Goal: Task Accomplishment & Management: Manage account settings

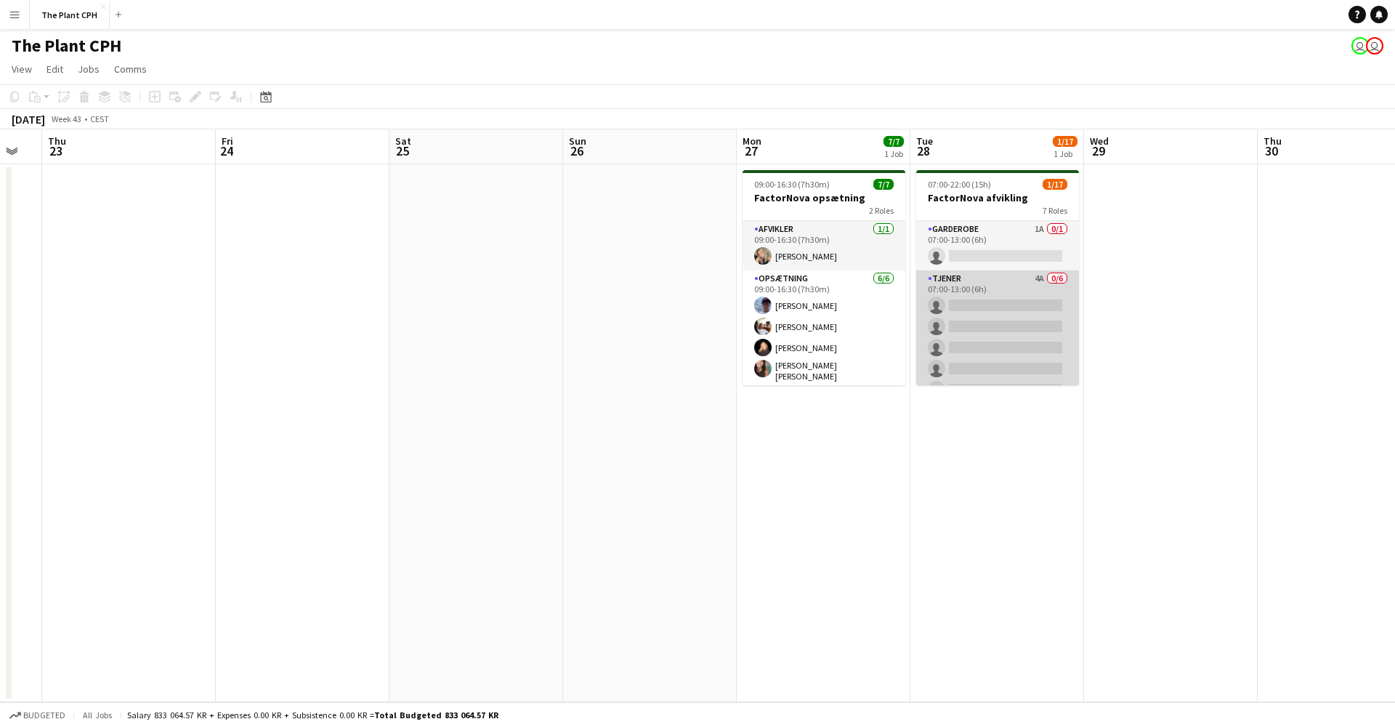
click at [942, 356] on app-card-role "Tjener 4A 0/6 07:00-13:00 (6h) single-neutral-actions single-neutral-actions si…" at bounding box center [997, 347] width 163 height 155
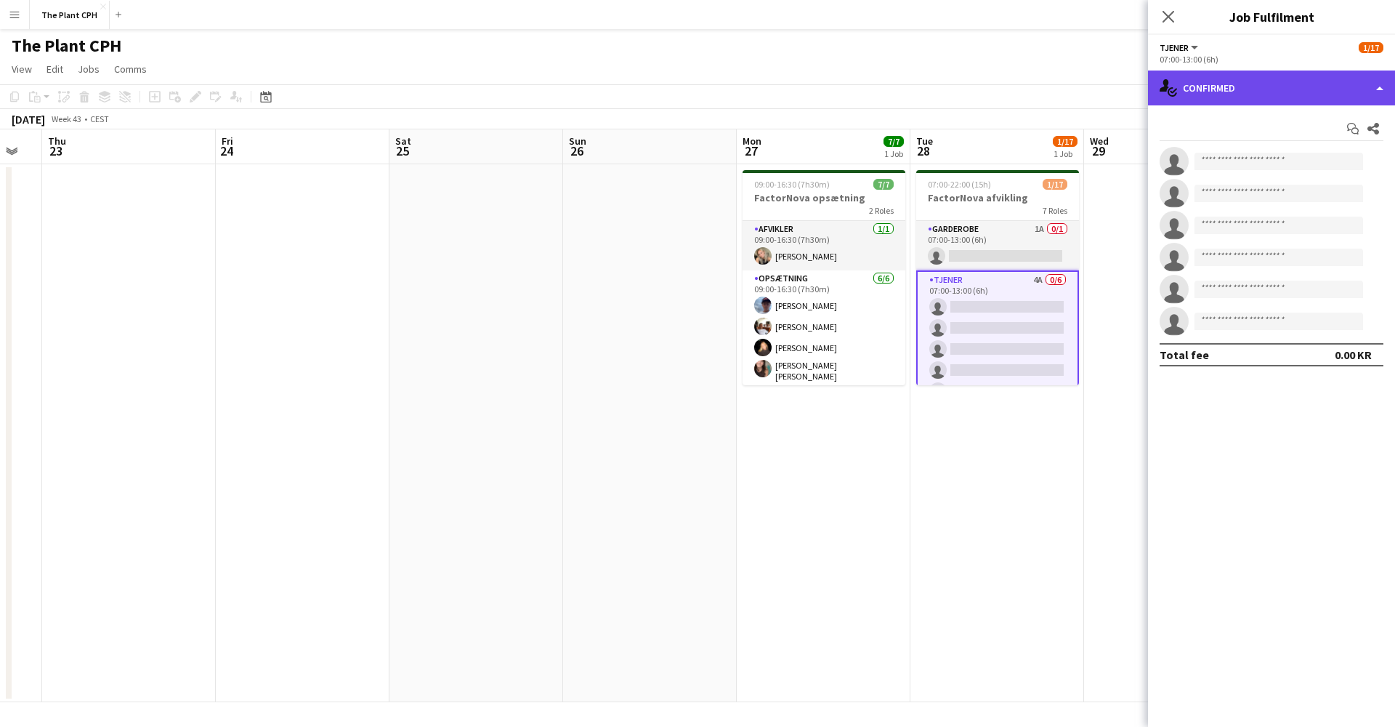
click at [1207, 94] on div "single-neutral-actions-check-2 Confirmed" at bounding box center [1271, 87] width 247 height 35
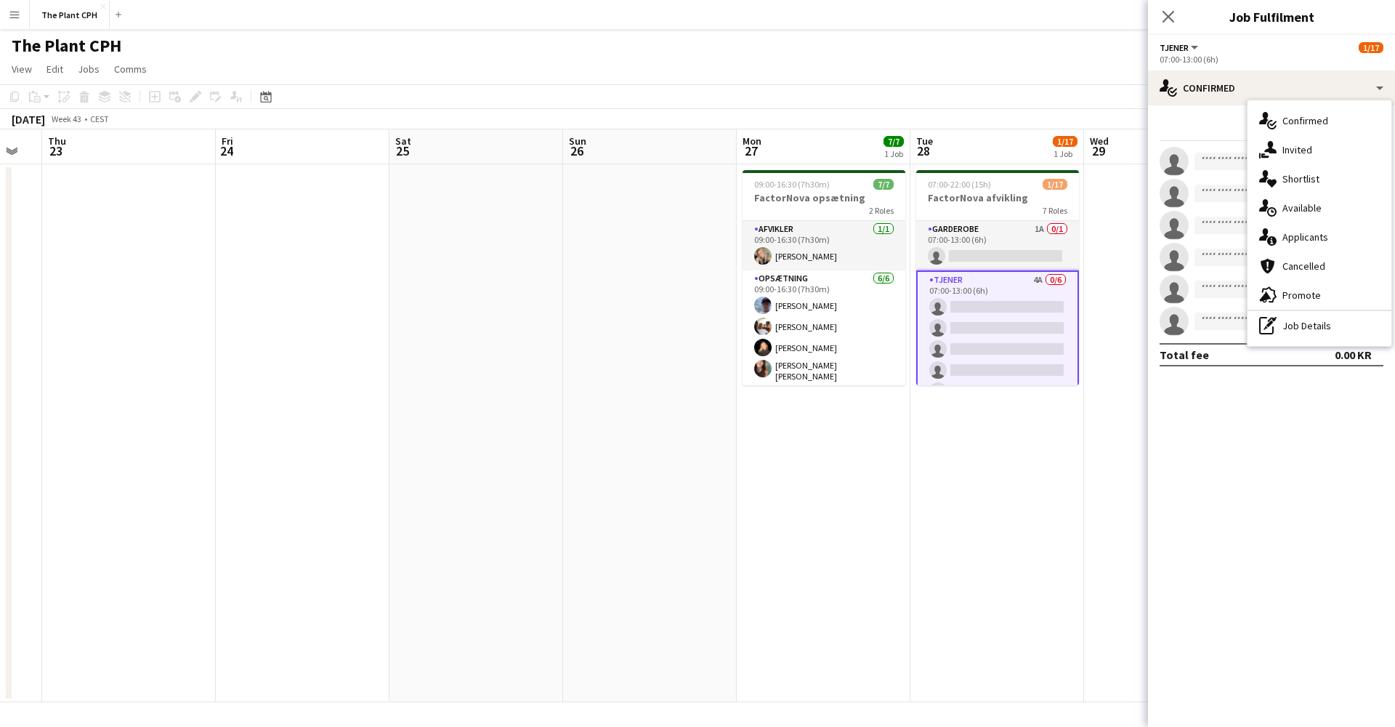
click at [1294, 235] on span "Applicants" at bounding box center [1306, 236] width 46 height 13
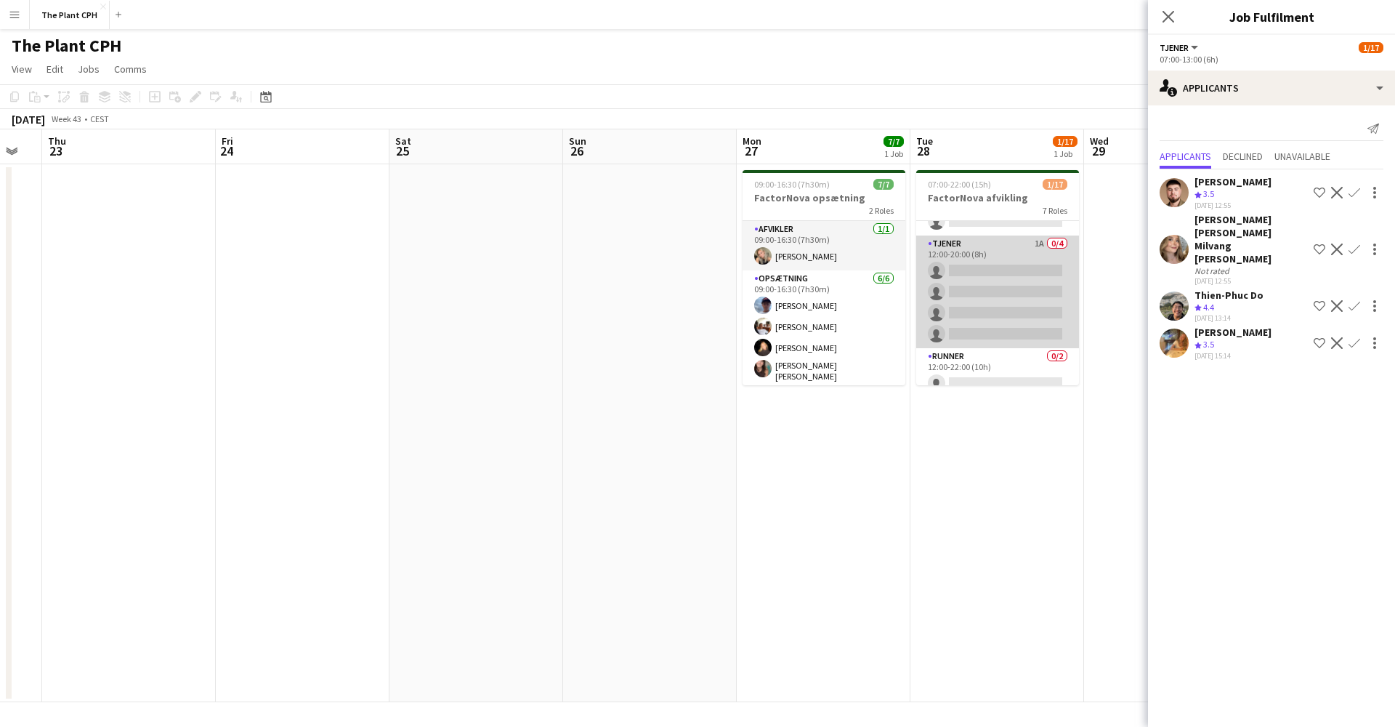
scroll to position [299, 0]
click at [1003, 315] on app-card-role "Tjener 1A 0/4 12:00-20:00 (8h) single-neutral-actions single-neutral-actions si…" at bounding box center [997, 283] width 163 height 113
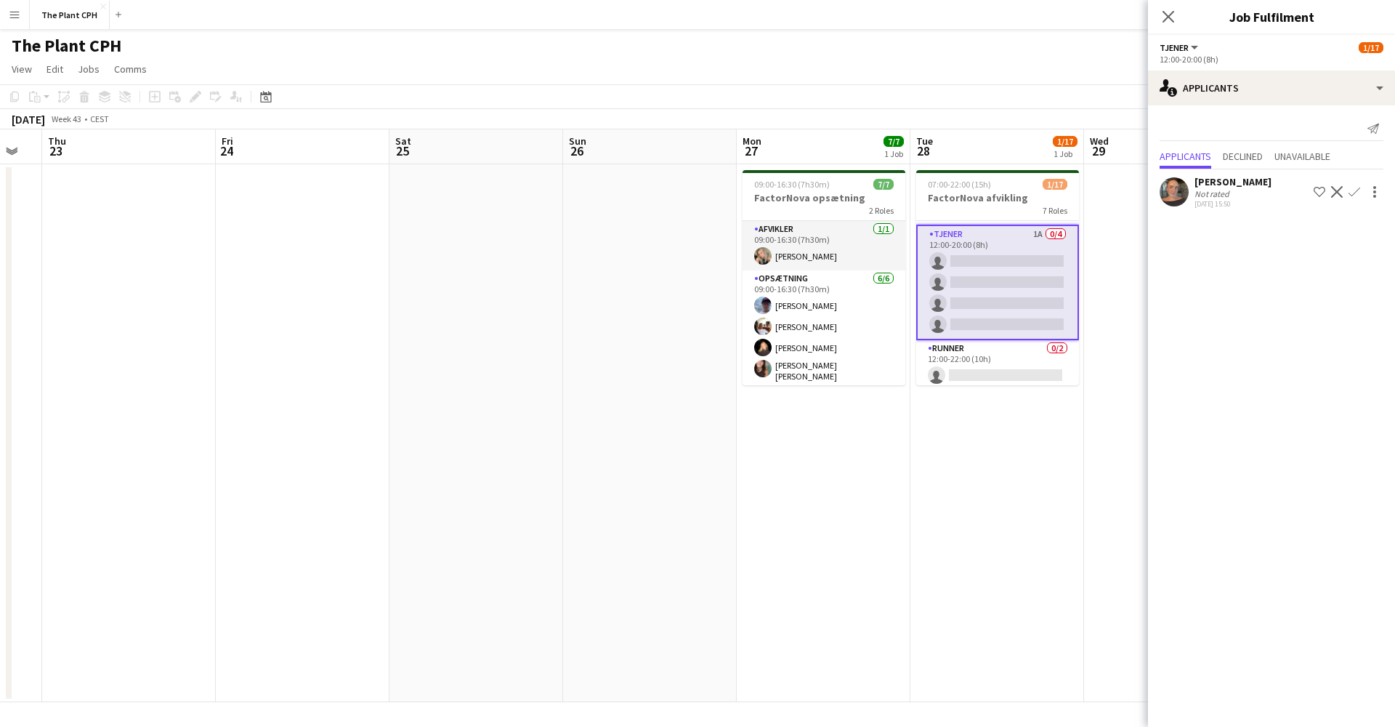
click at [1179, 187] on app-user-avatar at bounding box center [1174, 191] width 29 height 29
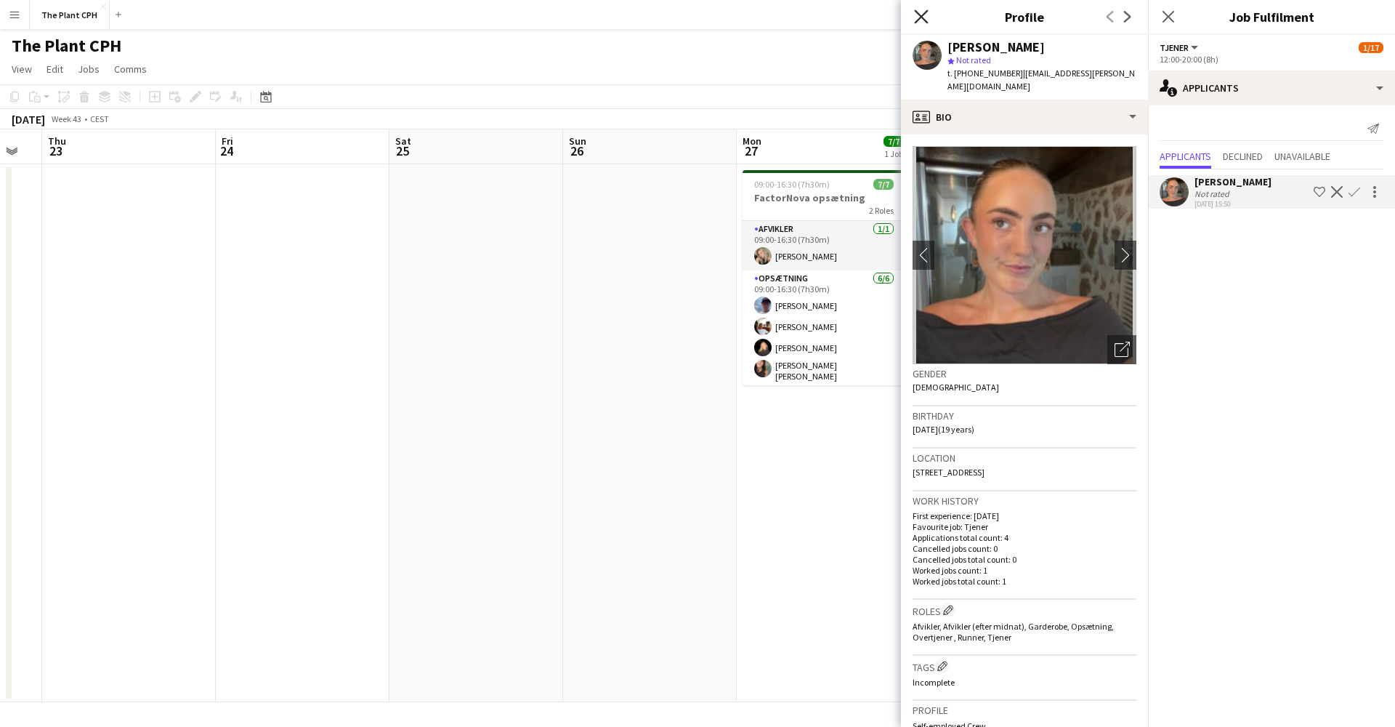
click at [927, 20] on icon "Close pop-in" at bounding box center [921, 16] width 14 height 14
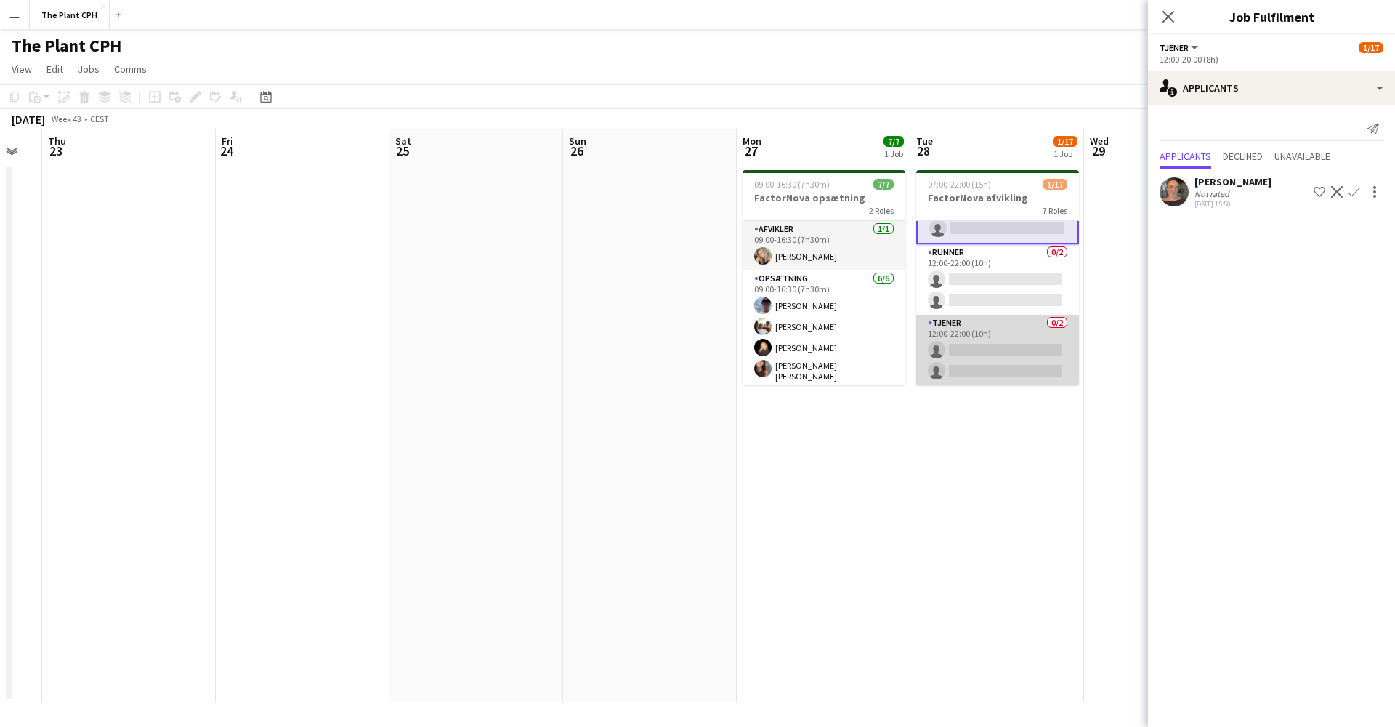
scroll to position [395, 0]
click at [985, 334] on app-card-role "Tjener 0/2 12:00-22:00 (10h) single-neutral-actions single-neutral-actions" at bounding box center [997, 350] width 163 height 70
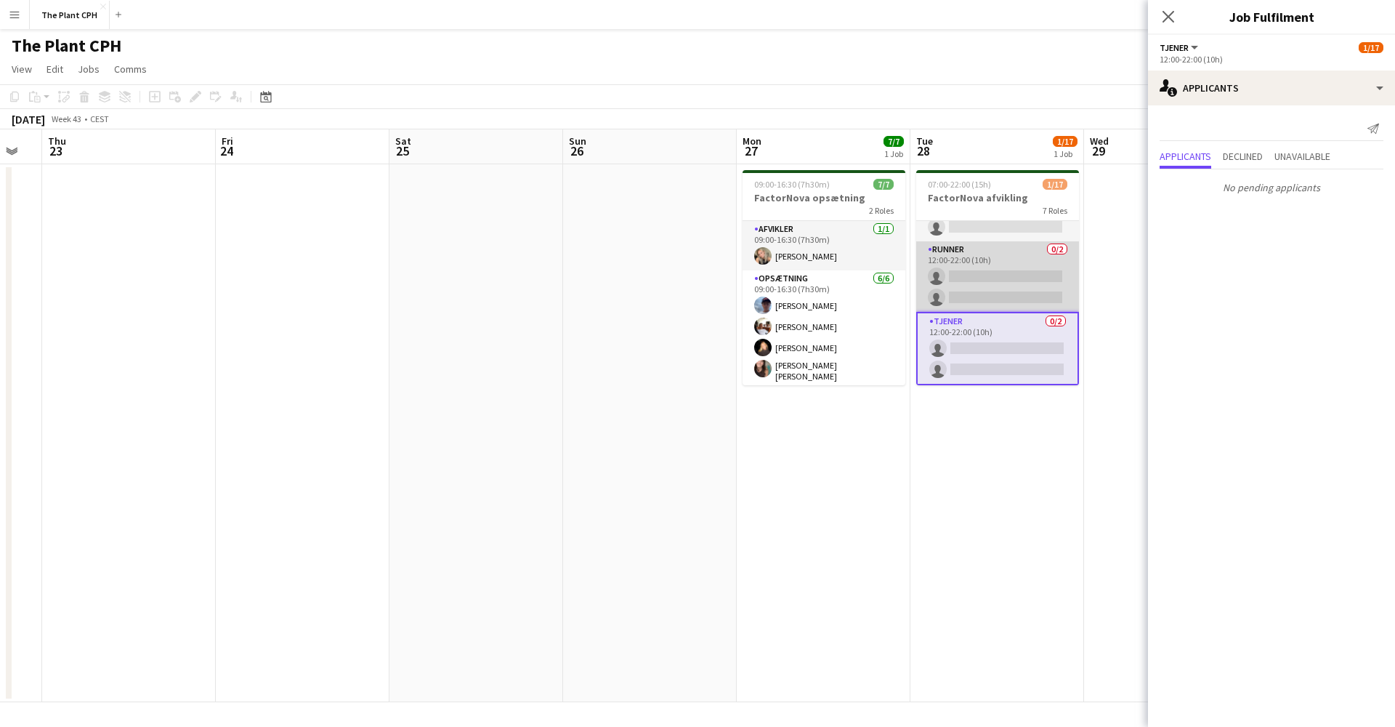
click at [996, 286] on app-card-role "Runner 0/2 12:00-22:00 (10h) single-neutral-actions single-neutral-actions" at bounding box center [997, 276] width 163 height 70
click at [996, 286] on app-card-role "Tjener 1A 0/4 12:00-20:00 (8h) single-neutral-actions single-neutral-actions si…" at bounding box center [997, 255] width 163 height 113
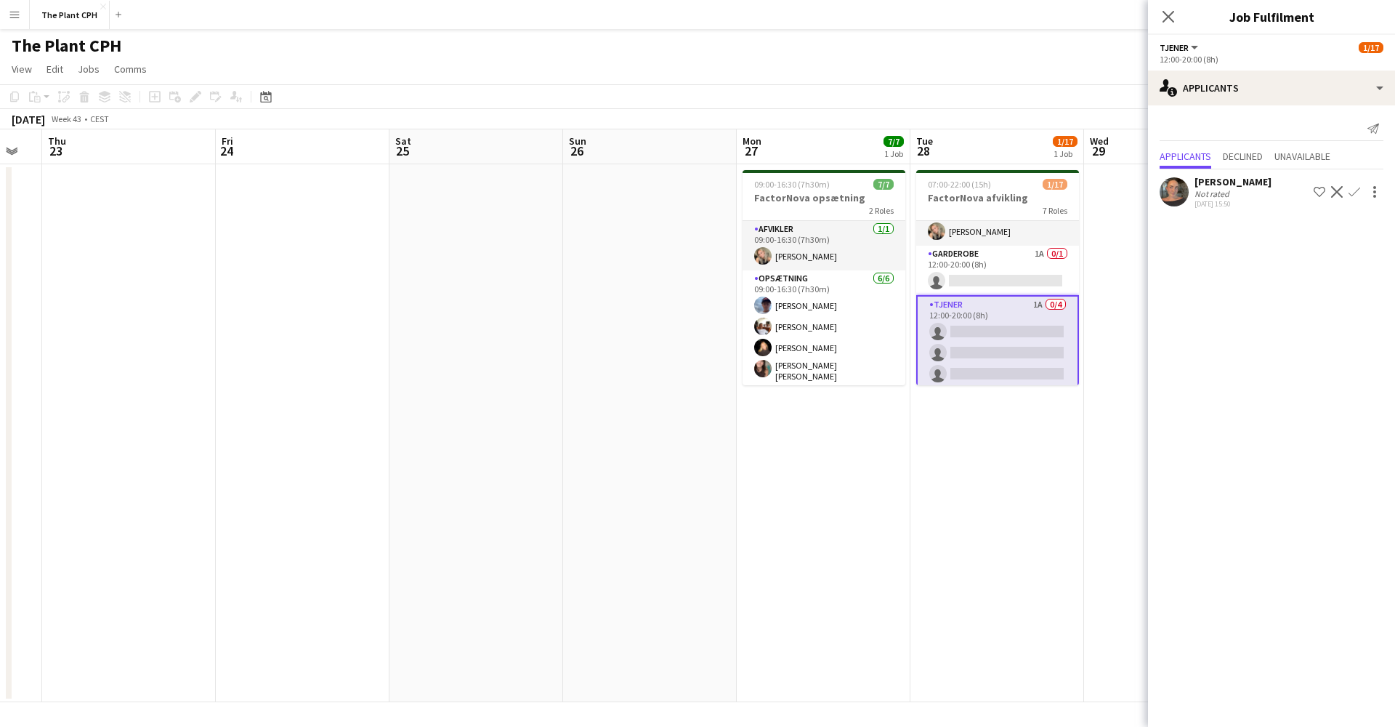
scroll to position [227, 0]
click at [996, 286] on app-card-role "Garderobe 1A 0/1 12:00-20:00 (8h) single-neutral-actions" at bounding box center [997, 271] width 163 height 49
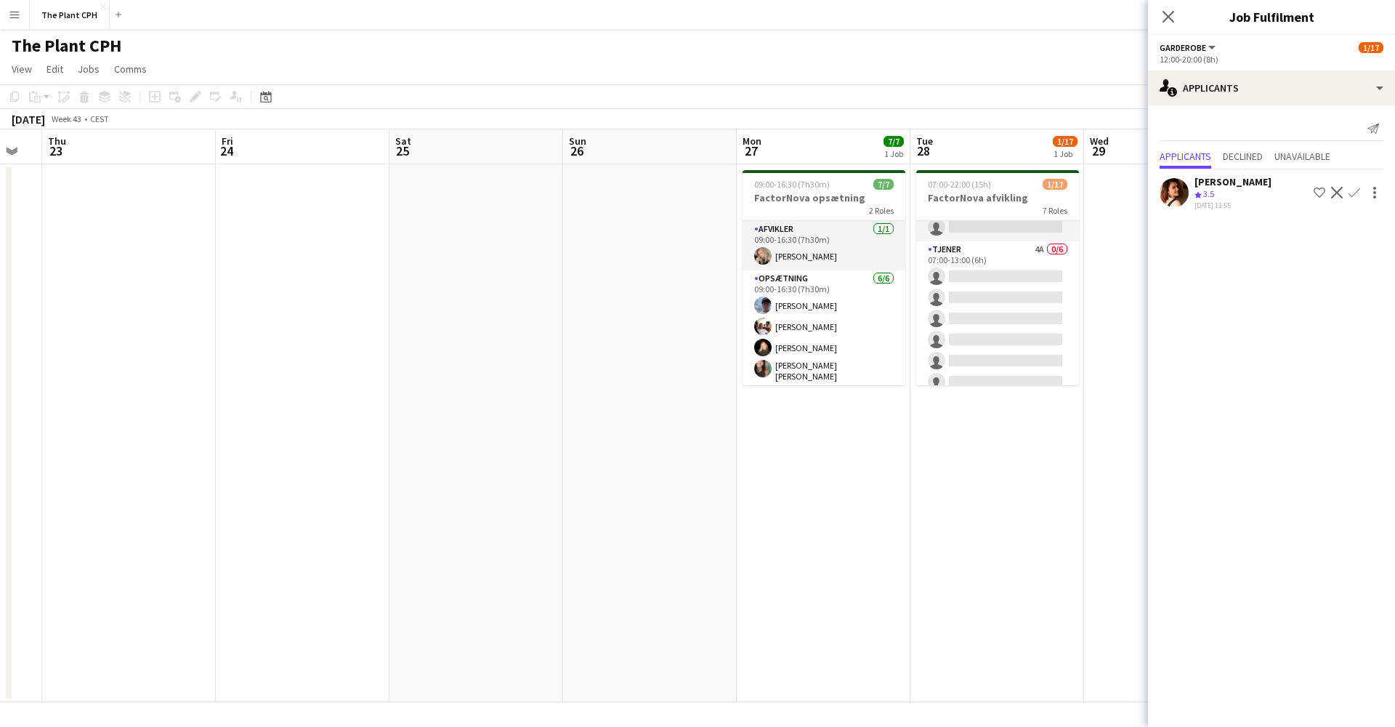
scroll to position [25, 0]
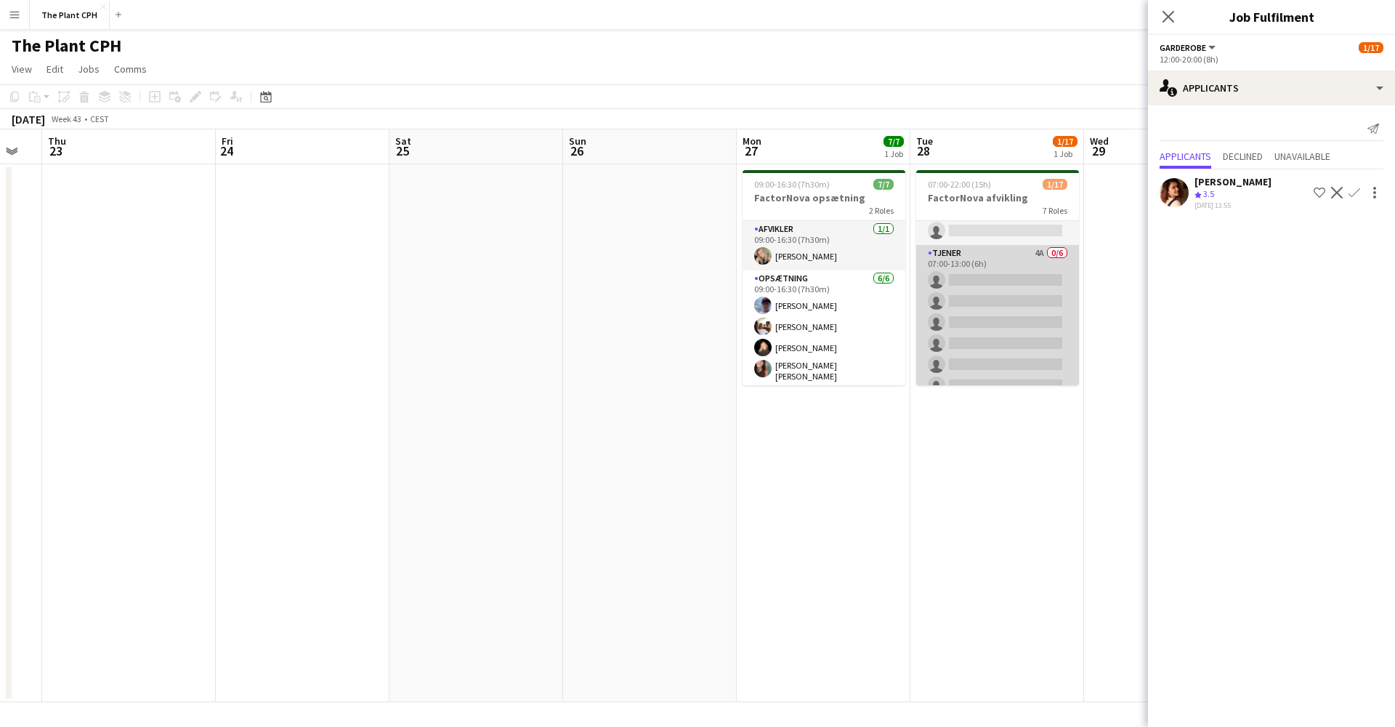
click at [992, 292] on app-card-role "Tjener 4A 0/6 07:00-13:00 (6h) single-neutral-actions single-neutral-actions si…" at bounding box center [997, 322] width 163 height 155
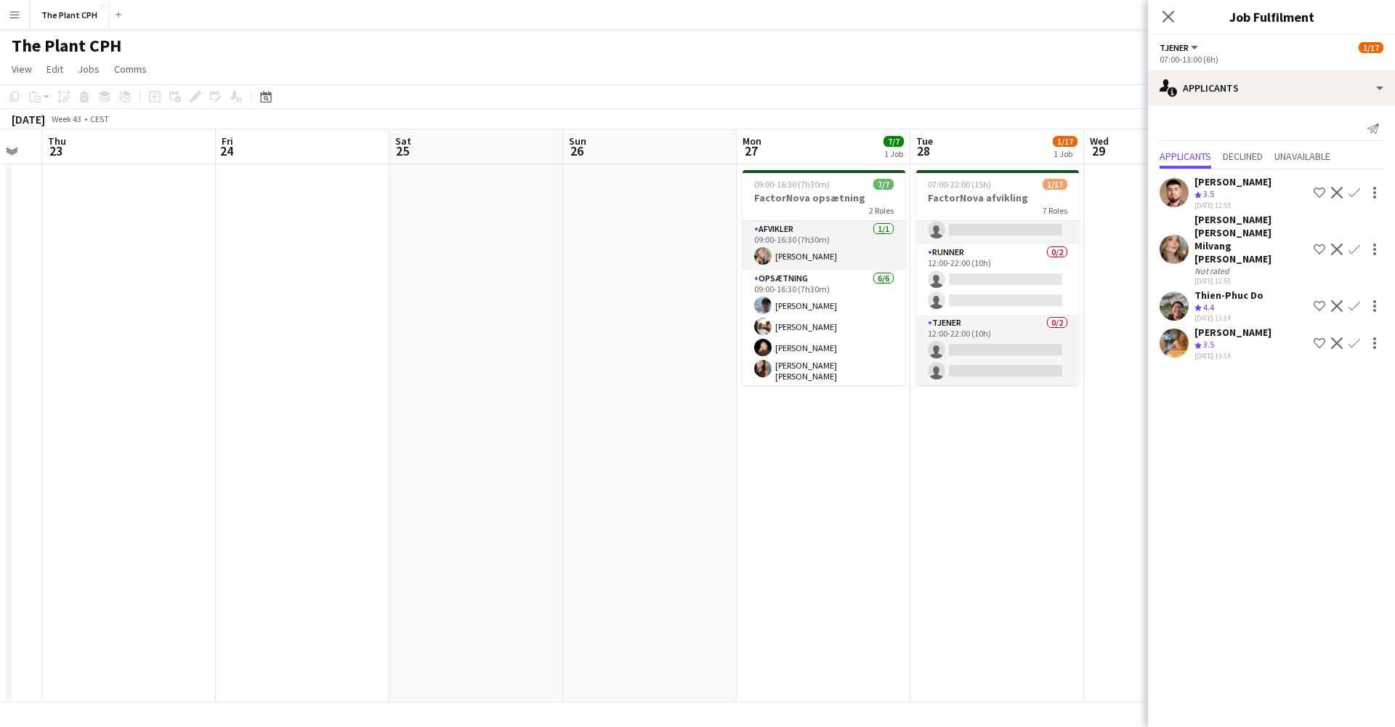
scroll to position [395, 0]
click at [1166, 11] on icon "Close pop-in" at bounding box center [1168, 16] width 14 height 14
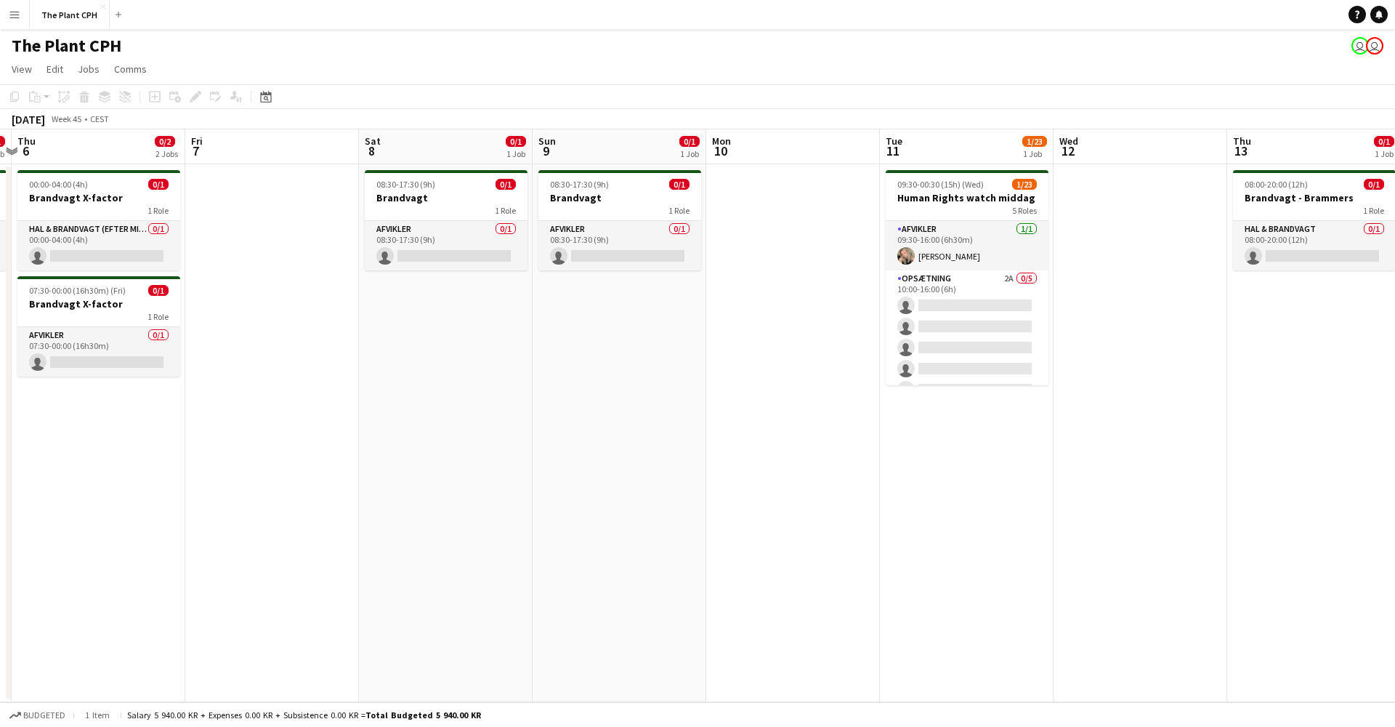
scroll to position [0, 703]
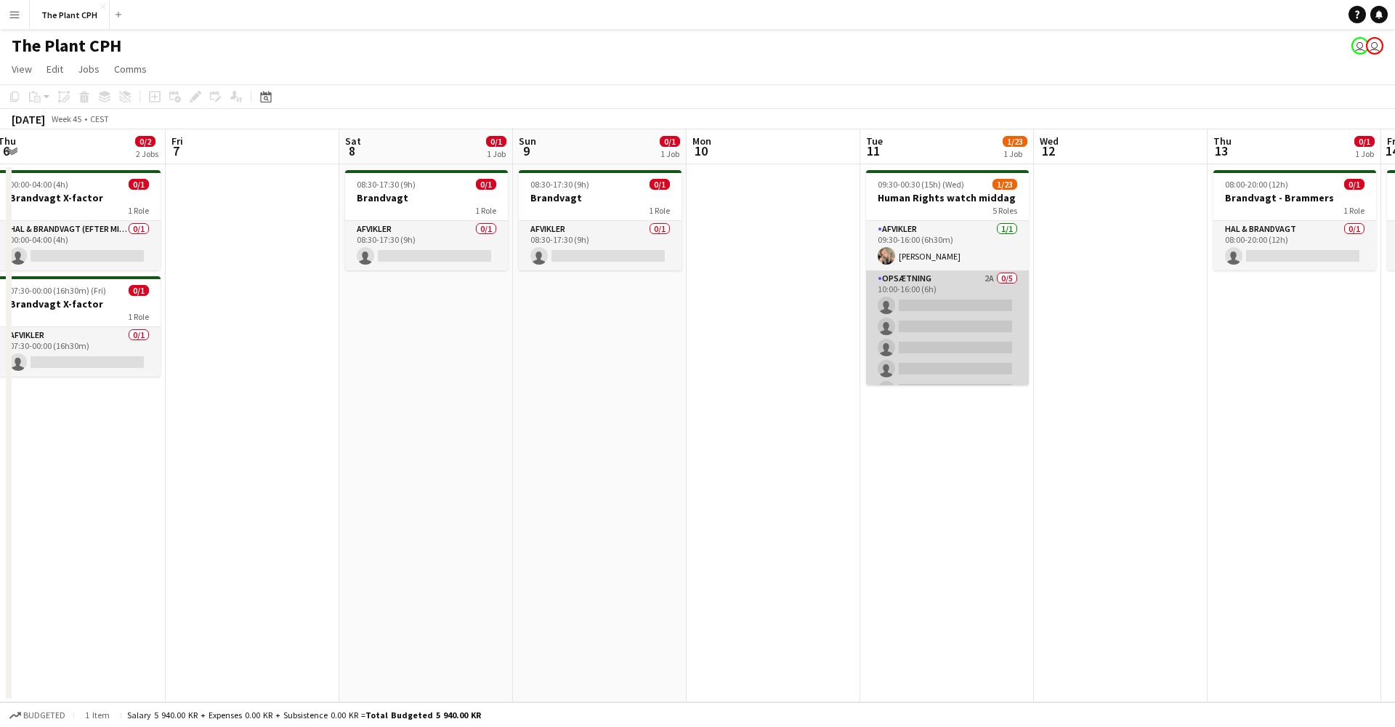
click at [983, 307] on app-card-role "Opsætning 2A 0/5 10:00-16:00 (6h) single-neutral-actions single-neutral-actions…" at bounding box center [947, 337] width 163 height 134
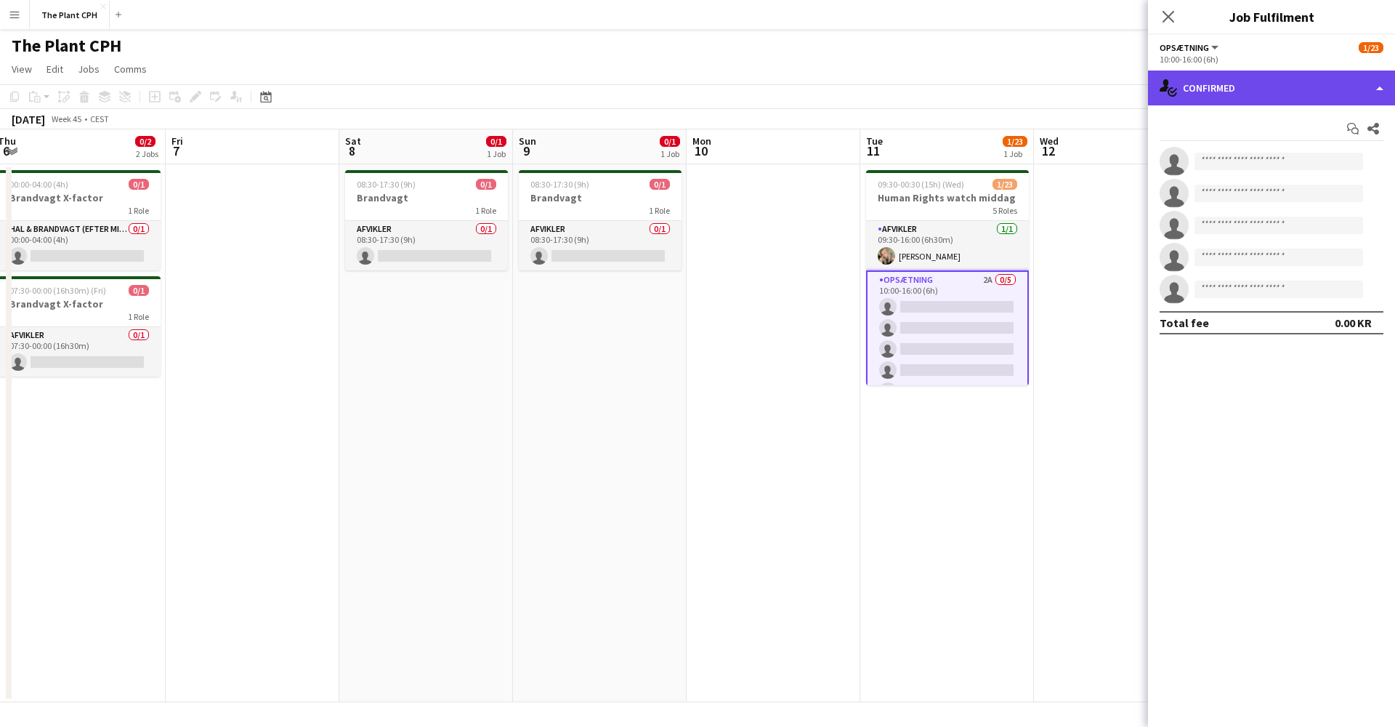
click at [1256, 87] on div "single-neutral-actions-check-2 Confirmed" at bounding box center [1271, 87] width 247 height 35
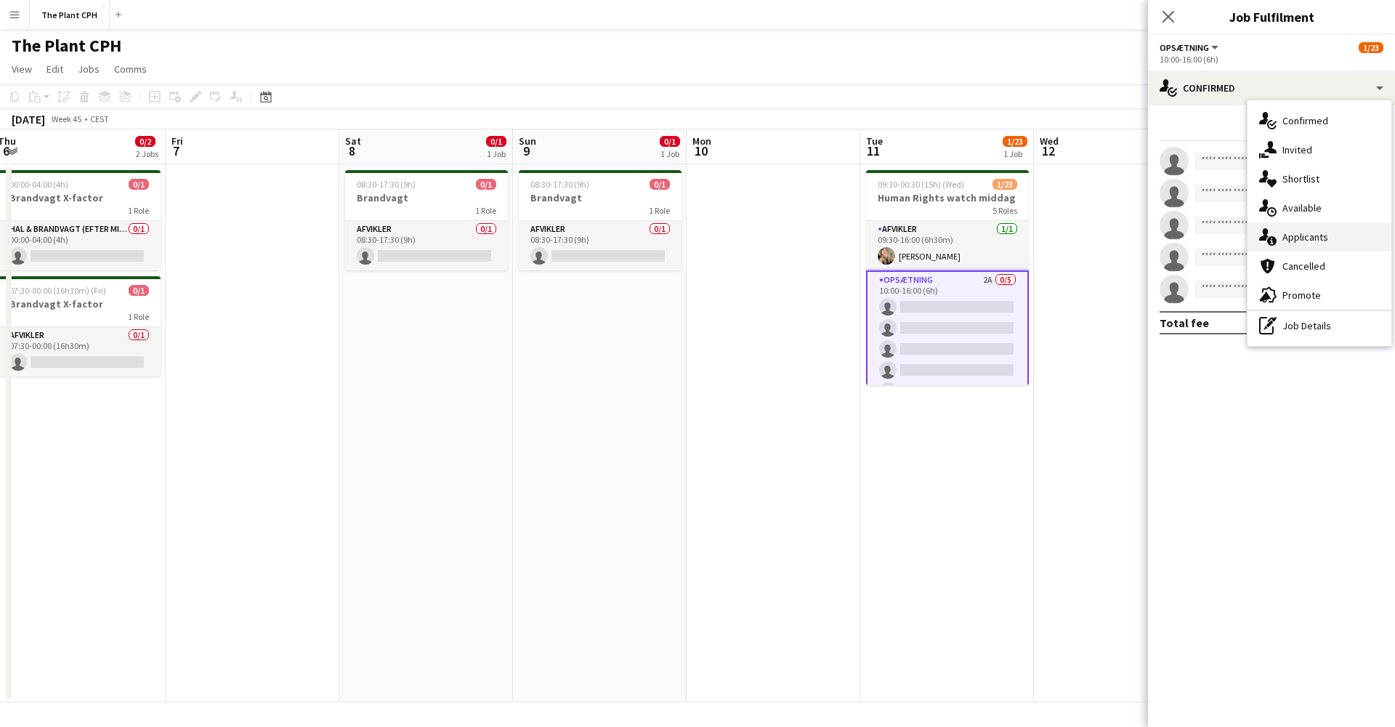
click at [1274, 227] on div "single-neutral-actions-information Applicants" at bounding box center [1320, 236] width 144 height 29
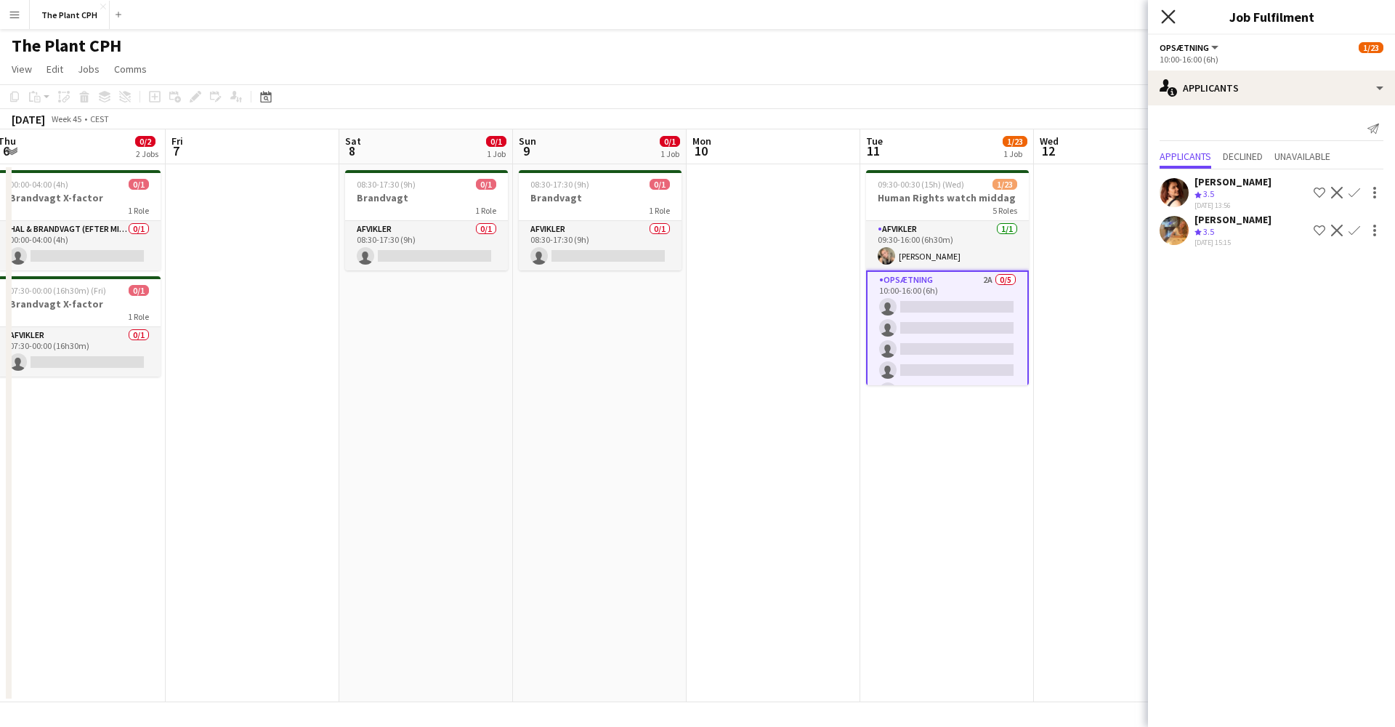
click at [1175, 23] on icon at bounding box center [1168, 16] width 14 height 14
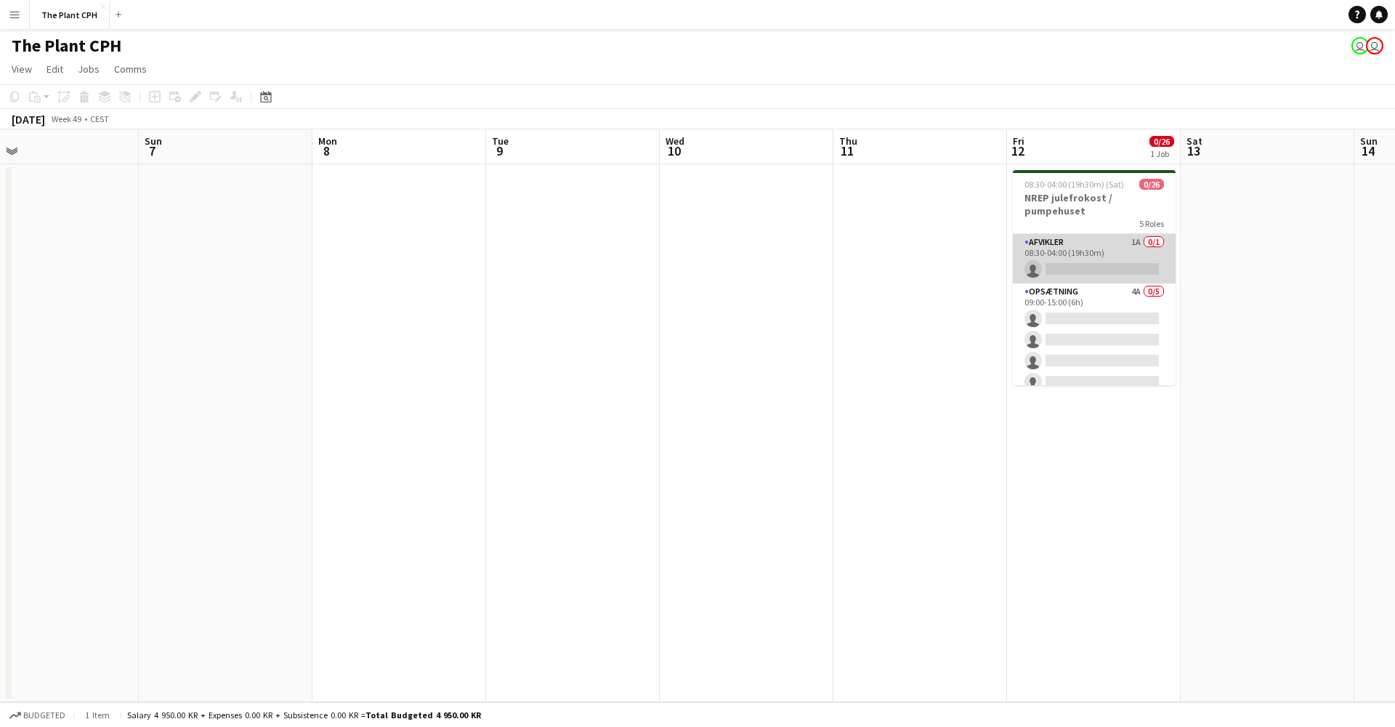
scroll to position [0, 734]
click at [1107, 248] on app-card-role "Afvikler 1A 0/1 08:30-04:00 (19h30m) single-neutral-actions" at bounding box center [1090, 258] width 163 height 49
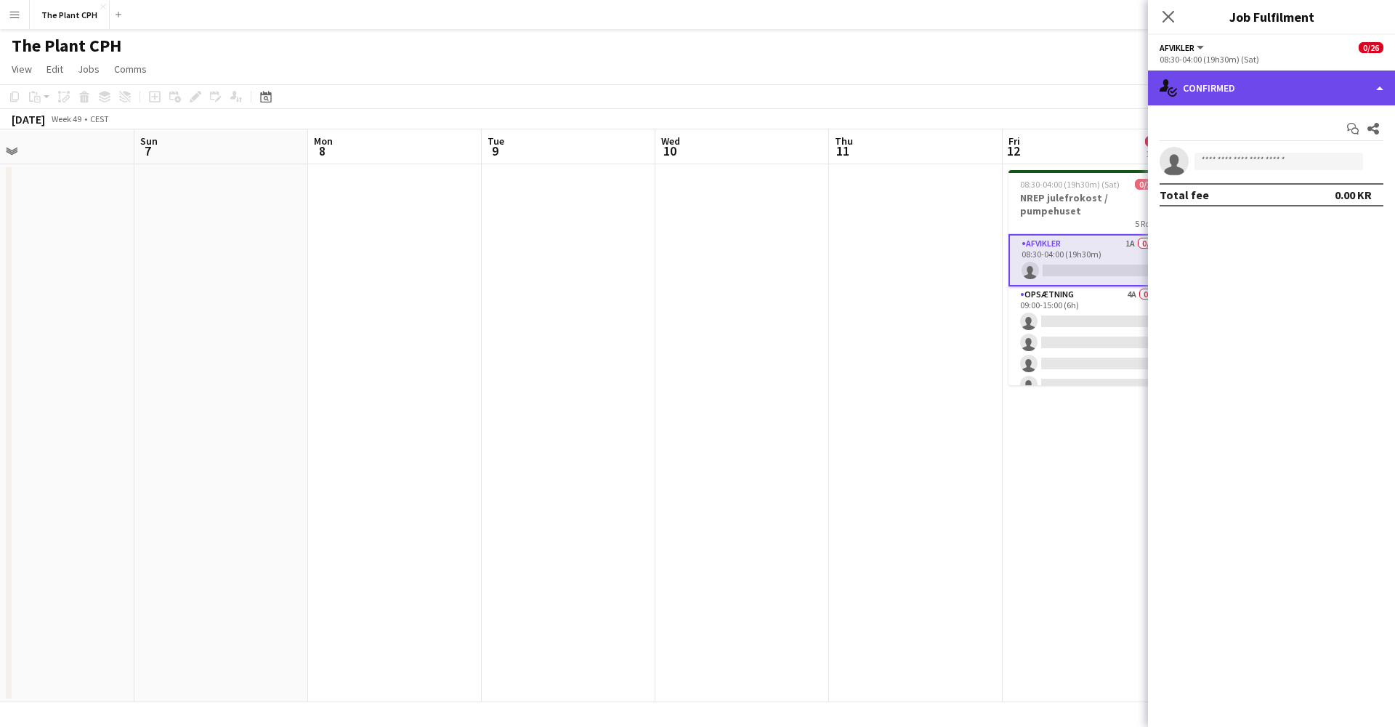
click at [1208, 100] on div "single-neutral-actions-check-2 Confirmed" at bounding box center [1271, 87] width 247 height 35
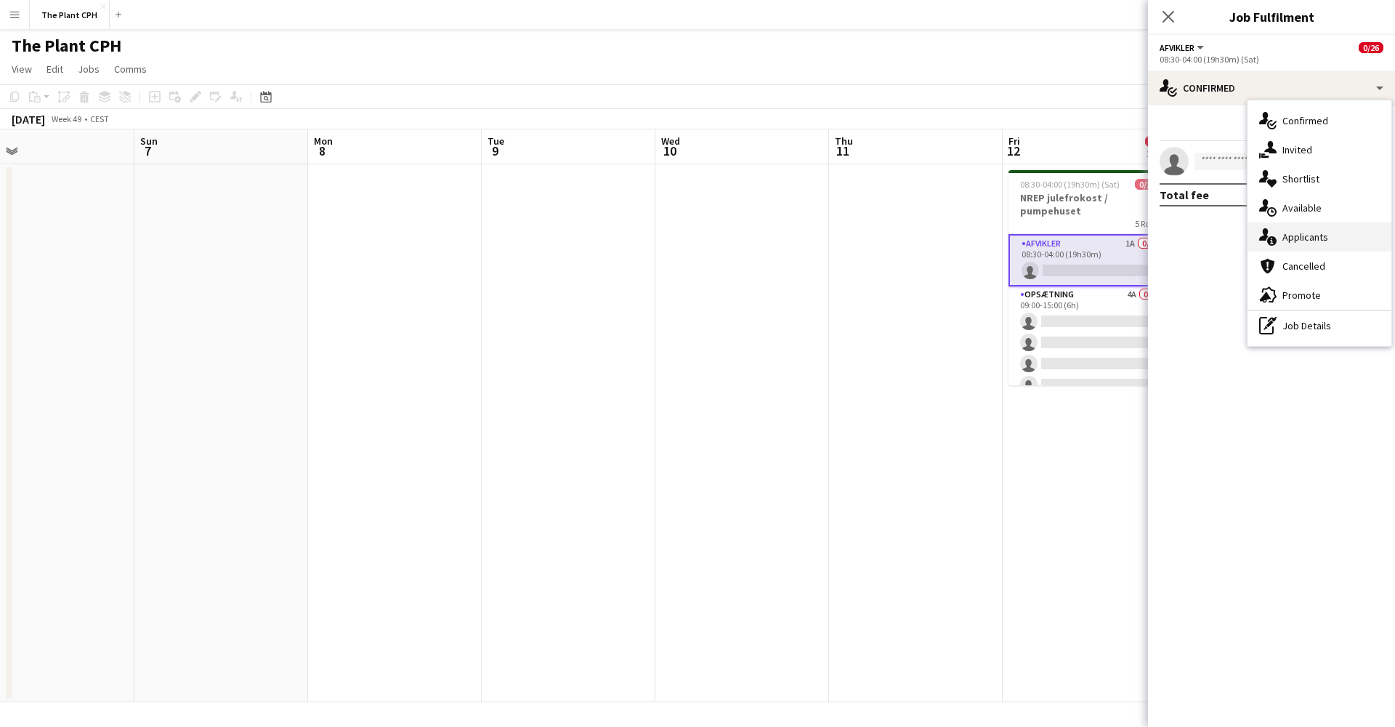
click at [1294, 238] on span "Applicants" at bounding box center [1306, 236] width 46 height 13
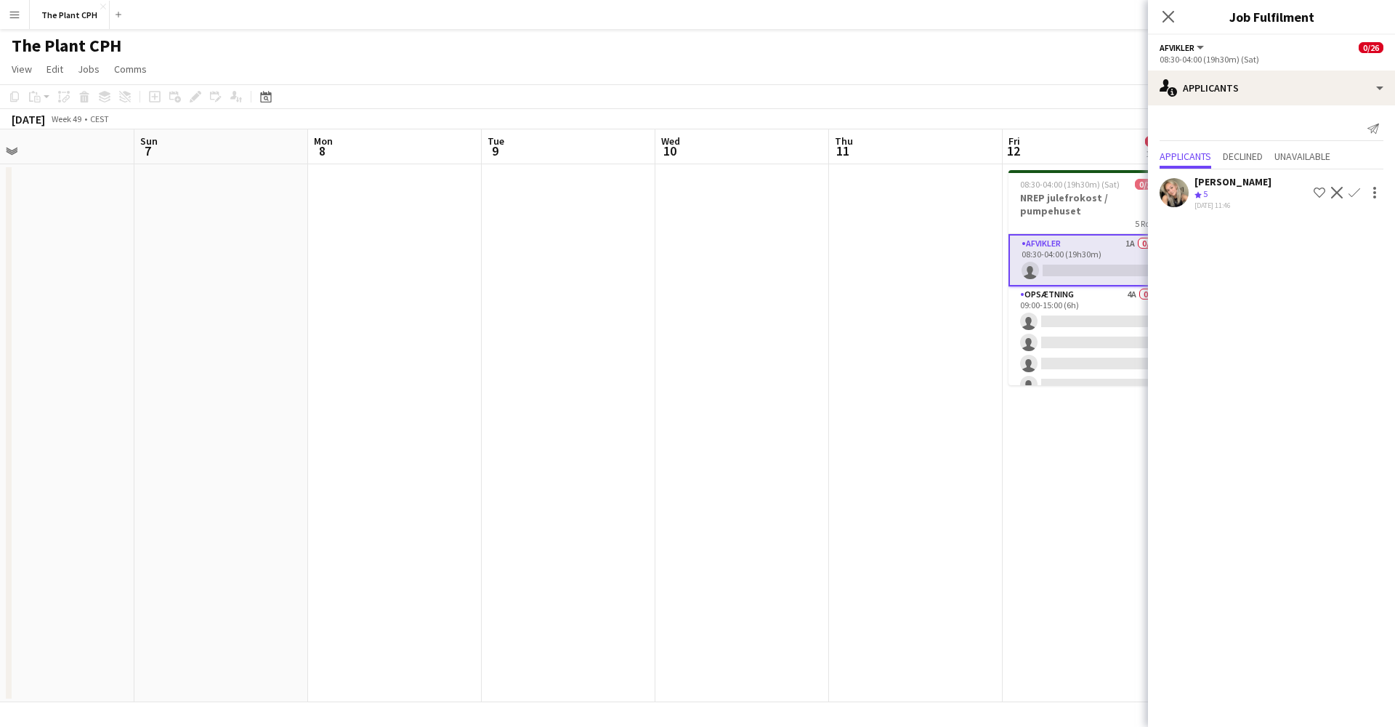
click at [925, 311] on app-date-cell at bounding box center [916, 433] width 174 height 538
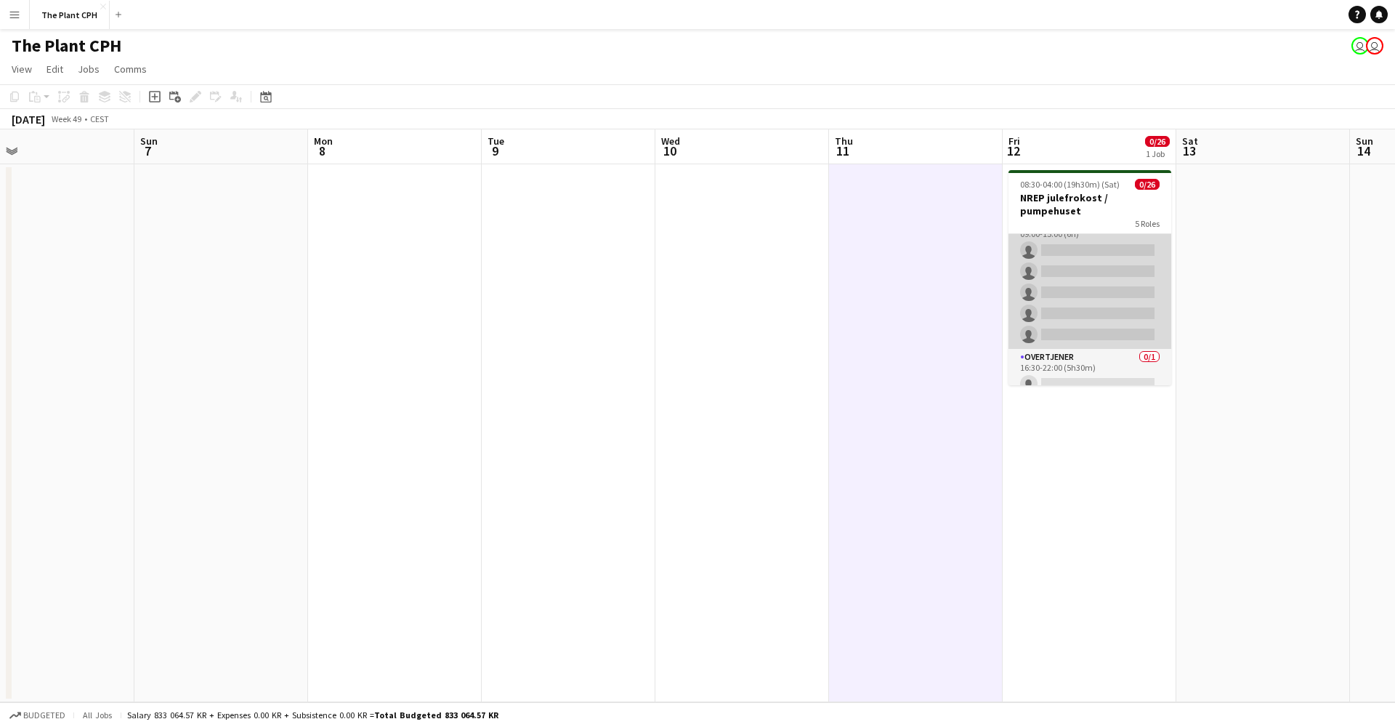
scroll to position [61, 0]
click at [1081, 298] on app-card-role "Opsætning 4A 0/5 09:00-15:00 (6h) single-neutral-actions single-neutral-actions…" at bounding box center [1090, 289] width 163 height 134
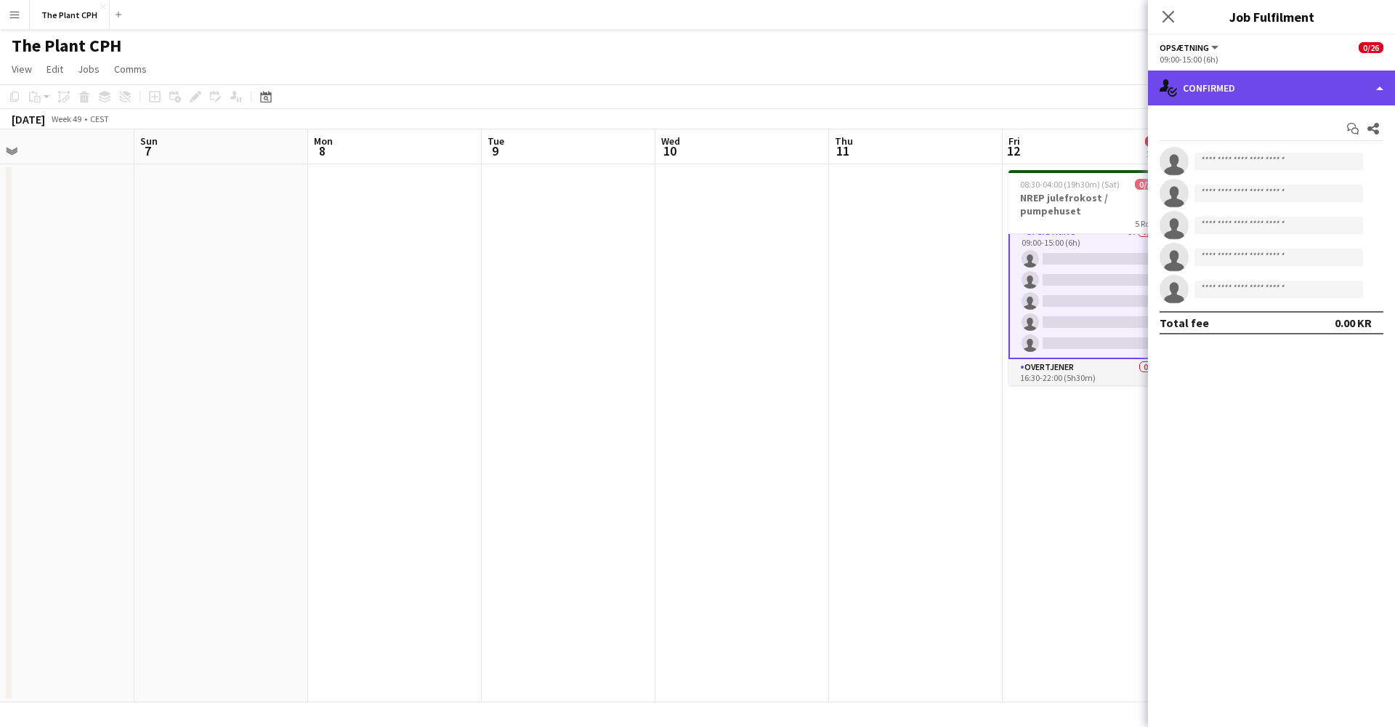
click at [1273, 92] on div "single-neutral-actions-check-2 Confirmed" at bounding box center [1271, 87] width 247 height 35
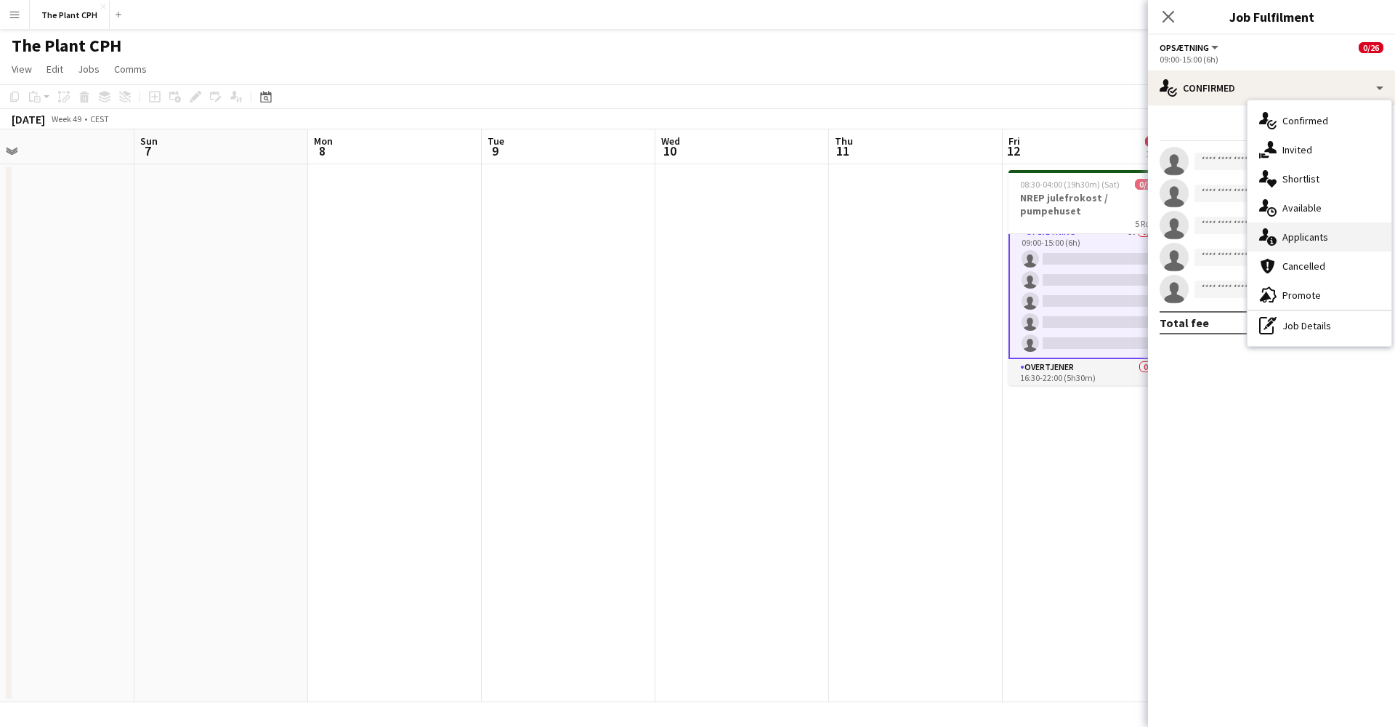
click at [1299, 232] on span "Applicants" at bounding box center [1306, 236] width 46 height 13
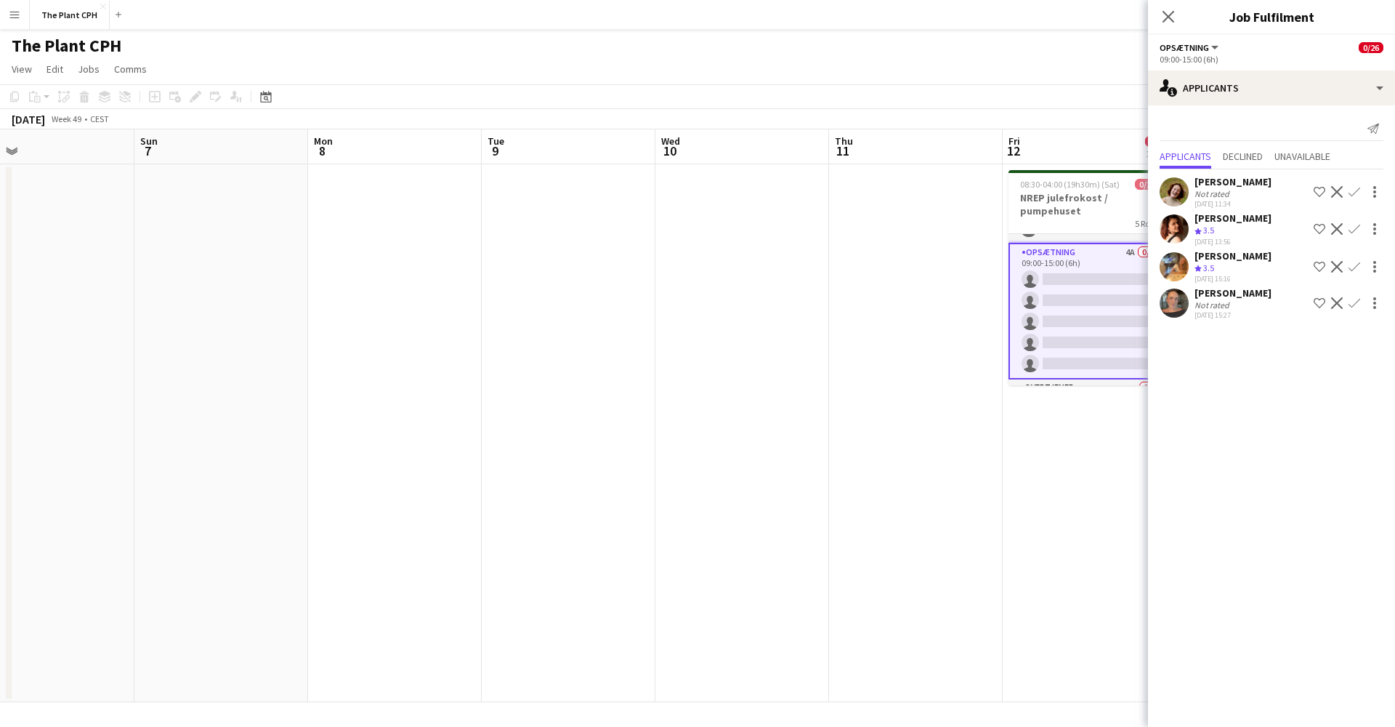
scroll to position [44, 0]
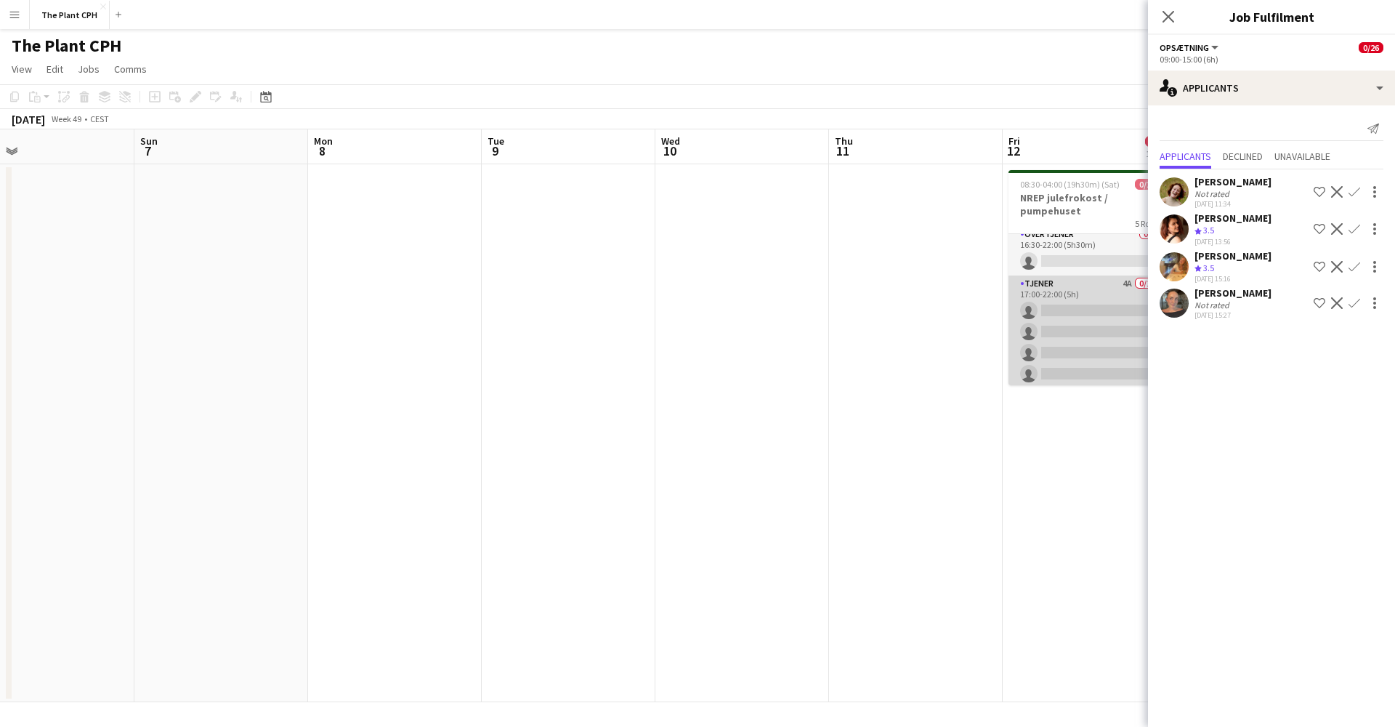
click at [1079, 299] on app-card-role "Tjener 4A 0/16 17:00-22:00 (5h) single-neutral-actions single-neutral-actions s…" at bounding box center [1090, 458] width 163 height 366
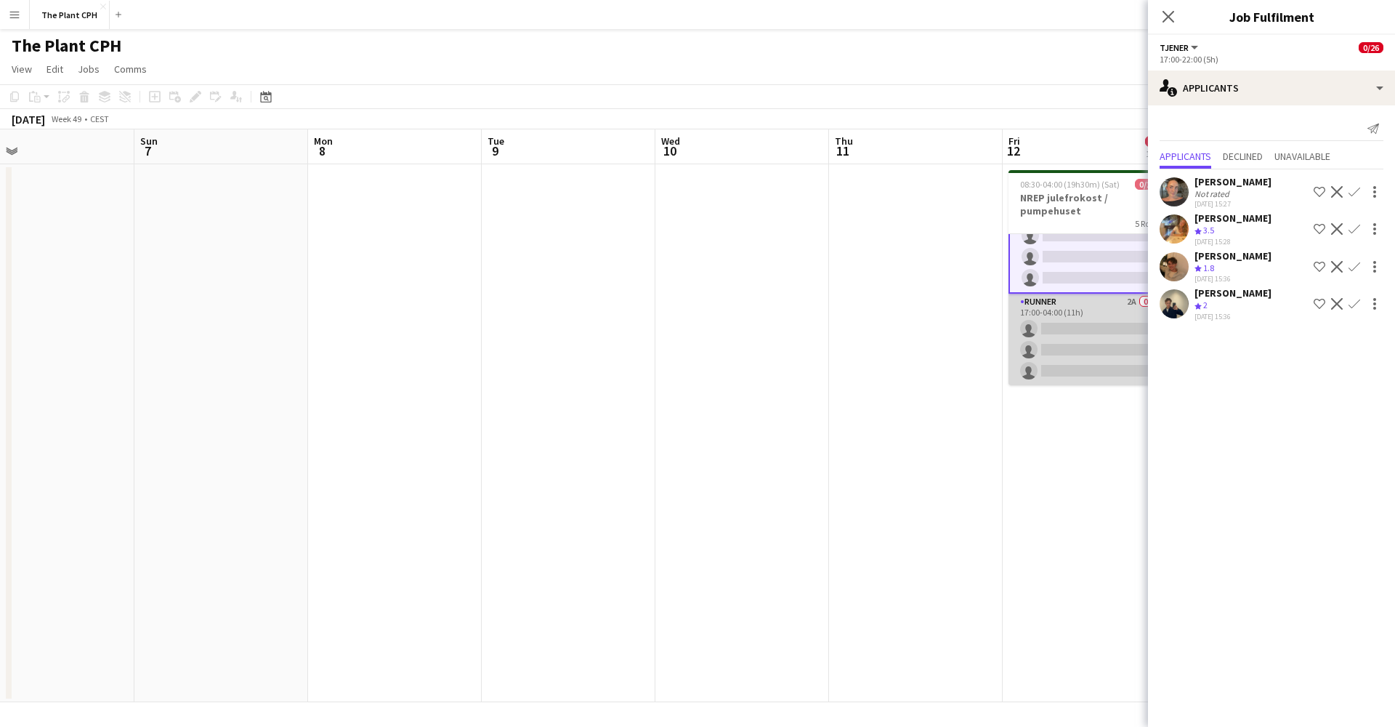
scroll to position [541, 0]
click at [1075, 311] on app-card-role "Runner 2A 0/3 17:00-04:00 (11h) single-neutral-actions single-neutral-actions s…" at bounding box center [1090, 340] width 163 height 92
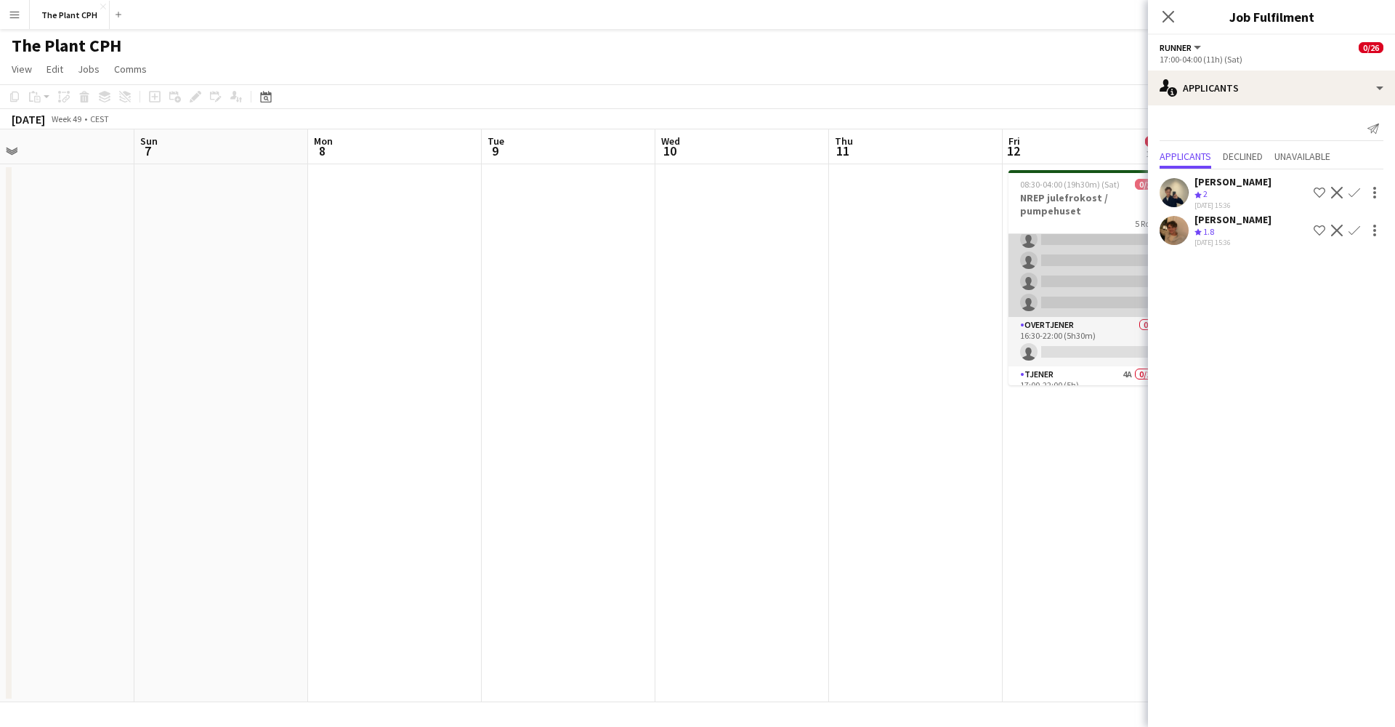
scroll to position [97, 0]
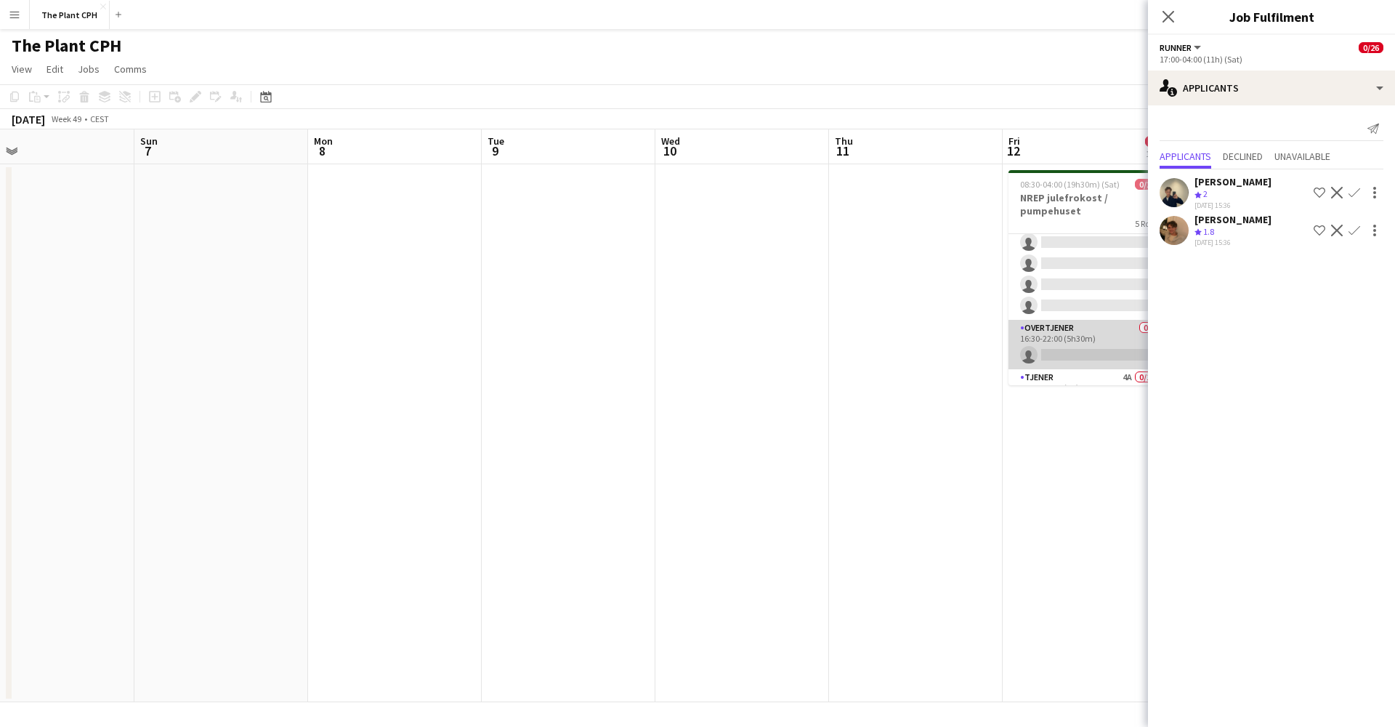
click at [1078, 323] on app-card-role "Overtjener 0/1 16:30-22:00 (5h30m) single-neutral-actions" at bounding box center [1090, 344] width 163 height 49
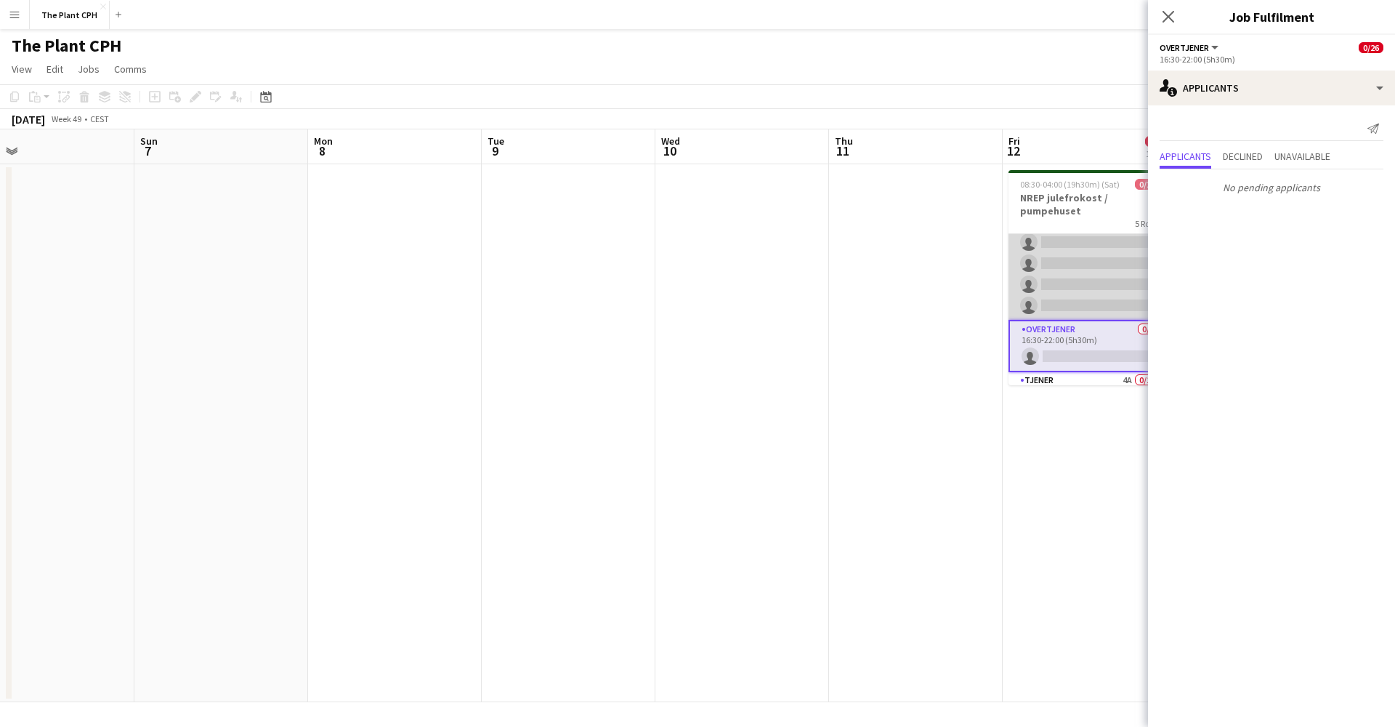
click at [1090, 286] on app-card-role "Opsætning 4A 0/5 09:00-15:00 (6h) single-neutral-actions single-neutral-actions…" at bounding box center [1090, 253] width 163 height 134
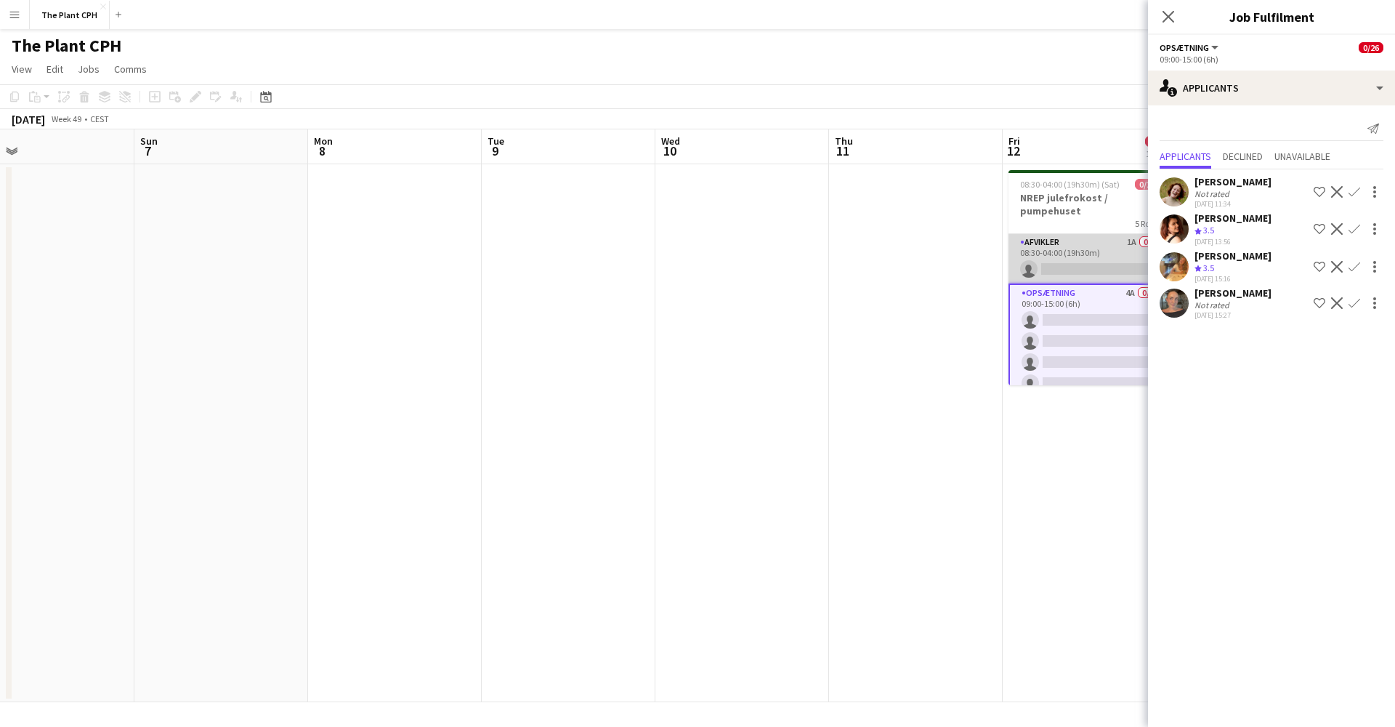
scroll to position [0, 0]
click at [1096, 258] on app-card-role "Afvikler 1A 0/1 08:30-04:00 (19h30m) single-neutral-actions" at bounding box center [1090, 258] width 163 height 49
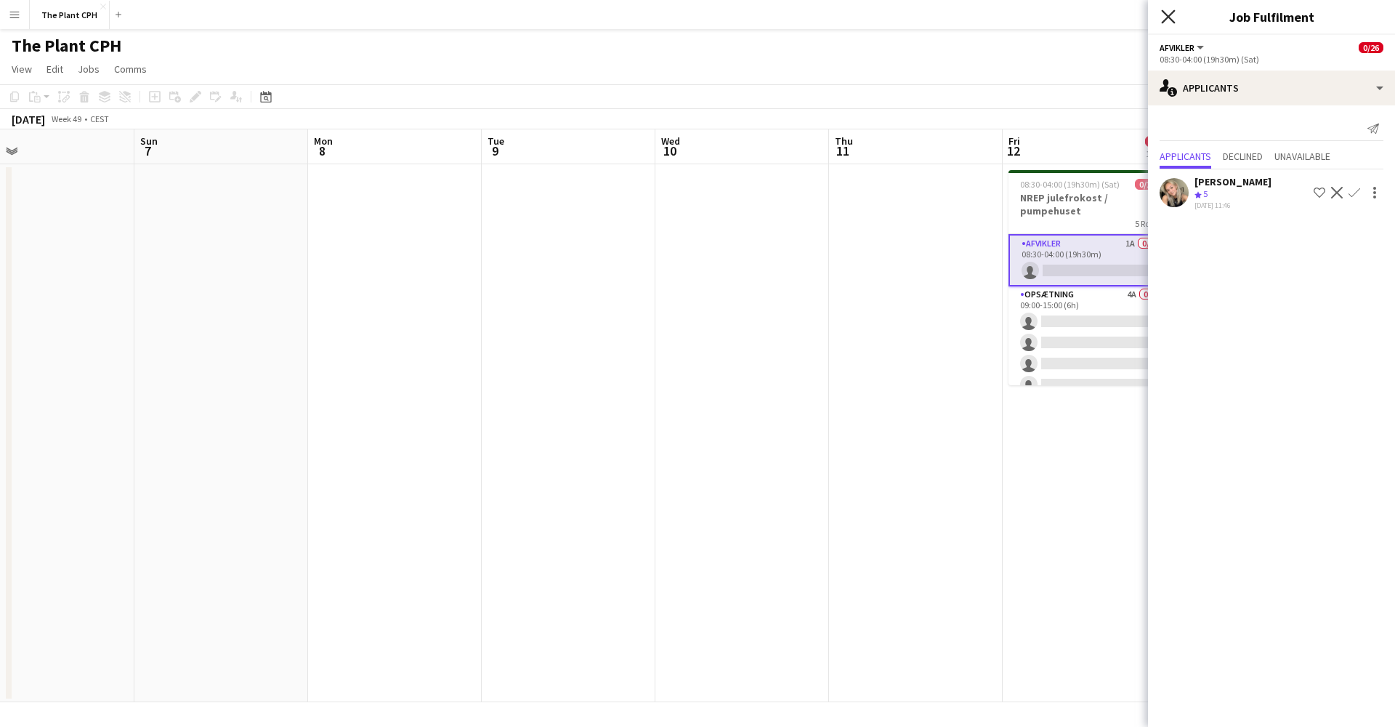
click at [1165, 16] on icon "Close pop-in" at bounding box center [1168, 16] width 14 height 14
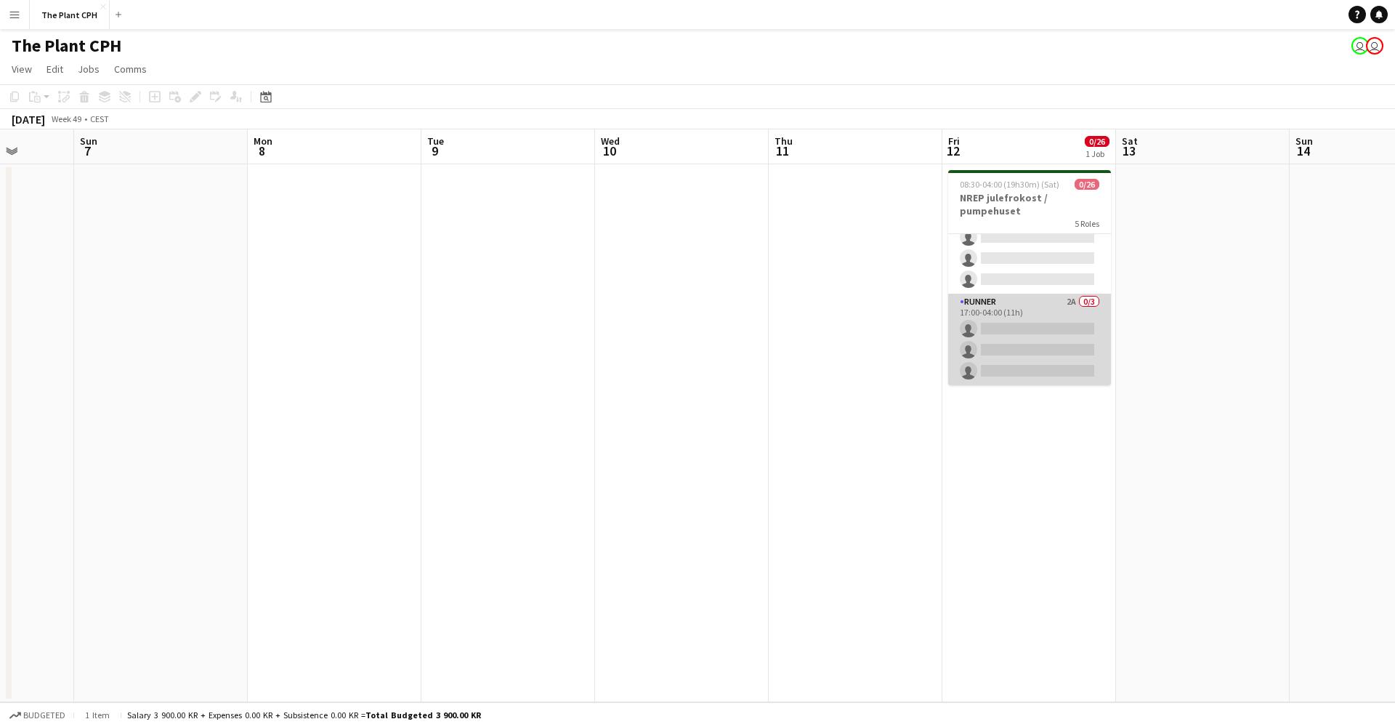
click at [1002, 315] on app-card-role "Runner 2A 0/3 17:00-04:00 (11h) single-neutral-actions single-neutral-actions s…" at bounding box center [1029, 340] width 163 height 92
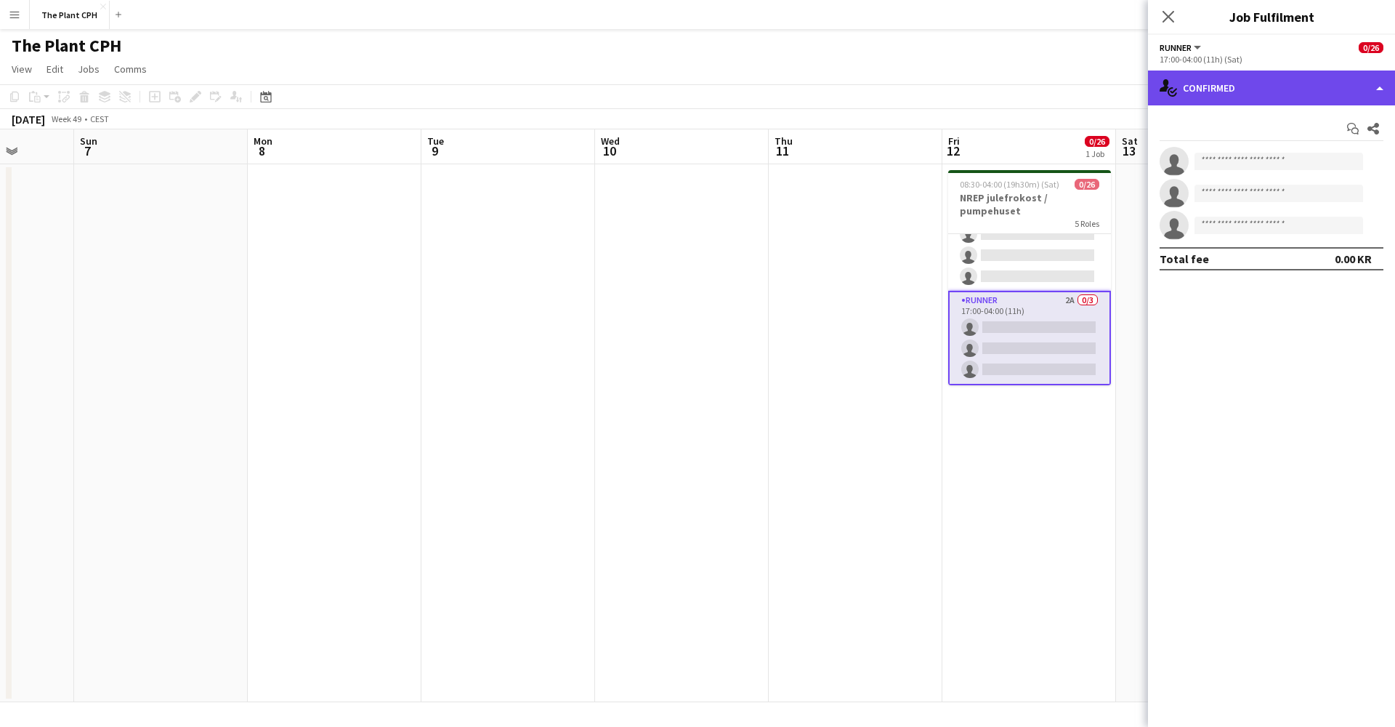
click at [1283, 76] on div "single-neutral-actions-check-2 Confirmed" at bounding box center [1271, 87] width 247 height 35
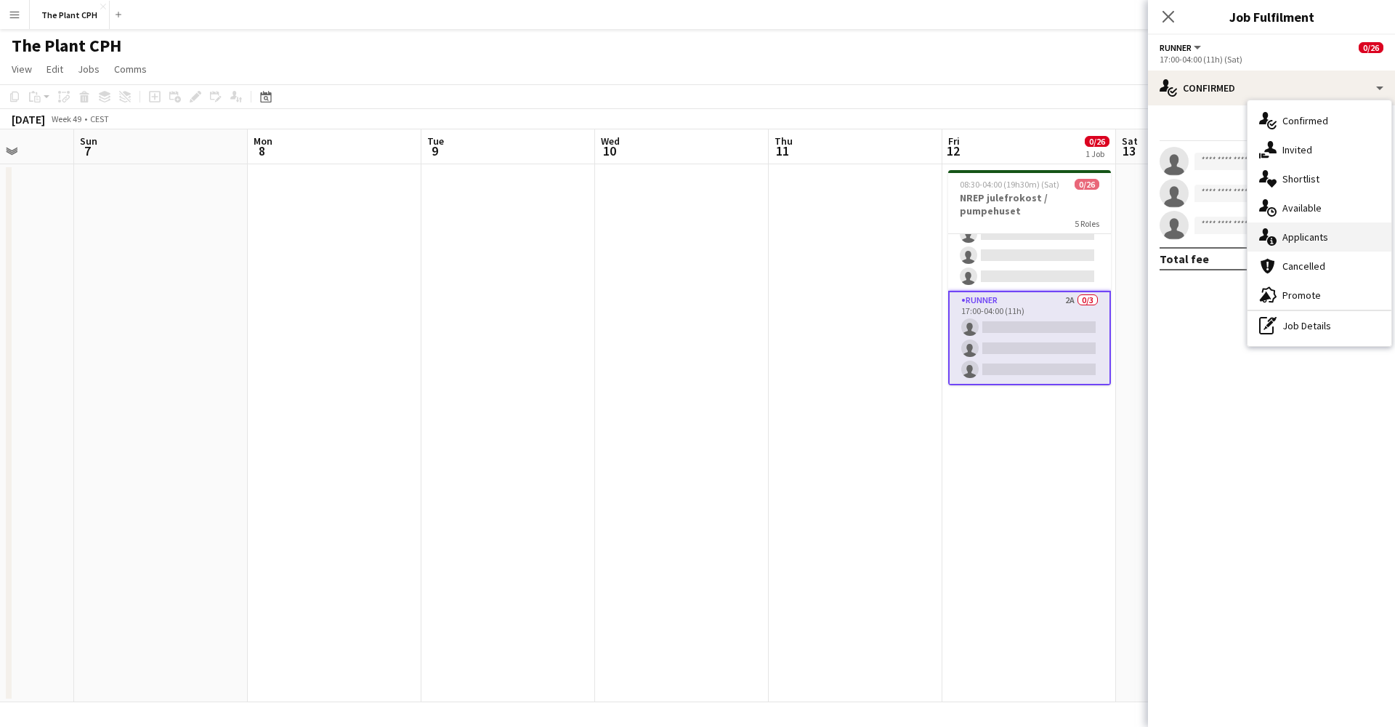
click at [1298, 230] on span "Applicants" at bounding box center [1306, 236] width 46 height 13
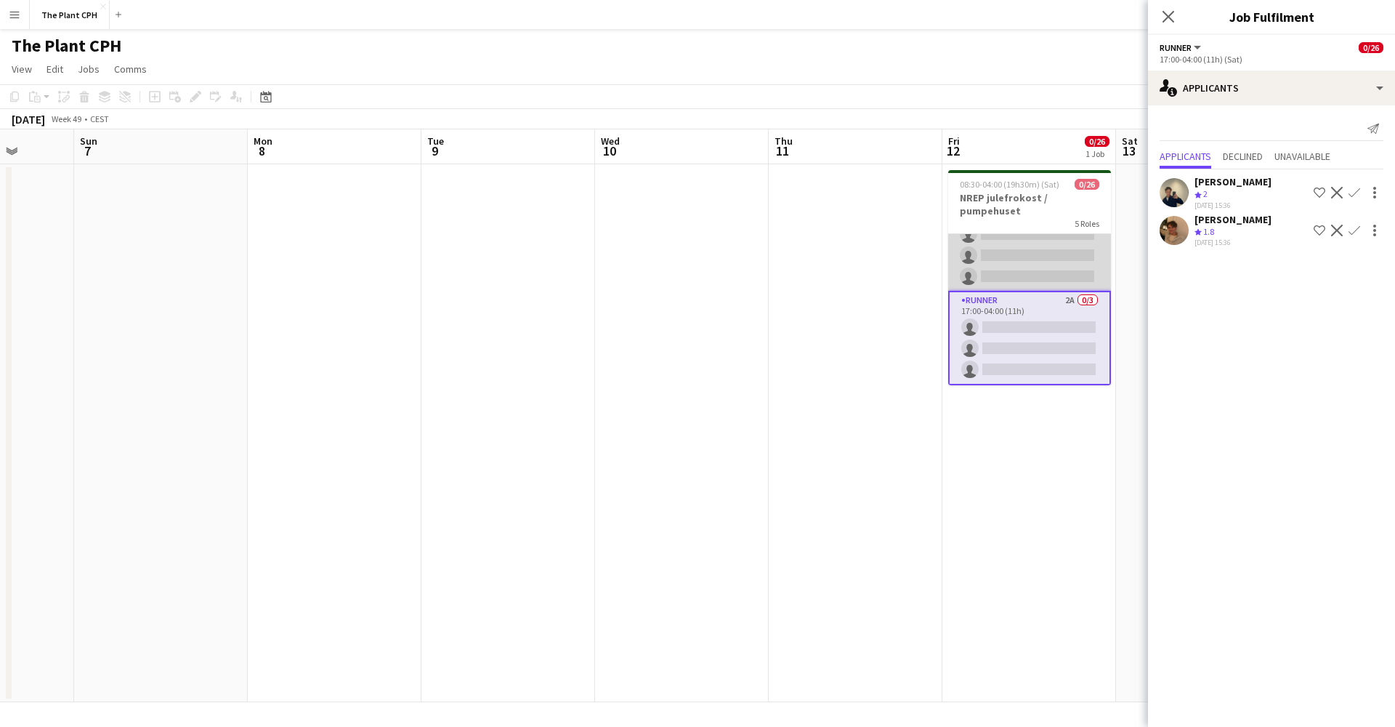
click at [1017, 252] on app-card-role "Tjener 4A 0/16 17:00-22:00 (5h) single-neutral-actions single-neutral-actions s…" at bounding box center [1029, 108] width 163 height 366
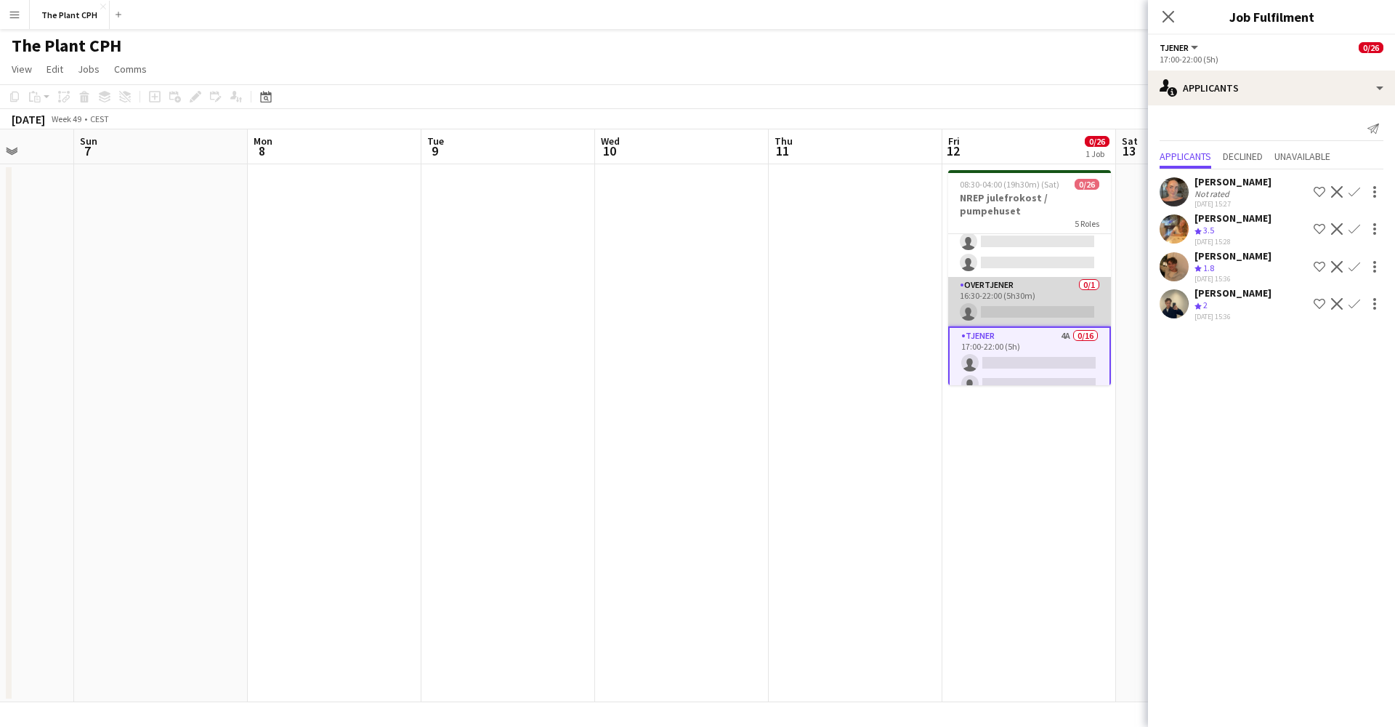
scroll to position [139, 0]
click at [1017, 286] on app-card-role "Overtjener 0/1 16:30-22:00 (5h30m) single-neutral-actions" at bounding box center [1029, 302] width 163 height 49
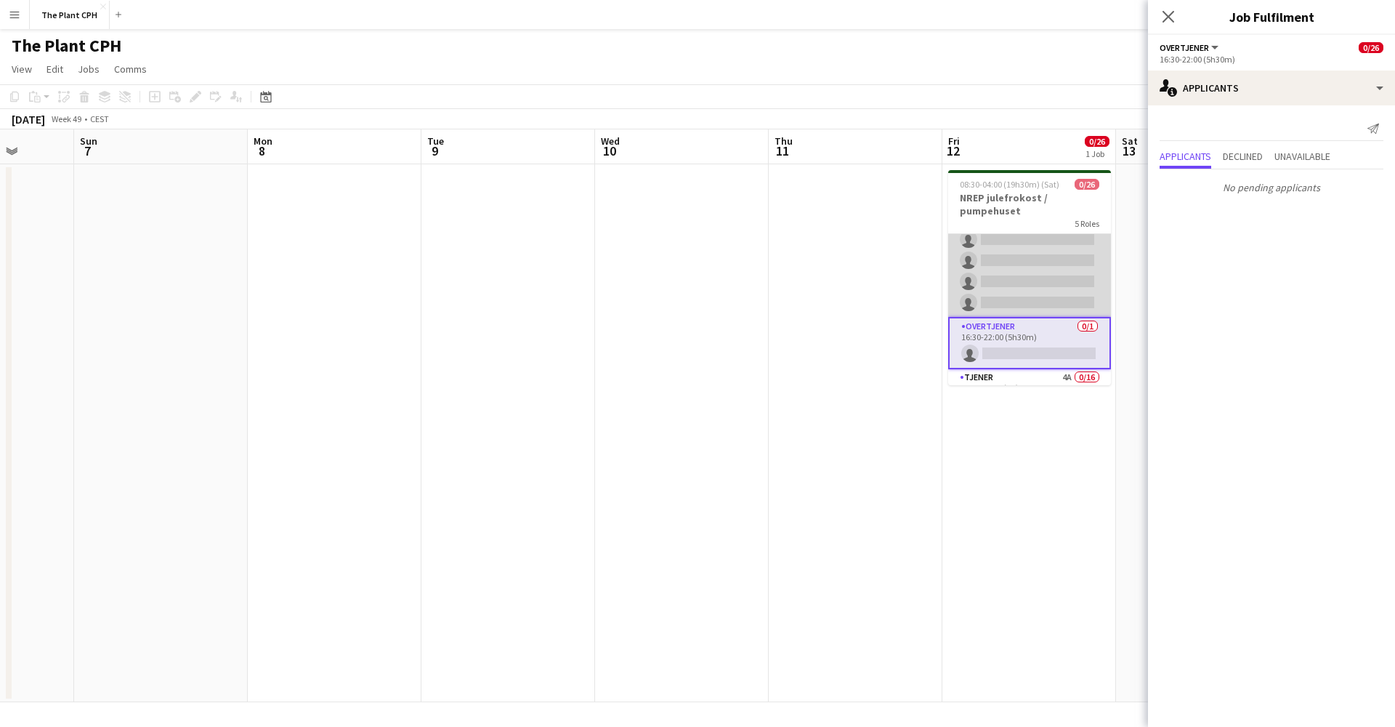
click at [1025, 277] on app-card-role "Opsætning 4A 0/5 09:00-15:00 (6h) single-neutral-actions single-neutral-actions…" at bounding box center [1029, 250] width 163 height 134
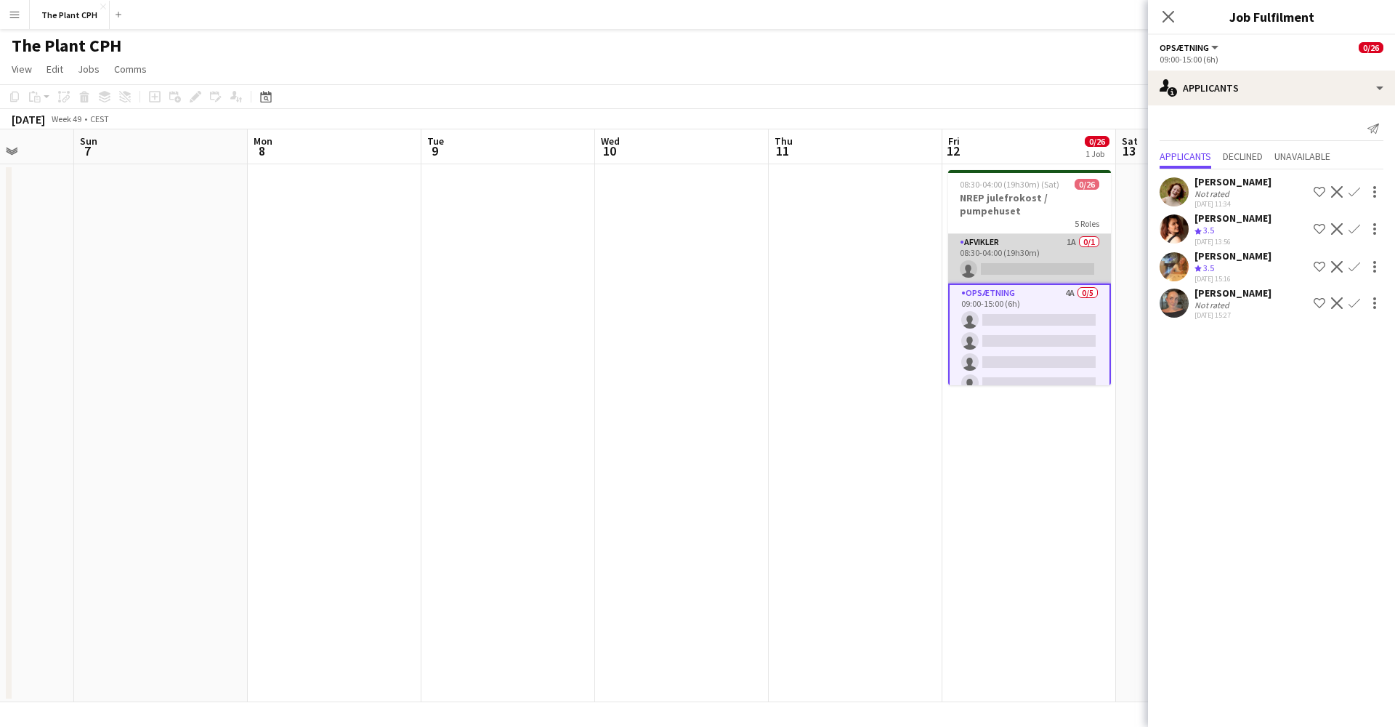
scroll to position [0, 0]
click at [1025, 277] on app-card-role "Afvikler 1A 0/1 08:30-04:00 (19h30m) single-neutral-actions" at bounding box center [1029, 258] width 163 height 49
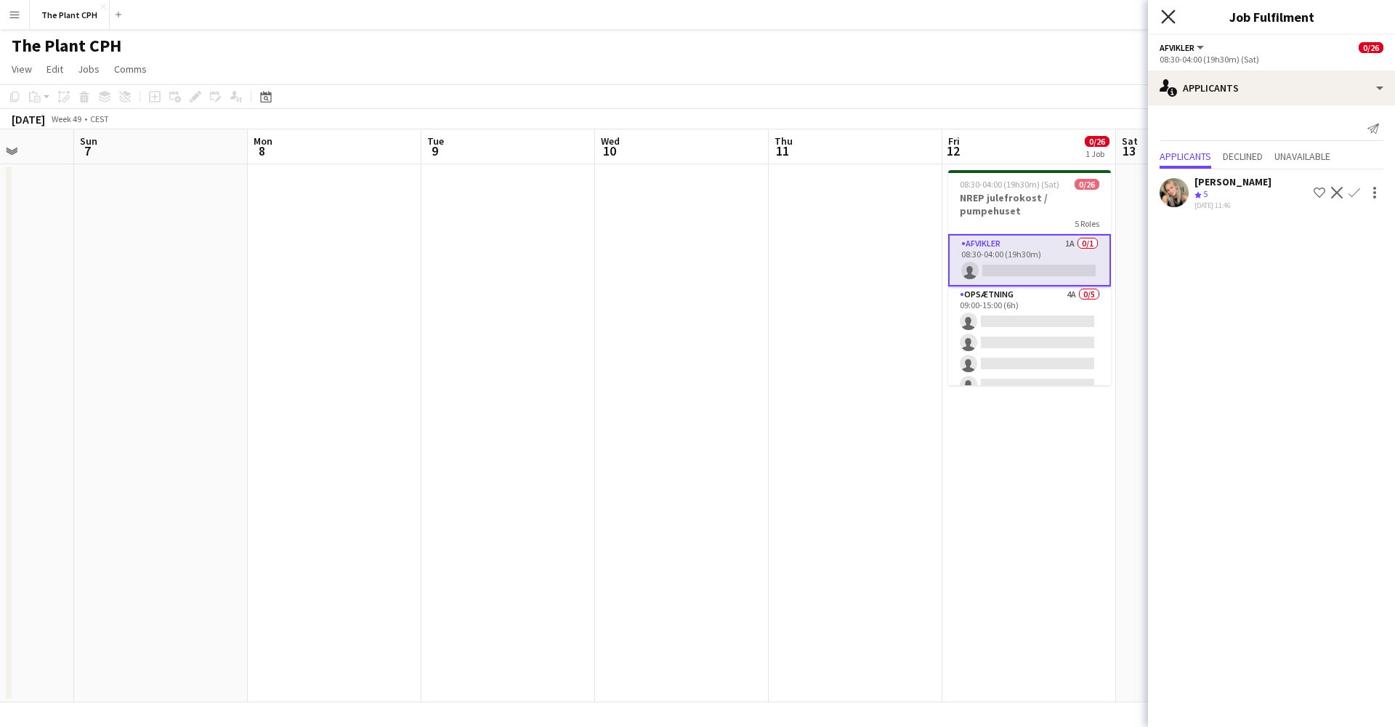
click at [1171, 17] on icon "Close pop-in" at bounding box center [1168, 16] width 14 height 14
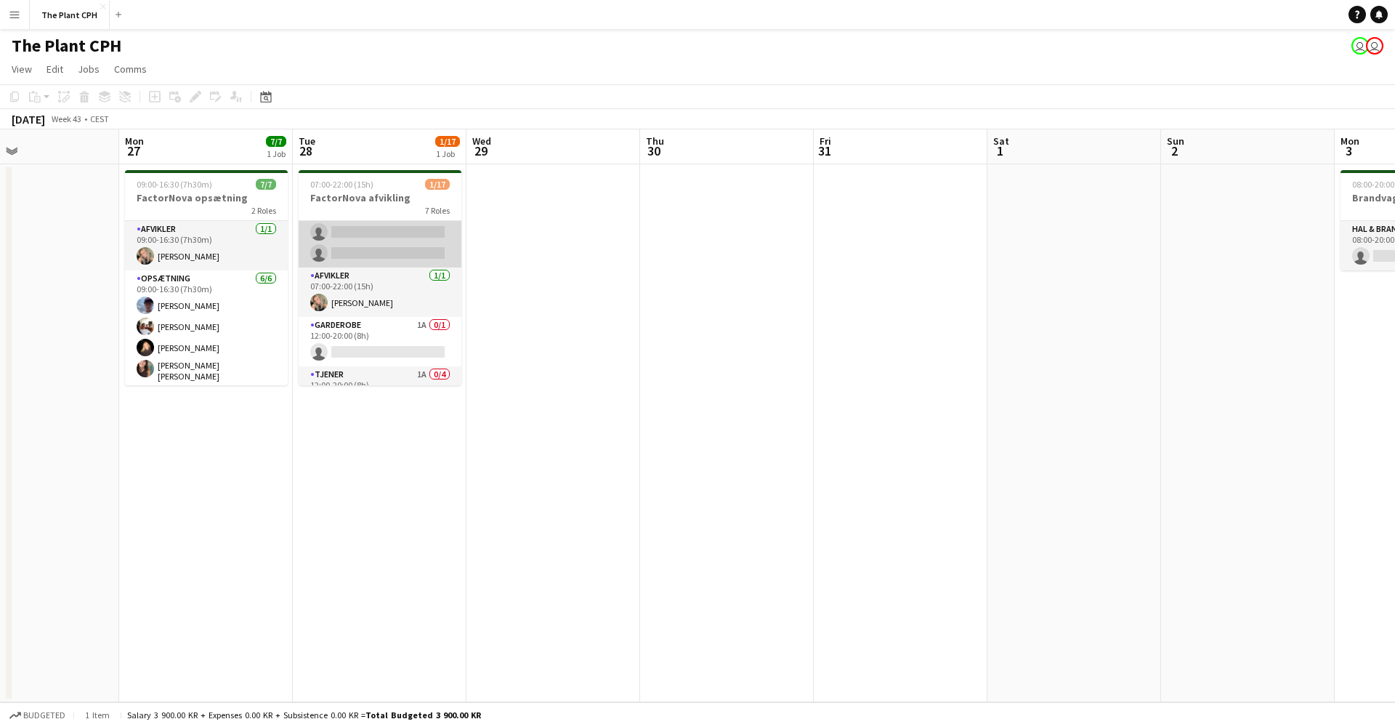
scroll to position [165, 0]
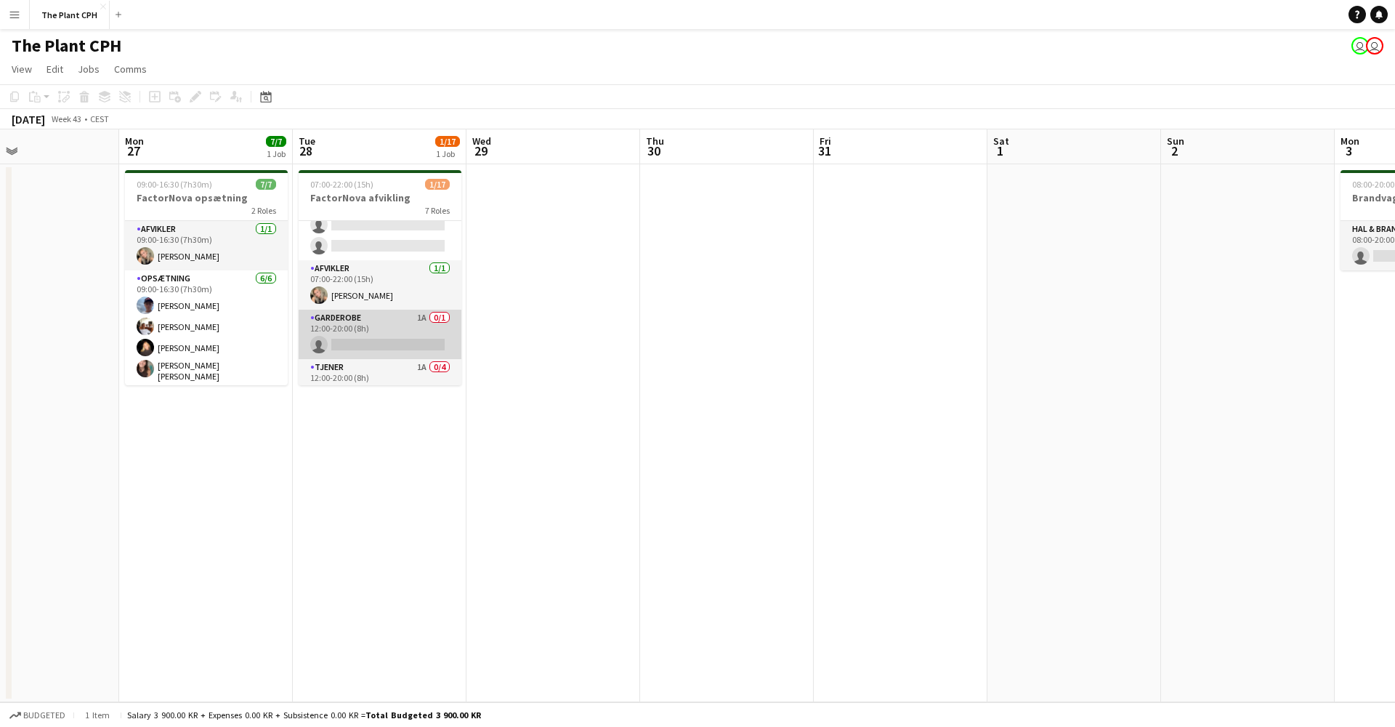
click at [385, 326] on app-card-role "Garderobe 1A 0/1 12:00-20:00 (8h) single-neutral-actions" at bounding box center [380, 334] width 163 height 49
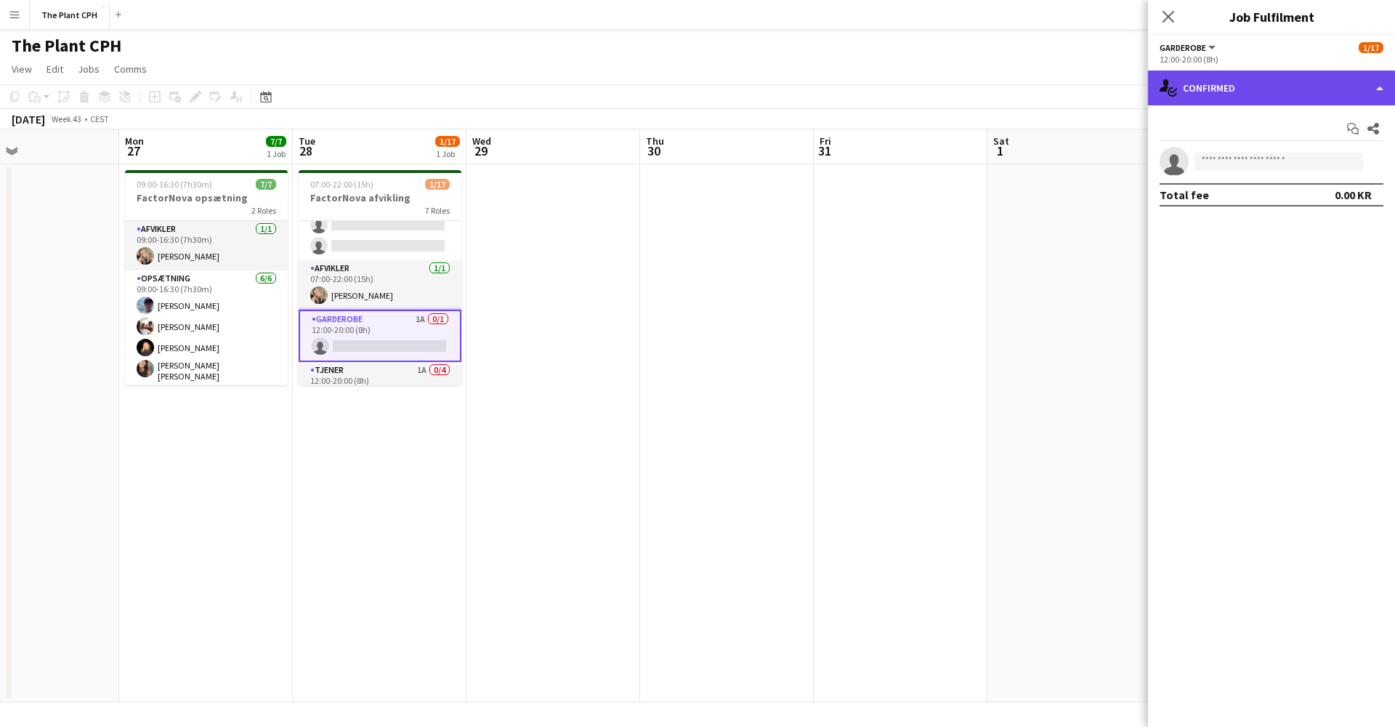
click at [1247, 77] on div "single-neutral-actions-check-2 Confirmed" at bounding box center [1271, 87] width 247 height 35
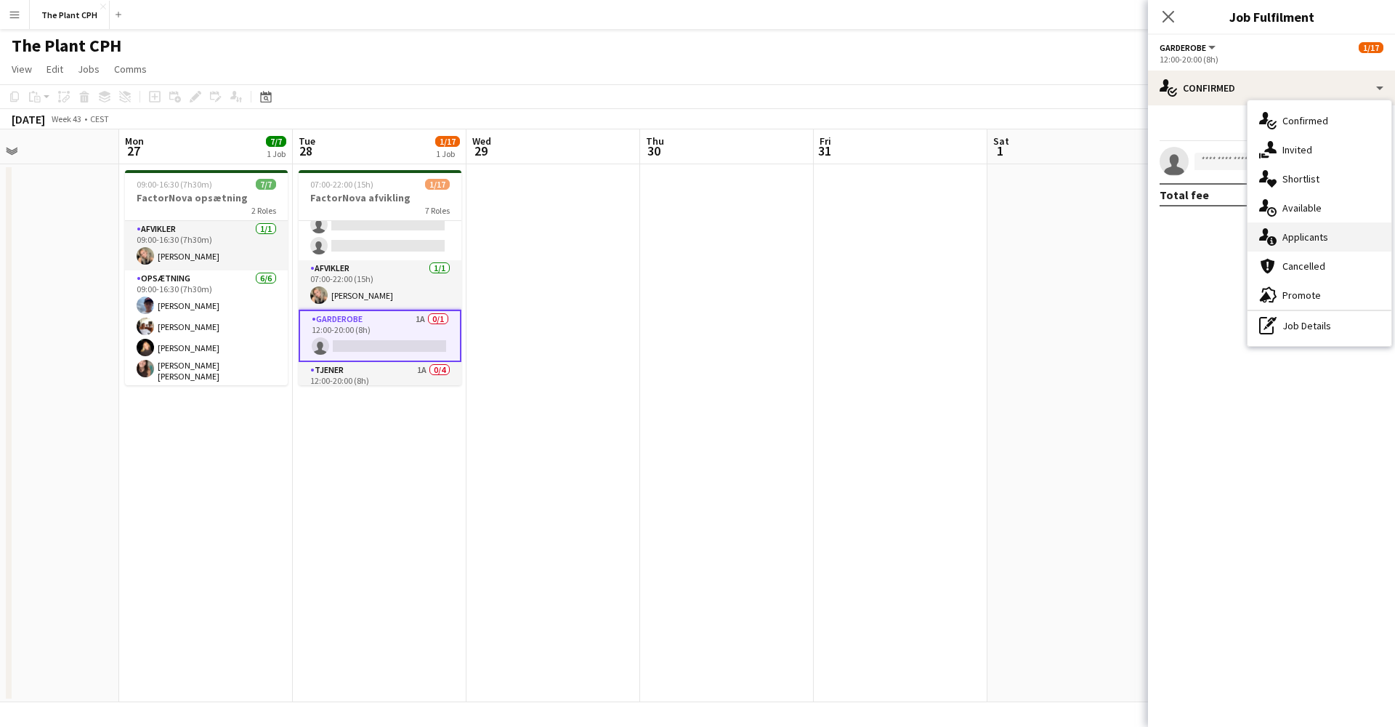
click at [1282, 246] on div "single-neutral-actions-information Applicants" at bounding box center [1320, 236] width 144 height 29
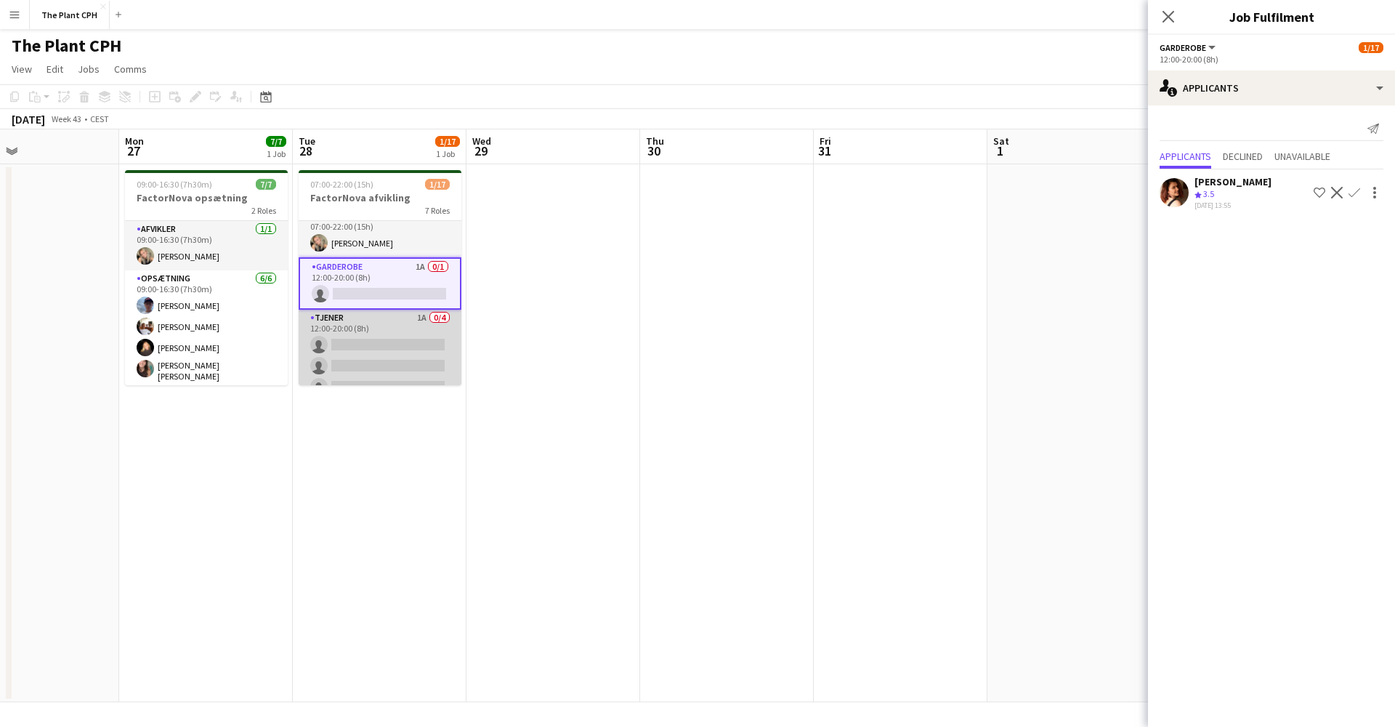
click at [373, 341] on app-card-role "Tjener 1A 0/4 12:00-20:00 (8h) single-neutral-actions single-neutral-actions si…" at bounding box center [380, 366] width 163 height 113
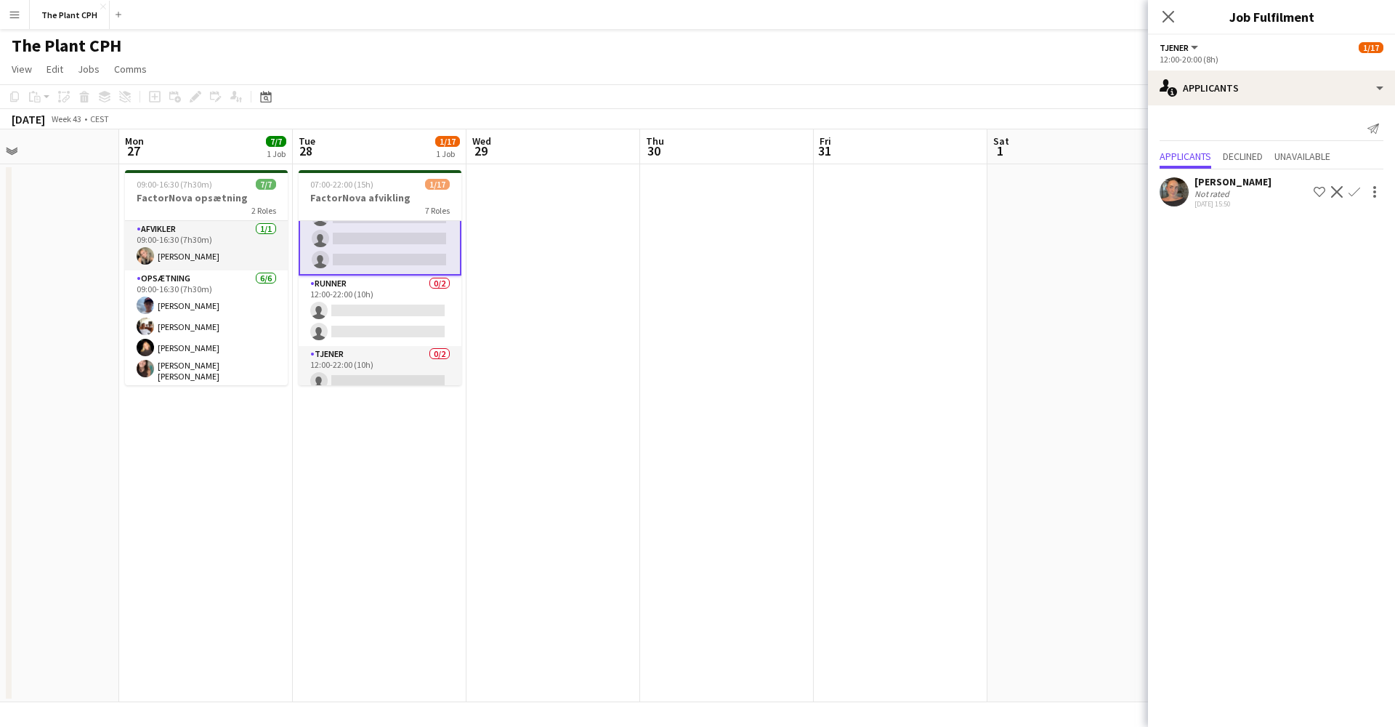
scroll to position [366, 0]
click at [373, 341] on app-card-role "Runner 0/2 12:00-22:00 (10h) single-neutral-actions single-neutral-actions" at bounding box center [380, 309] width 163 height 70
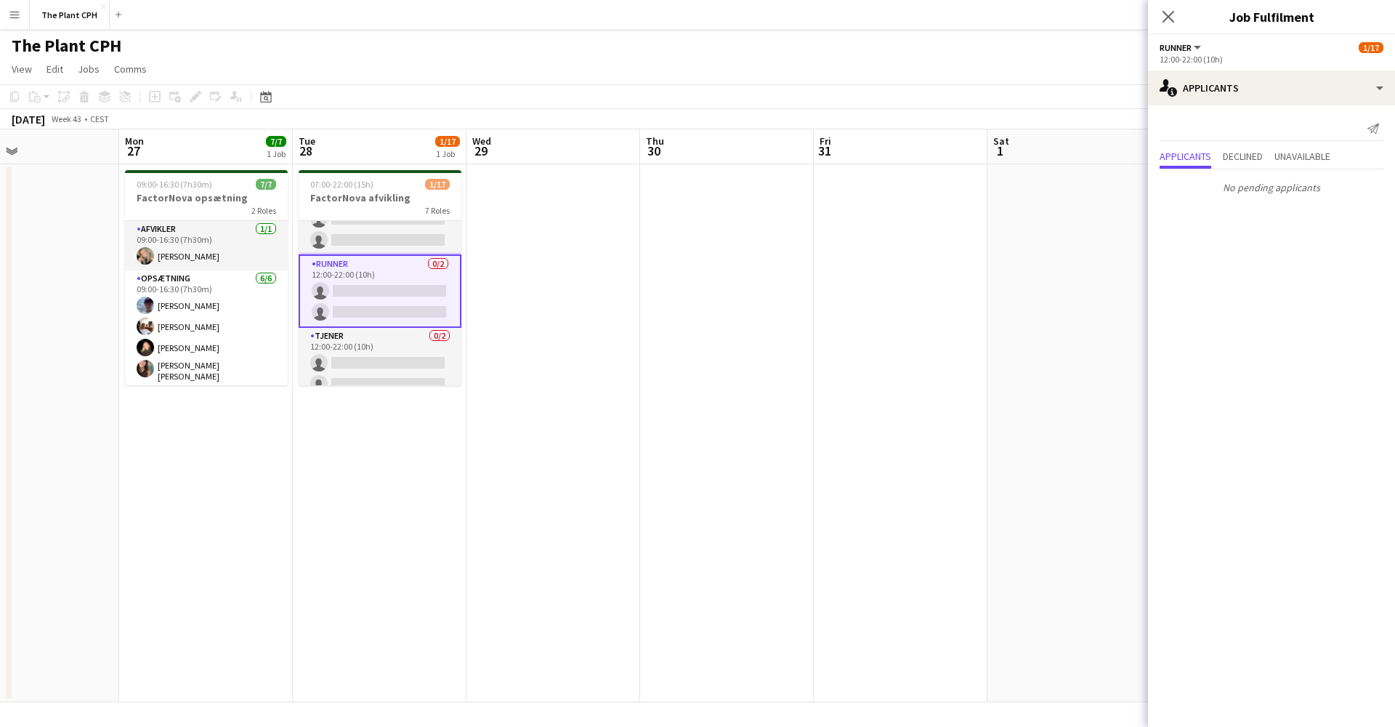
scroll to position [387, 0]
click at [373, 341] on app-card-role "Tjener 0/2 12:00-22:00 (10h) single-neutral-actions single-neutral-actions" at bounding box center [380, 358] width 163 height 70
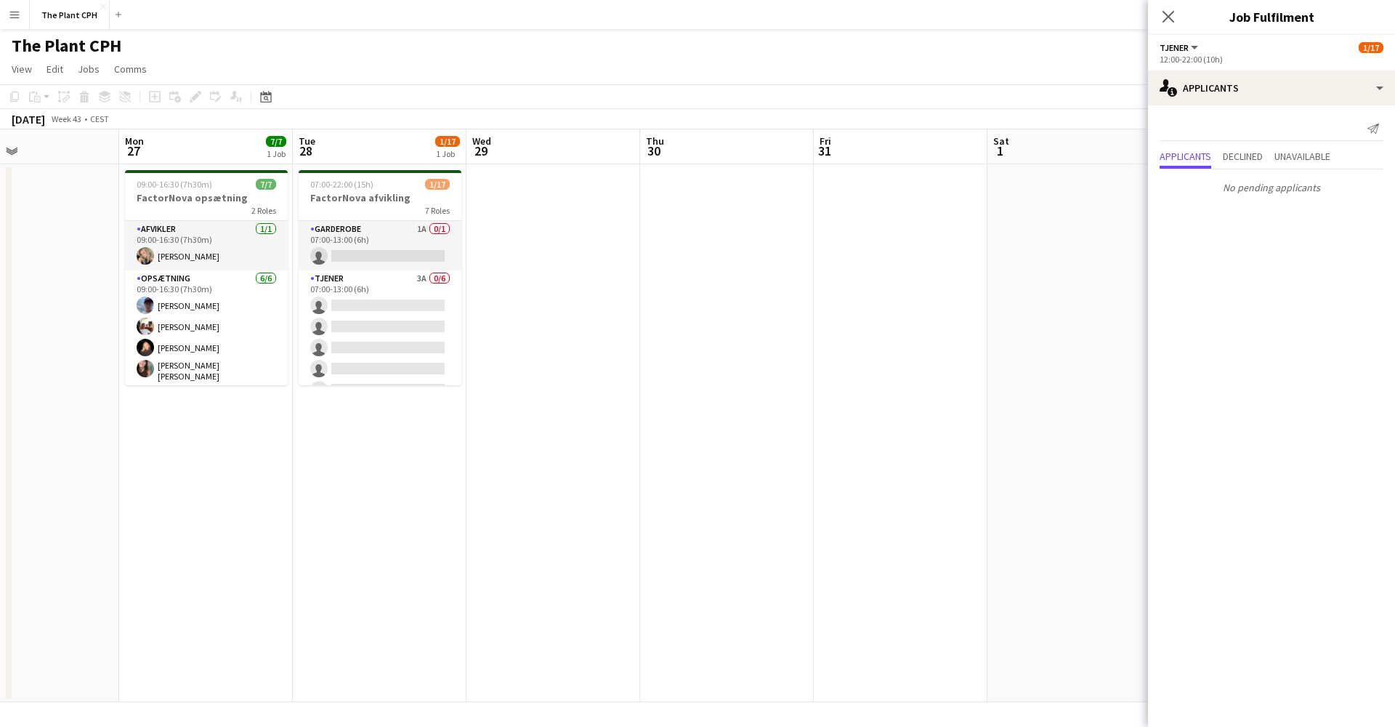
scroll to position [-1, 0]
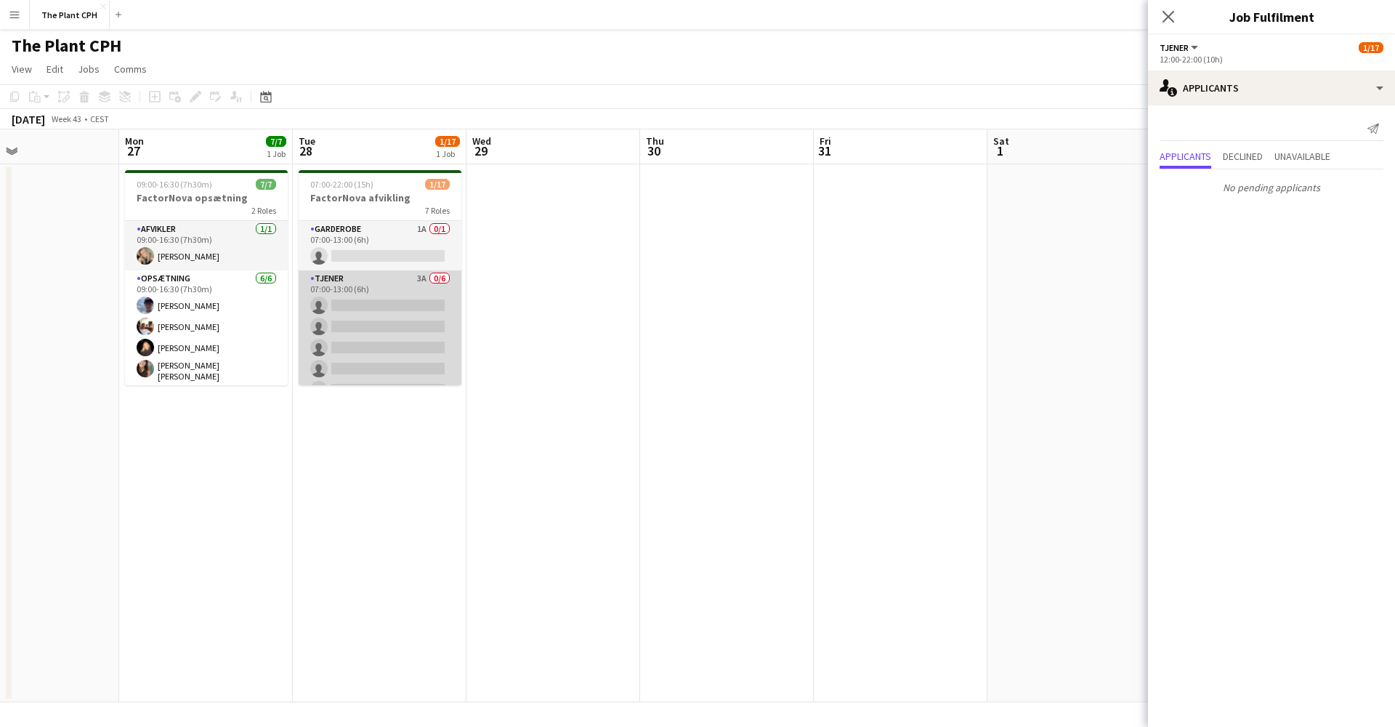
click at [373, 341] on app-card-role "Tjener 3A 0/6 07:00-13:00 (6h) single-neutral-actions single-neutral-actions si…" at bounding box center [380, 347] width 163 height 155
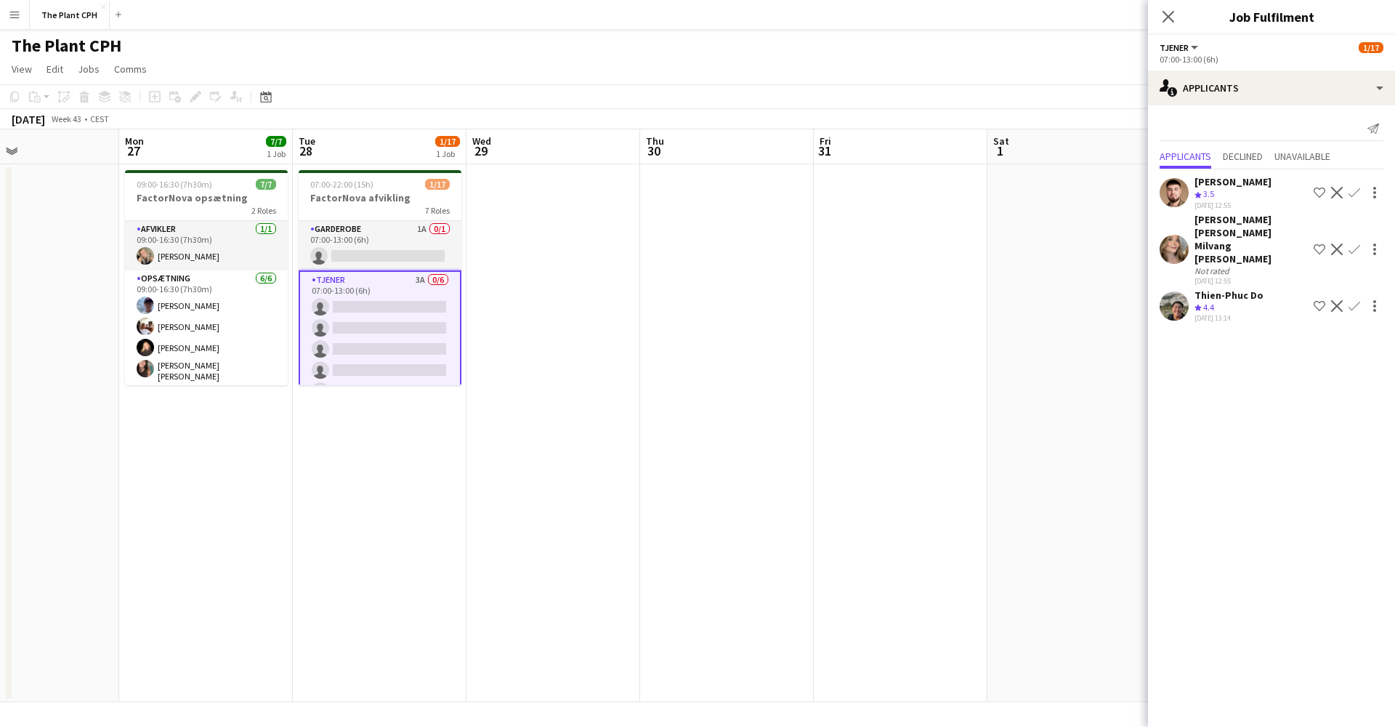
click at [1169, 235] on app-user-avatar at bounding box center [1174, 249] width 29 height 29
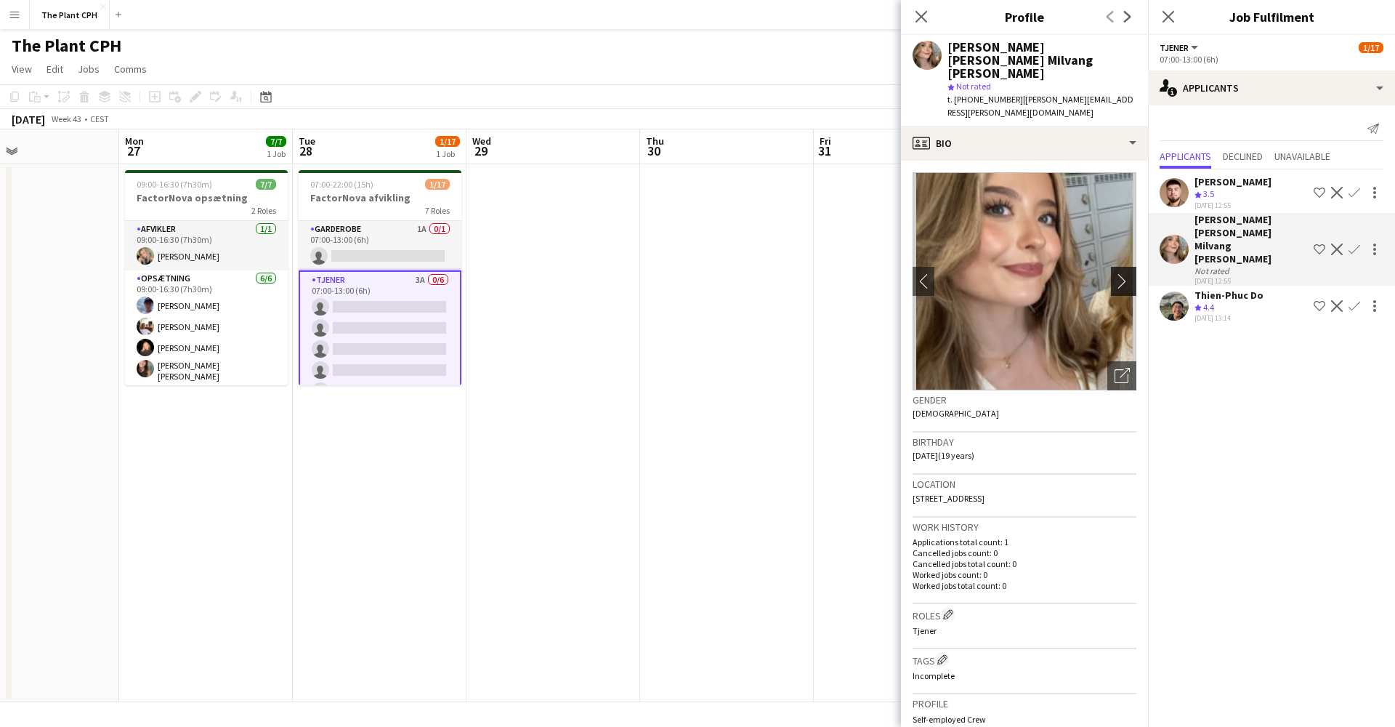
click at [1116, 273] on app-icon "chevron-right" at bounding box center [1126, 280] width 23 height 15
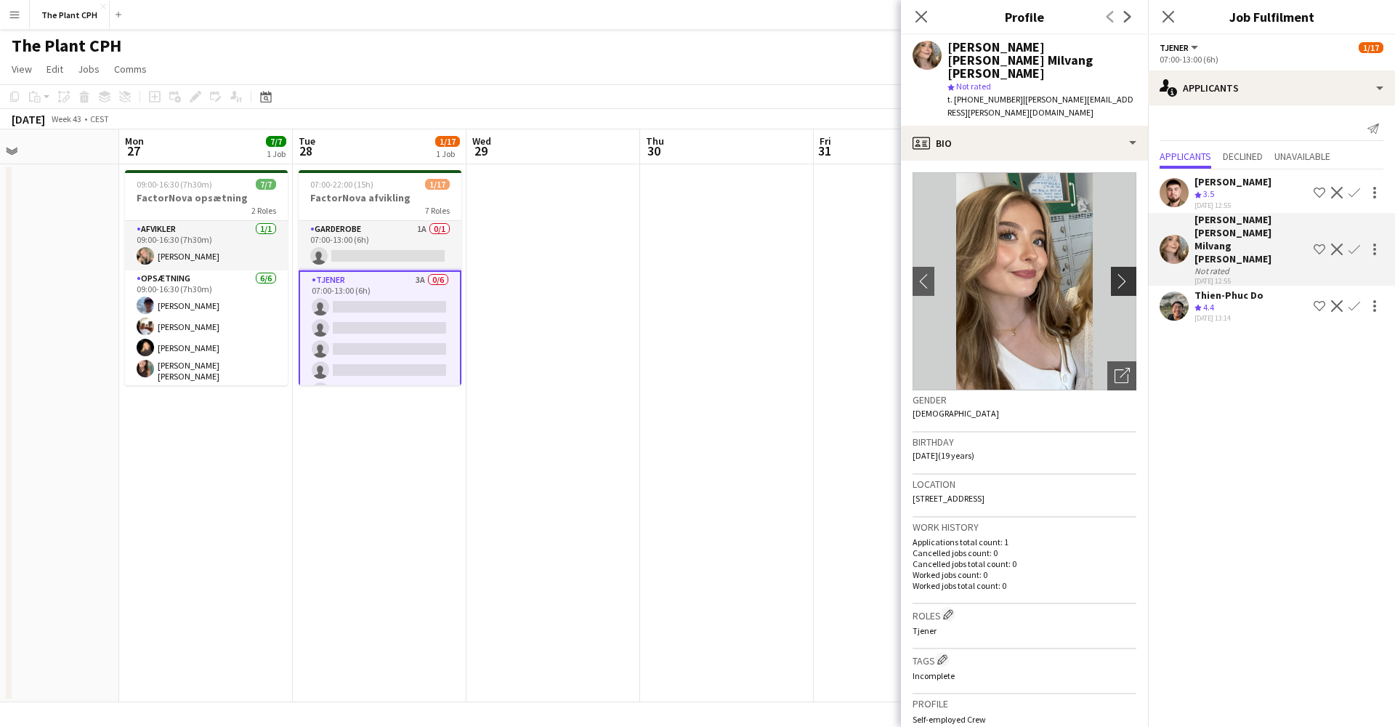
click at [1123, 273] on app-icon "chevron-right" at bounding box center [1126, 280] width 23 height 15
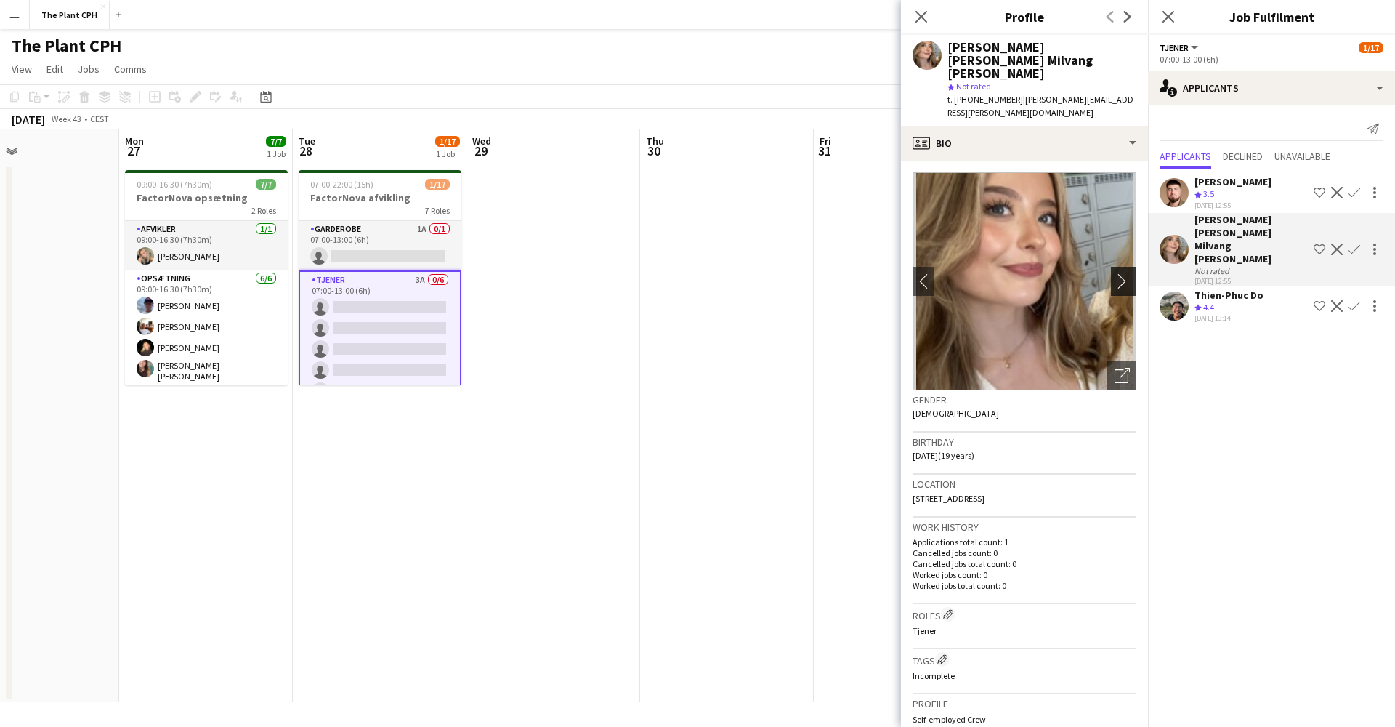
click at [1123, 273] on app-icon "chevron-right" at bounding box center [1126, 280] width 23 height 15
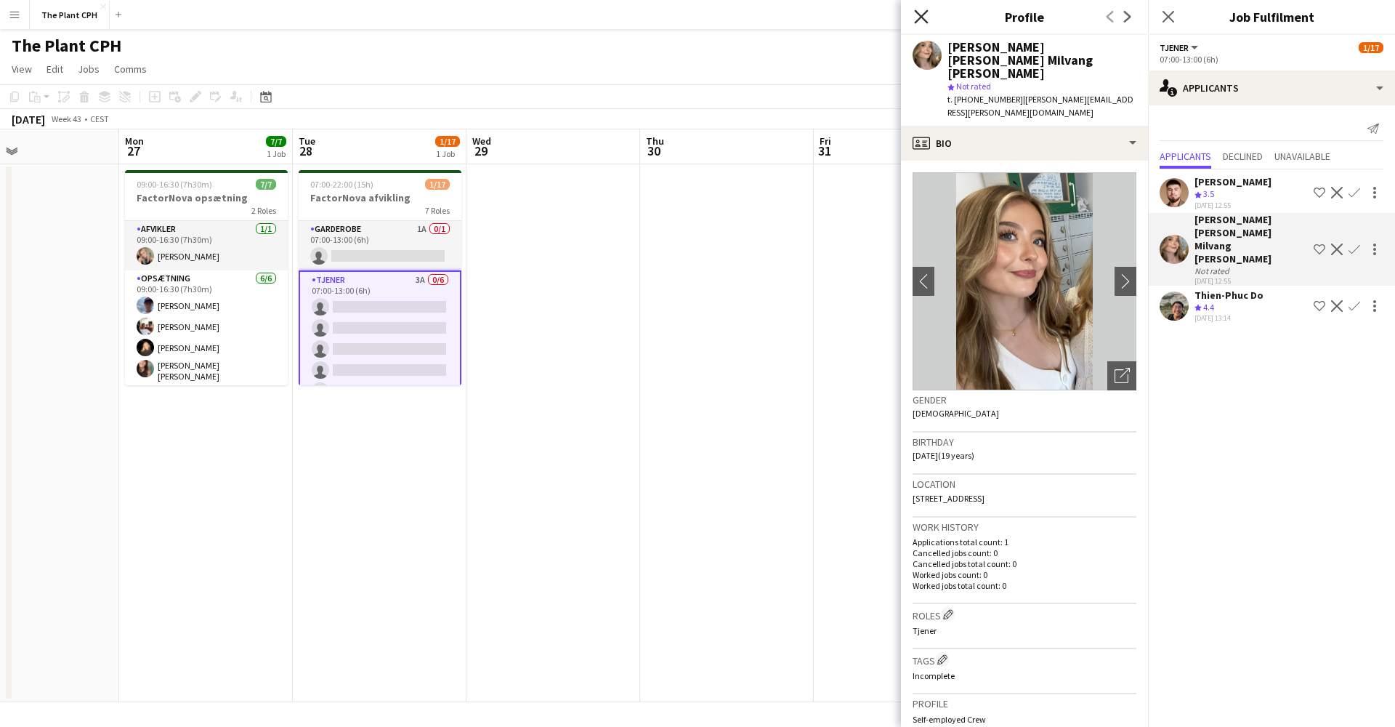
click at [926, 15] on icon "Close pop-in" at bounding box center [921, 16] width 14 height 14
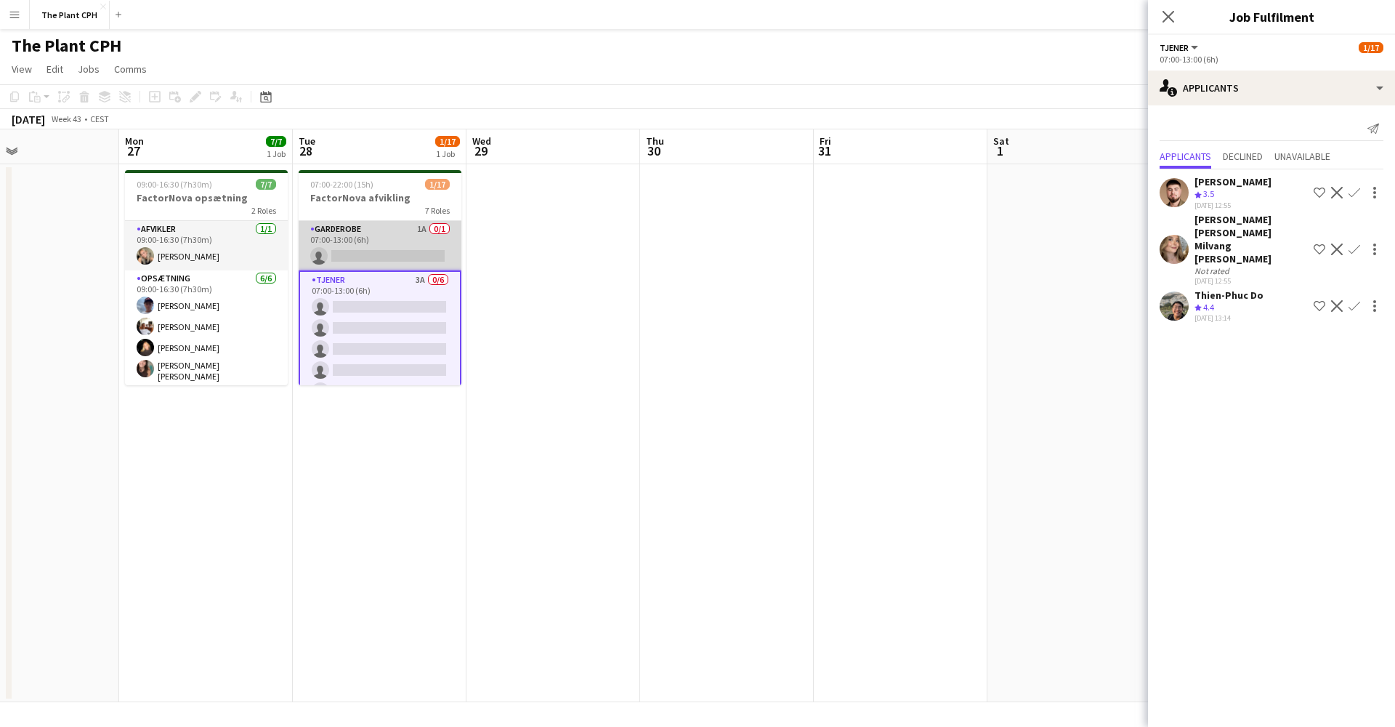
click at [352, 230] on app-card-role "Garderobe 1A 0/1 07:00-13:00 (6h) single-neutral-actions" at bounding box center [380, 245] width 163 height 49
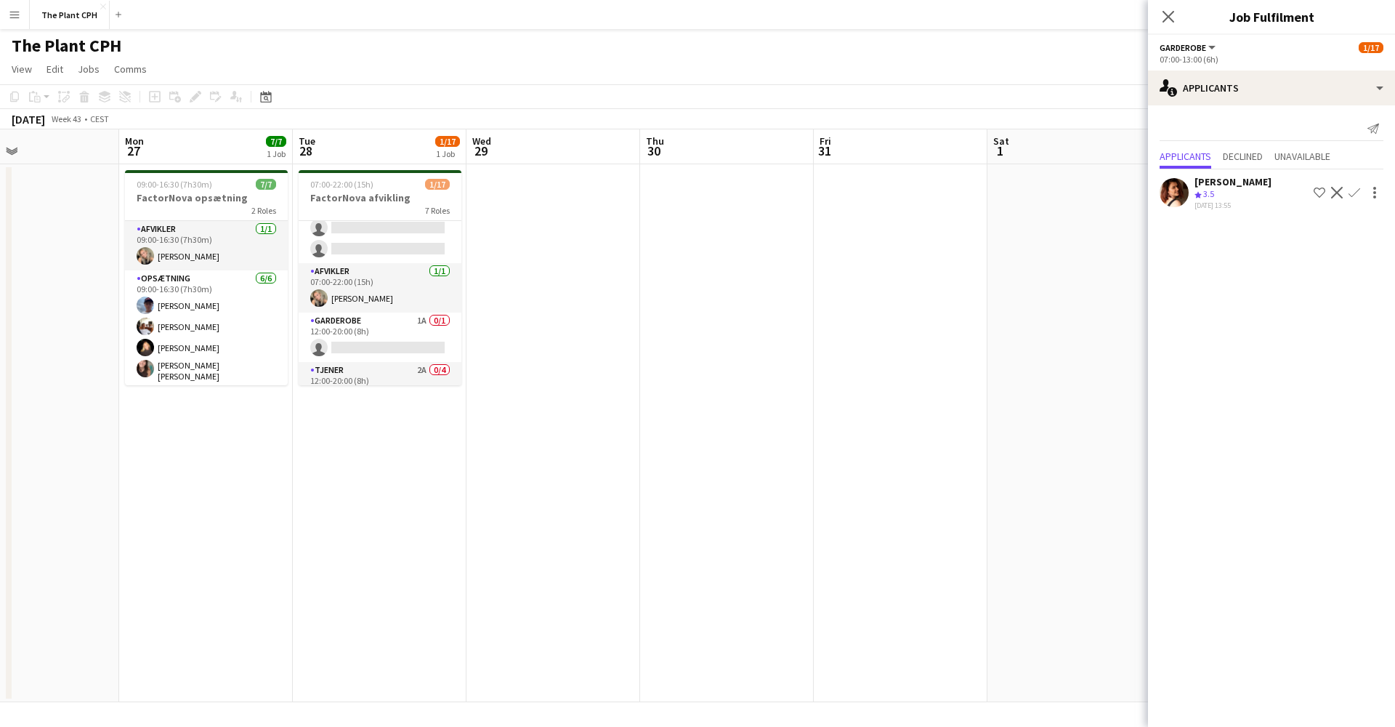
scroll to position [214, 0]
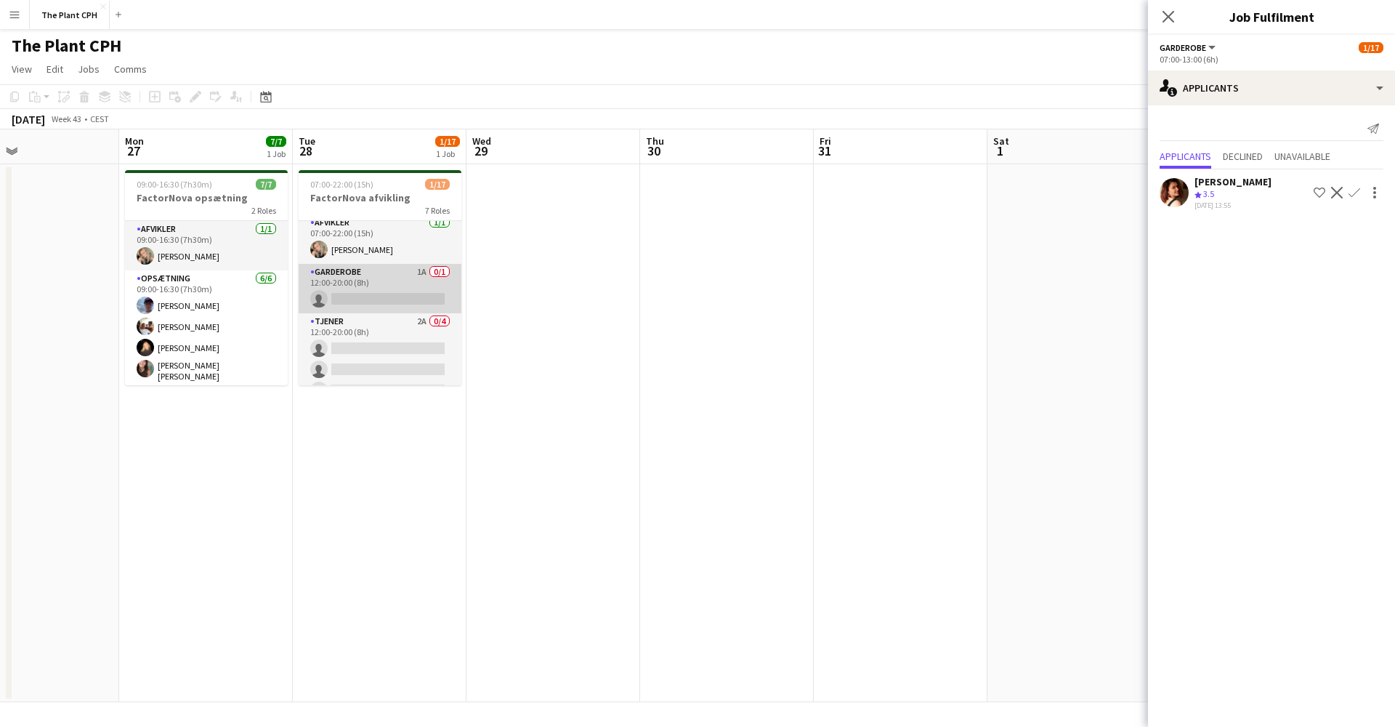
click at [366, 271] on app-card-role "Garderobe 1A 0/1 12:00-20:00 (8h) single-neutral-actions" at bounding box center [380, 288] width 163 height 49
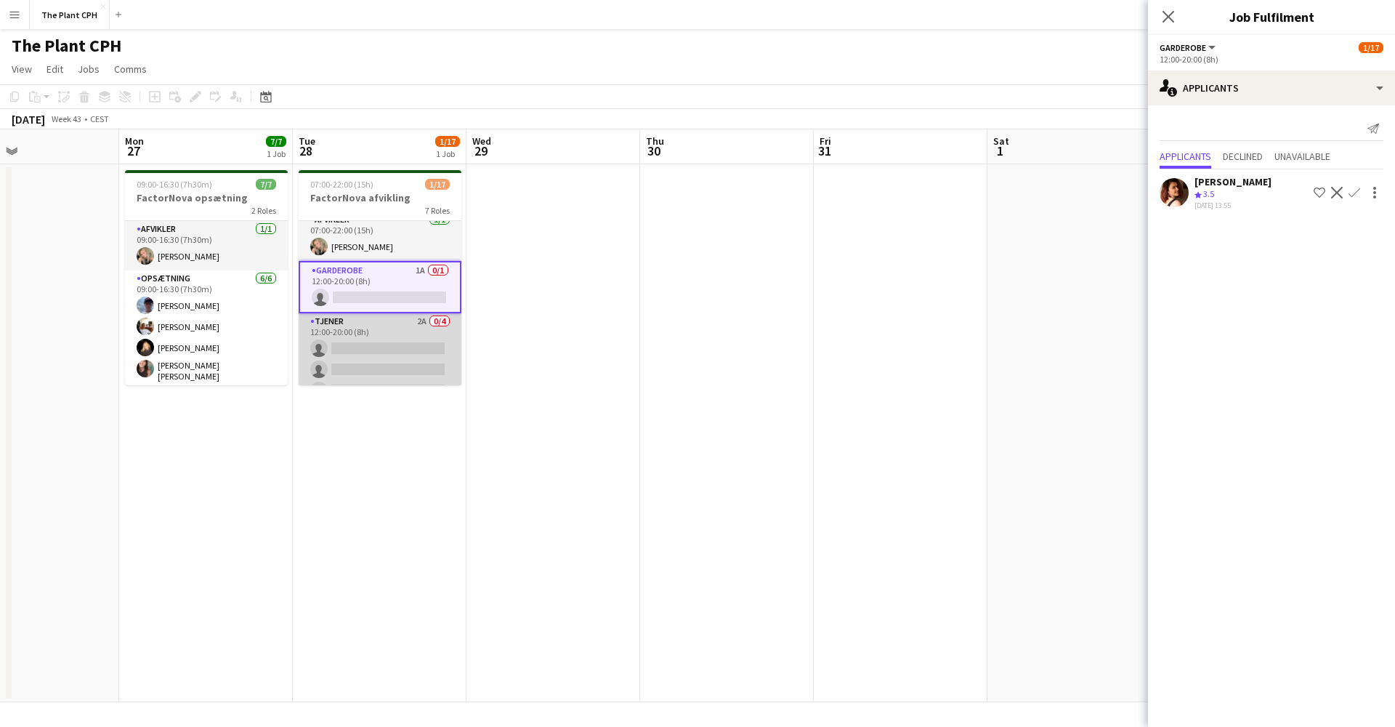
click at [368, 324] on app-card-role "Tjener 2A 0/4 12:00-20:00 (8h) single-neutral-actions single-neutral-actions si…" at bounding box center [380, 369] width 163 height 113
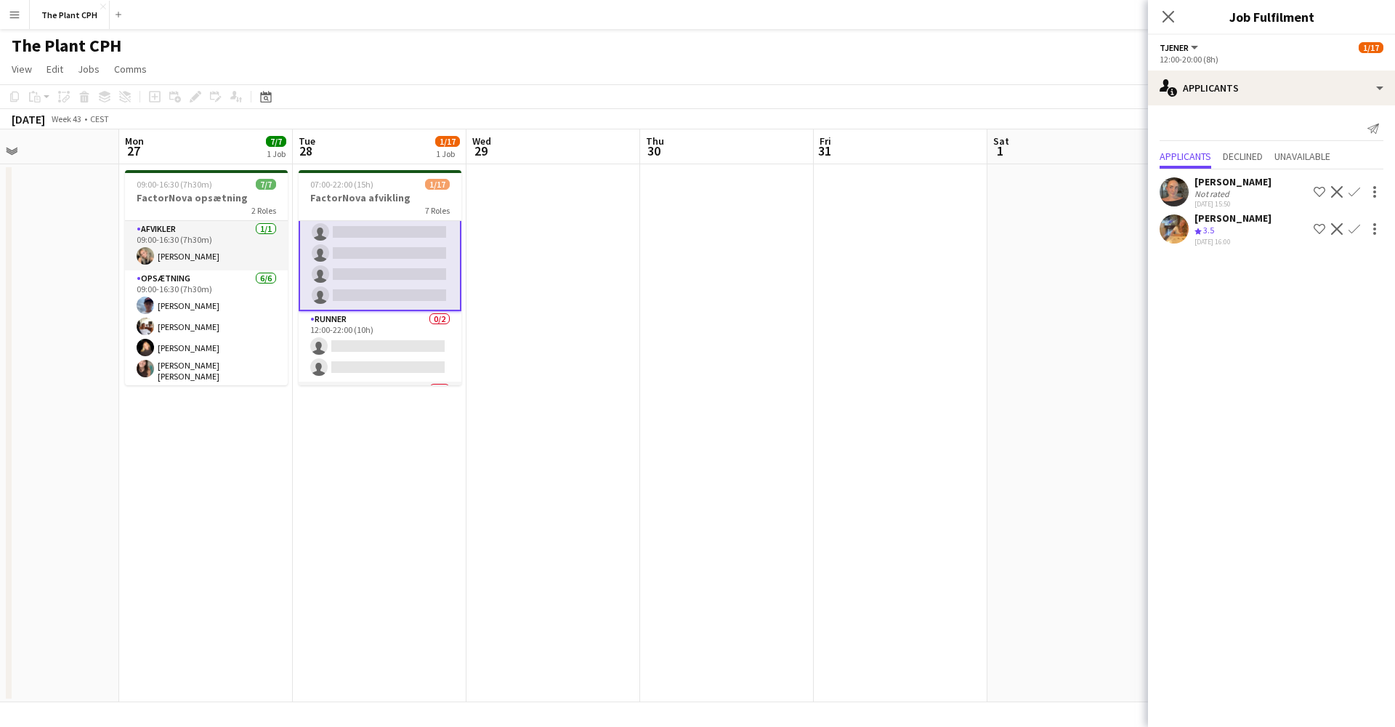
scroll to position [330, 0]
click at [432, 431] on app-date-cell "07:00-22:00 (15h) 1/17 FactorNova afvikling 7 Roles Garderobe 1A 0/1 07:00-13:0…" at bounding box center [383, 433] width 174 height 538
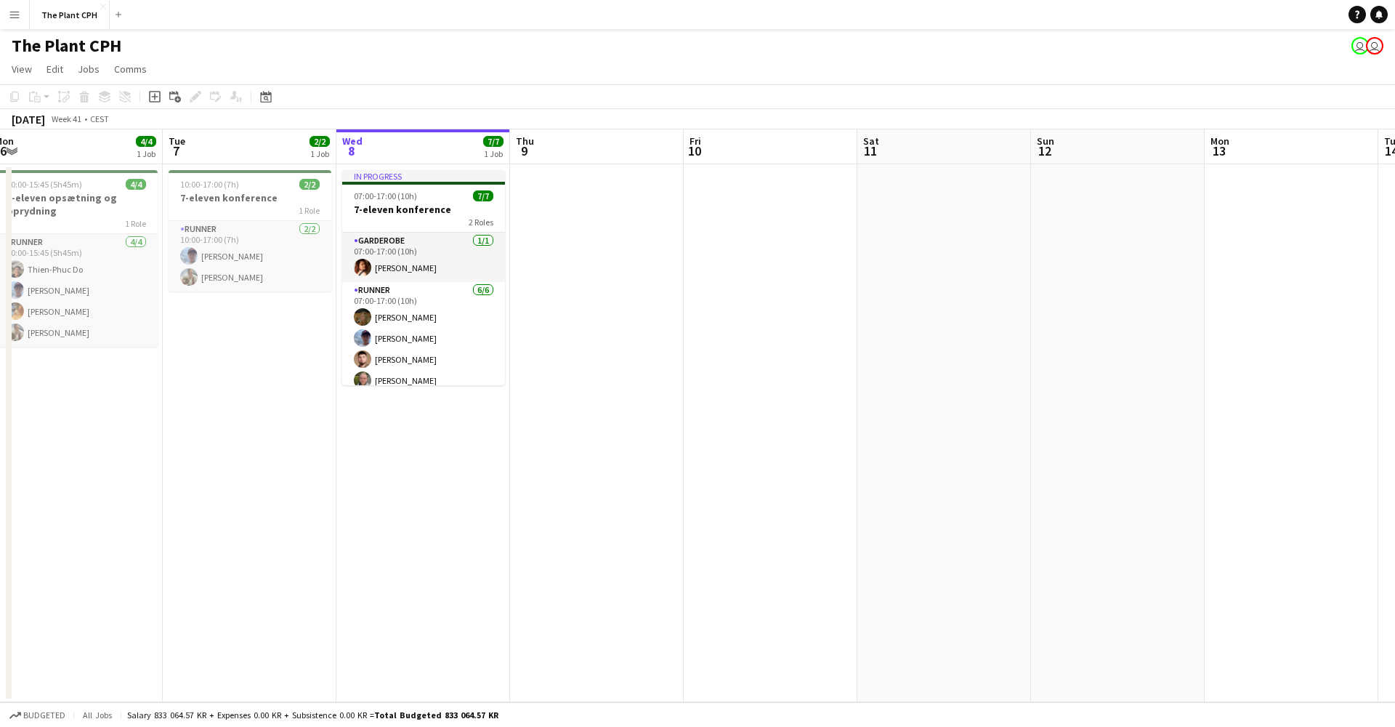
scroll to position [0, 355]
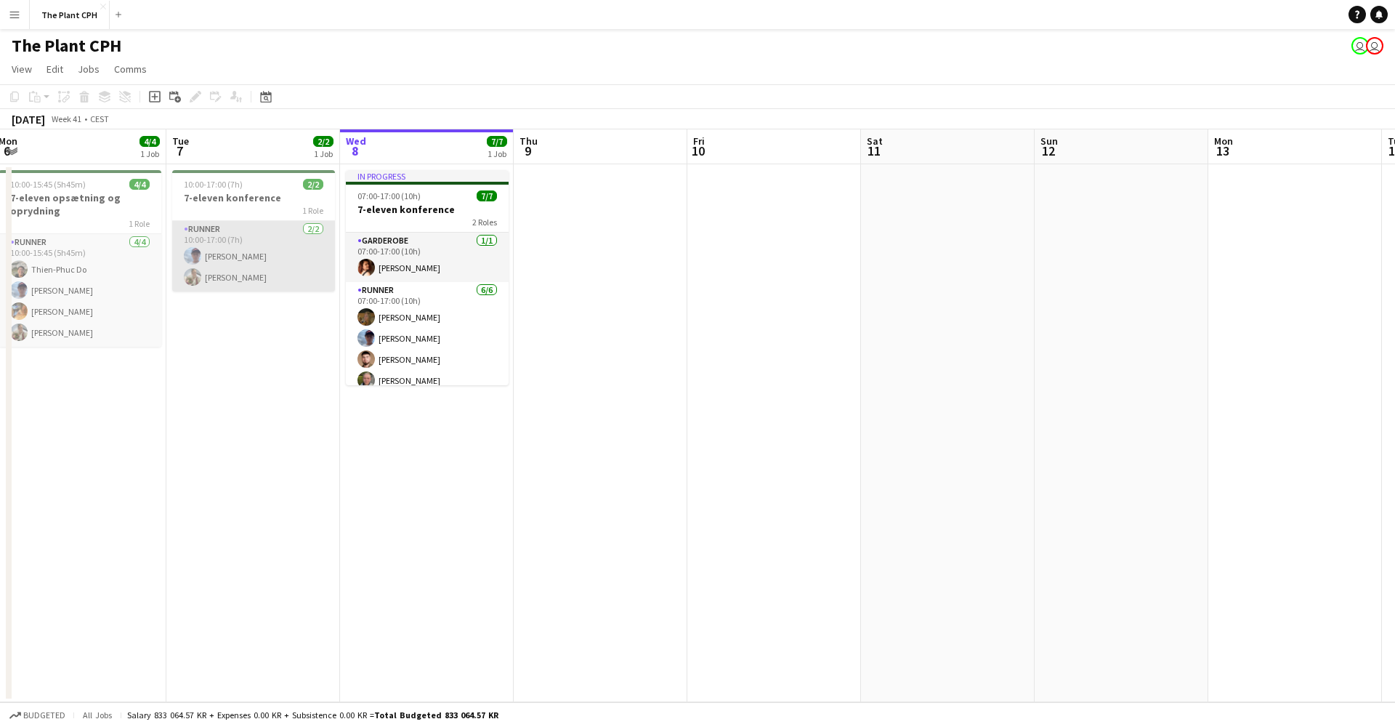
click at [294, 271] on app-card-role "Runner [DATE] 10:00-17:00 (7h) [PERSON_NAME] [PERSON_NAME]" at bounding box center [253, 256] width 163 height 70
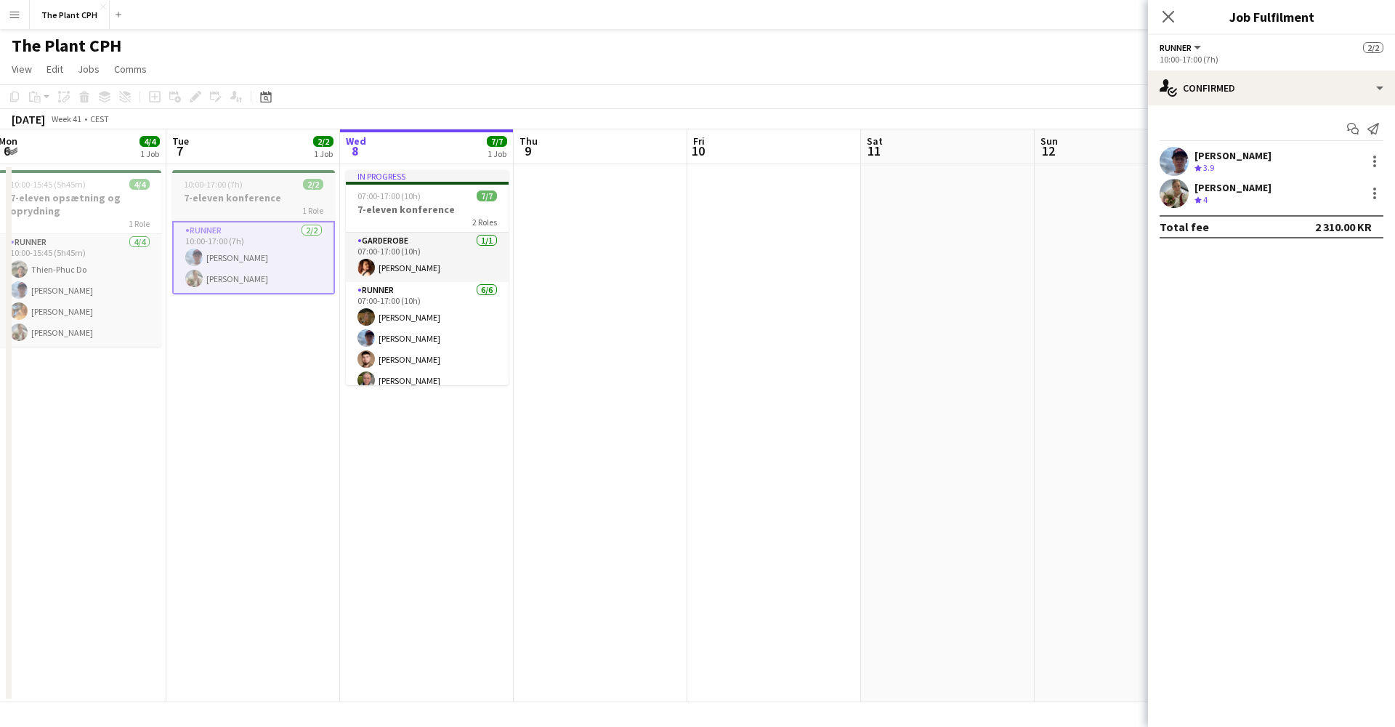
click at [250, 187] on div "10:00-17:00 (7h) 2/2" at bounding box center [253, 184] width 163 height 11
click at [198, 98] on icon "Edit" at bounding box center [196, 97] width 12 height 12
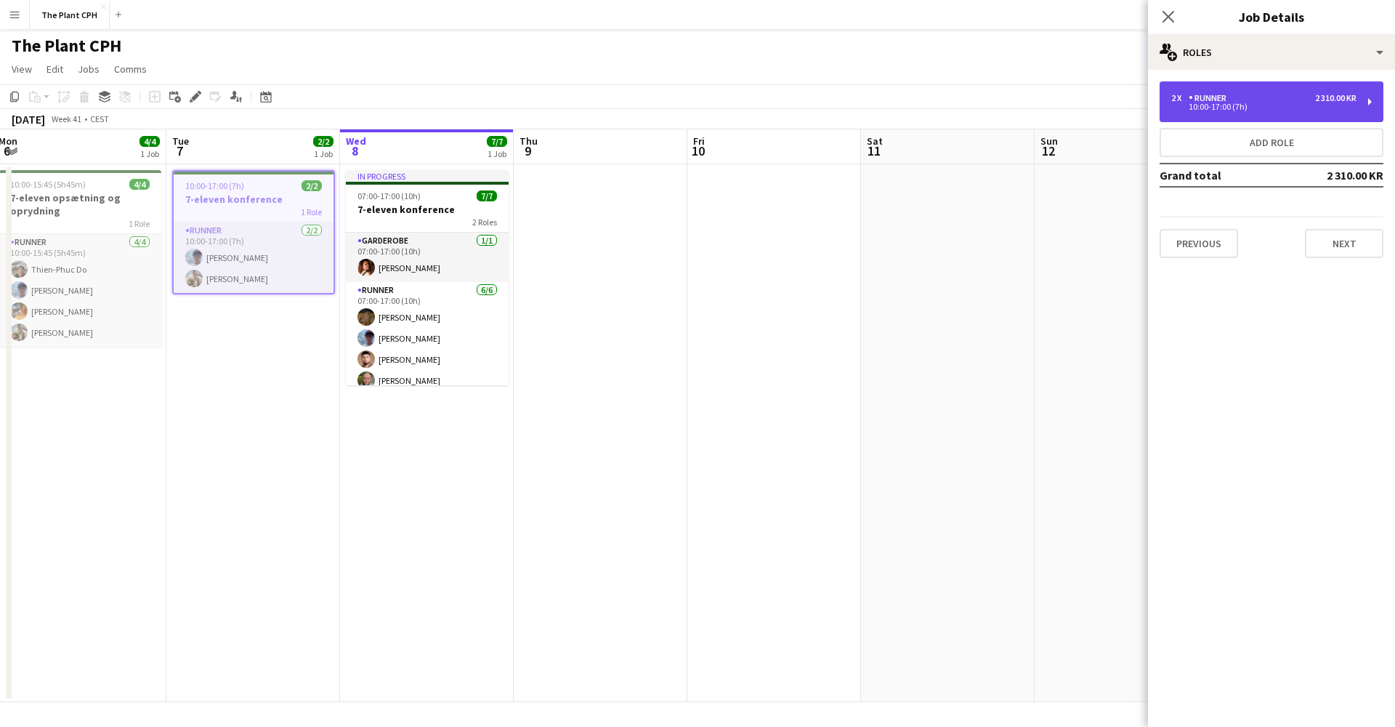
click at [1267, 97] on div "2 x Runner 2 310.00 KR" at bounding box center [1263, 98] width 185 height 10
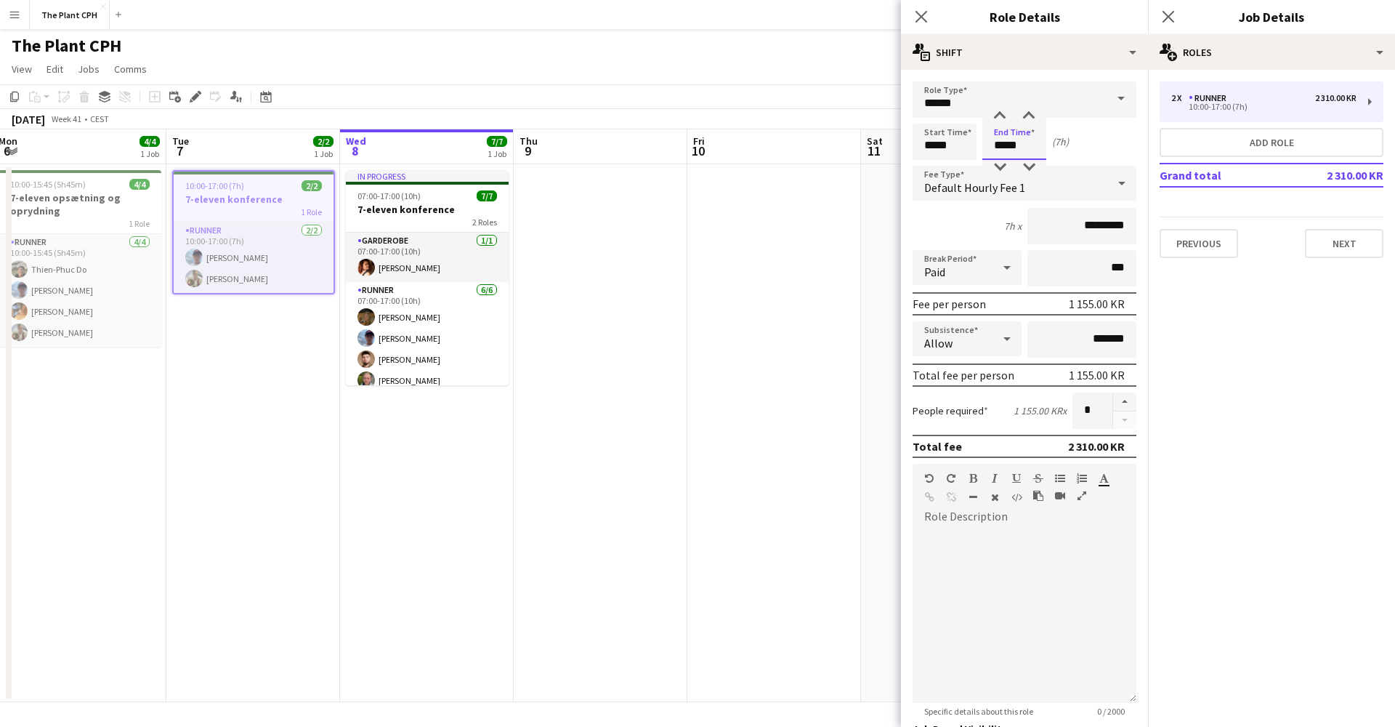
click at [1005, 145] on body "Menu Boards Boards Boards All jobs Status Workforce Workforce My Workforce Recr…" at bounding box center [697, 363] width 1395 height 727
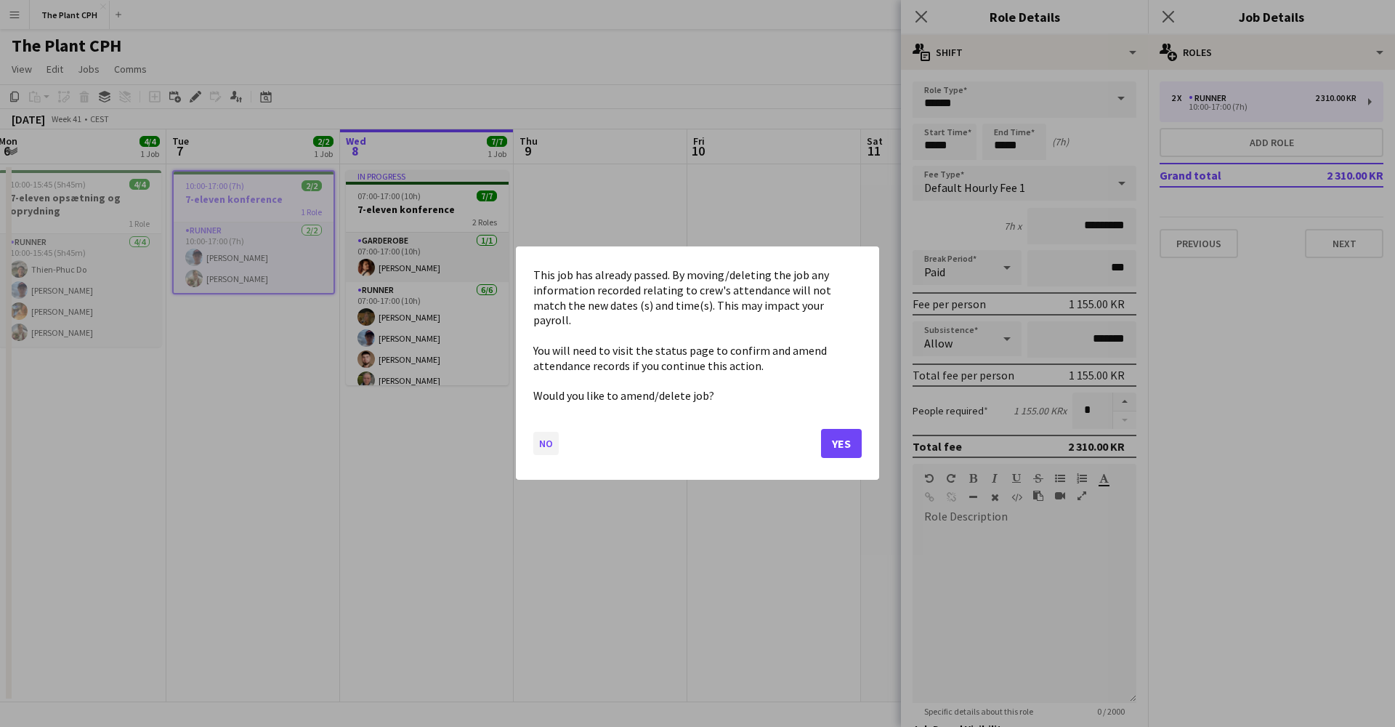
click at [542, 432] on button "No" at bounding box center [545, 443] width 25 height 23
click at [1003, 149] on body "Menu Boards Boards Boards All jobs Status Workforce Workforce My Workforce Recr…" at bounding box center [697, 363] width 1395 height 727
click at [552, 437] on button "No" at bounding box center [545, 443] width 25 height 23
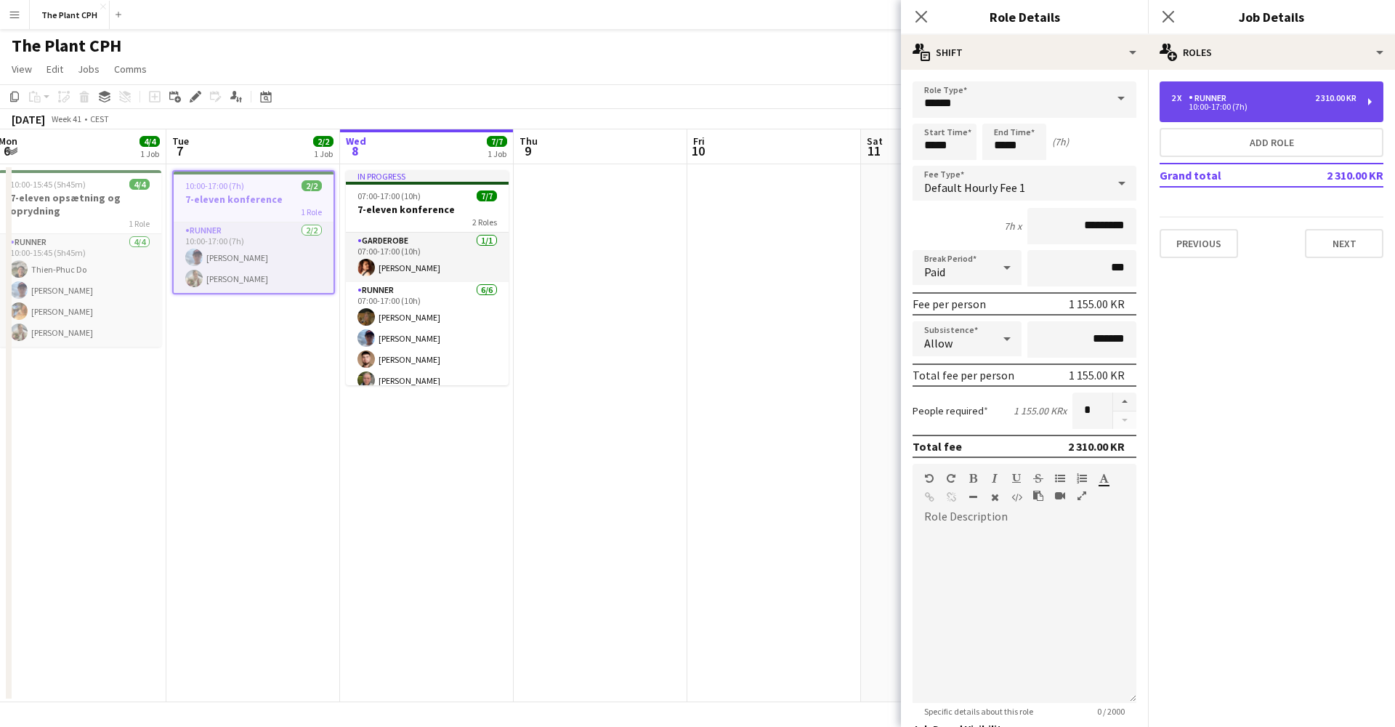
click at [1340, 109] on div "10:00-17:00 (7h)" at bounding box center [1263, 106] width 185 height 7
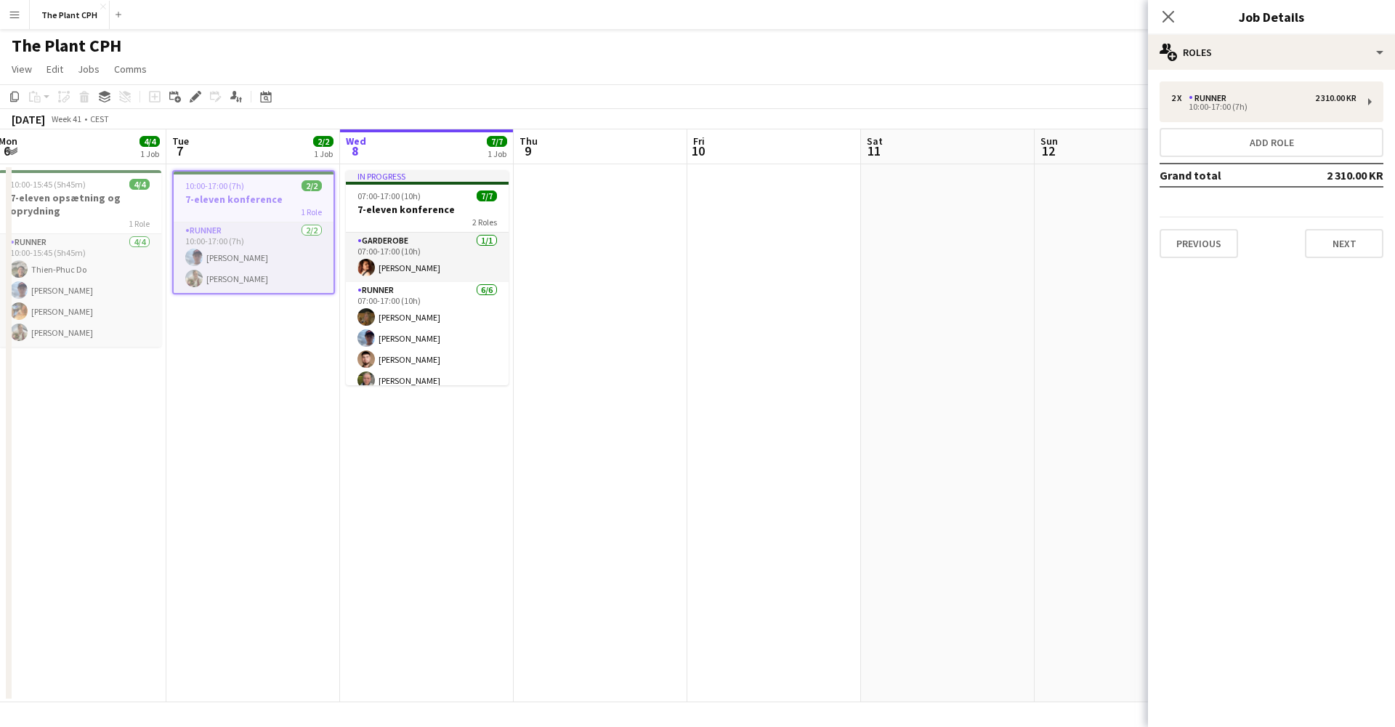
click at [854, 317] on app-date-cell at bounding box center [774, 433] width 174 height 538
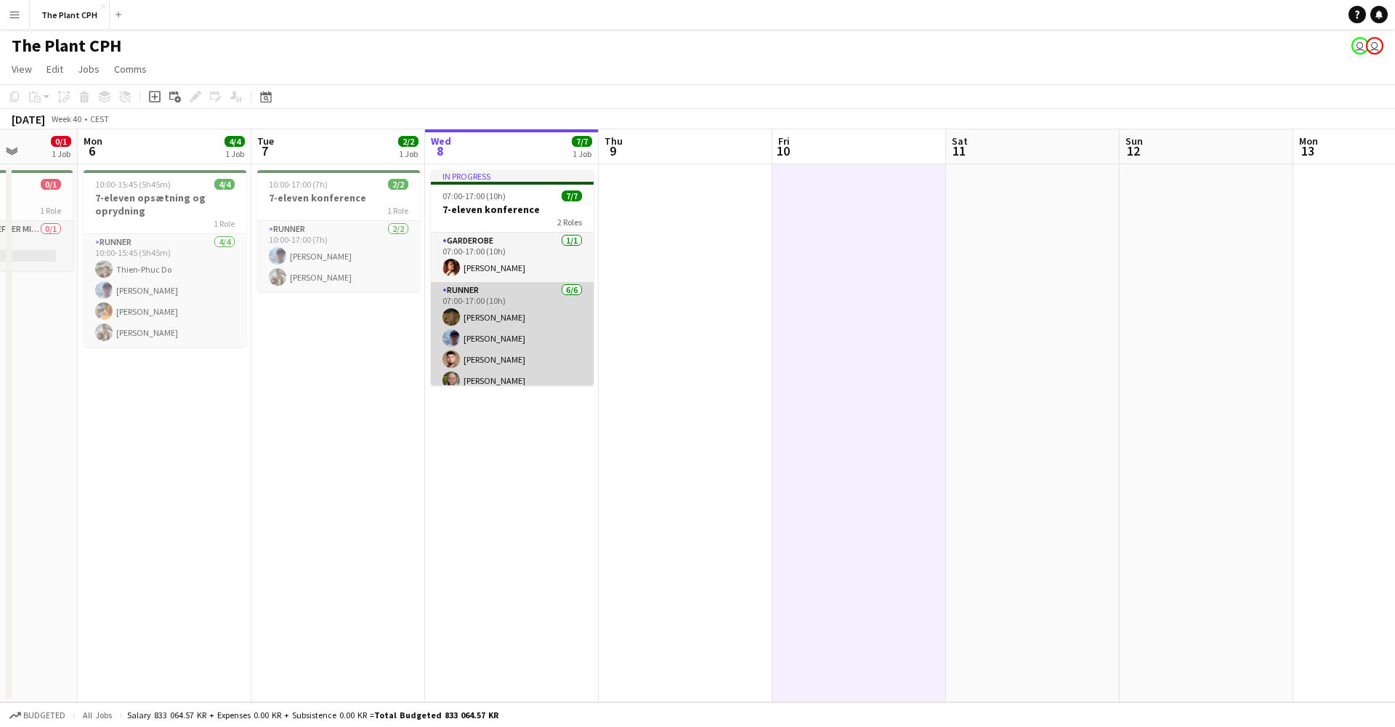
scroll to position [0, 427]
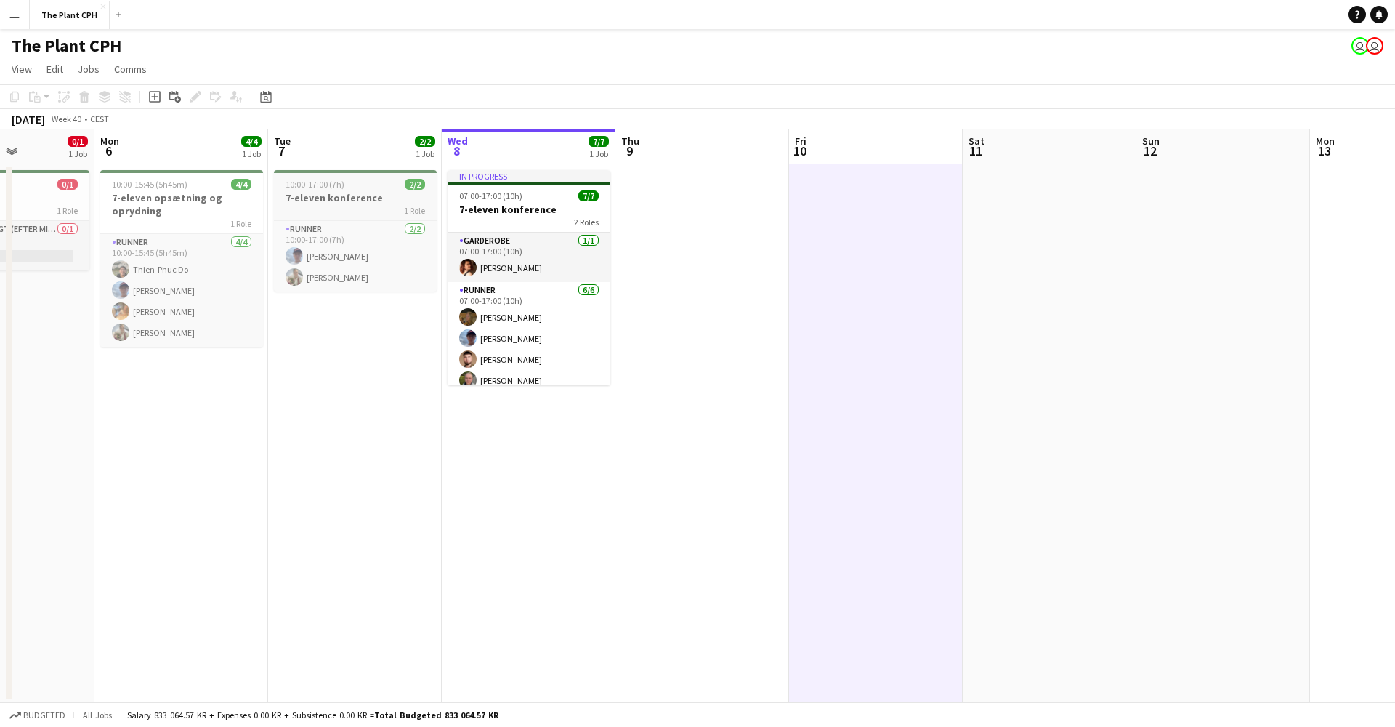
click at [326, 190] on app-job-card "10:00-17:00 (7h) 2/2 7-eleven konference 1 Role Runner [DATE] 10:00-17:00 (7h) …" at bounding box center [355, 230] width 163 height 121
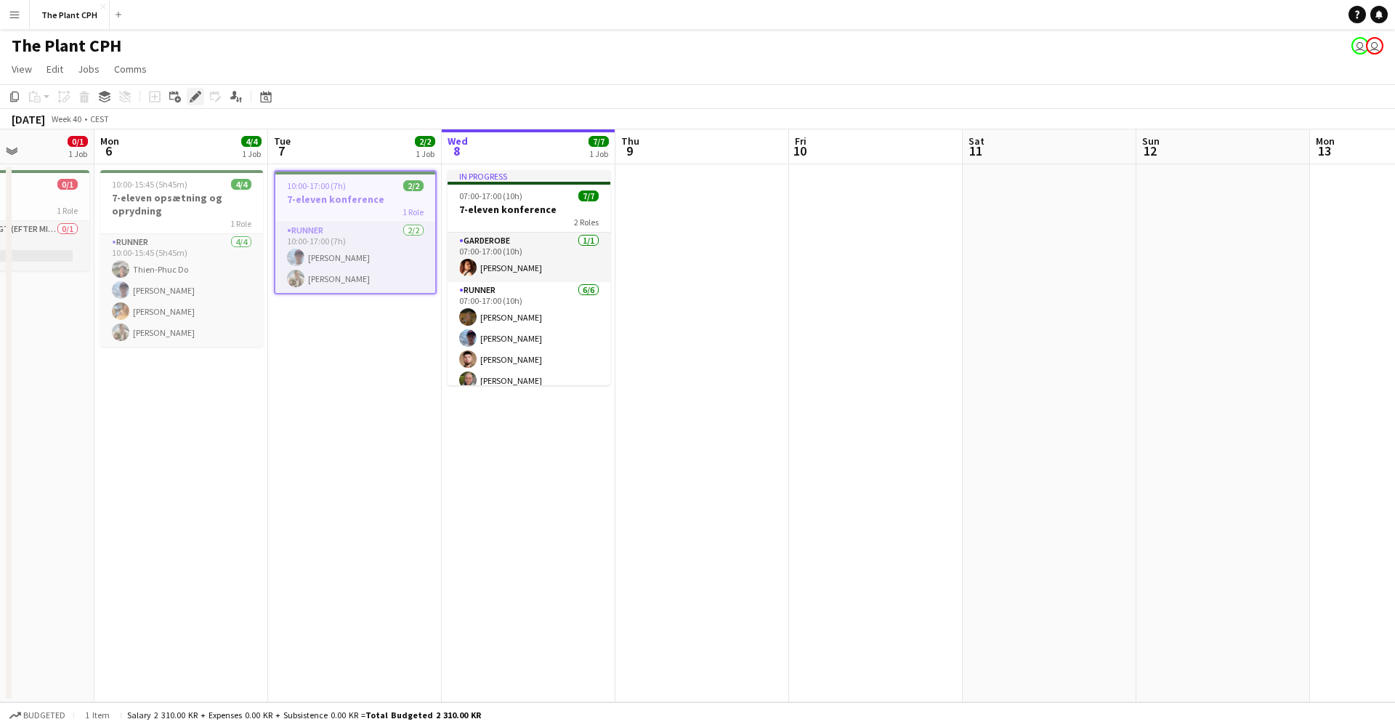
click at [194, 97] on icon at bounding box center [195, 97] width 8 height 8
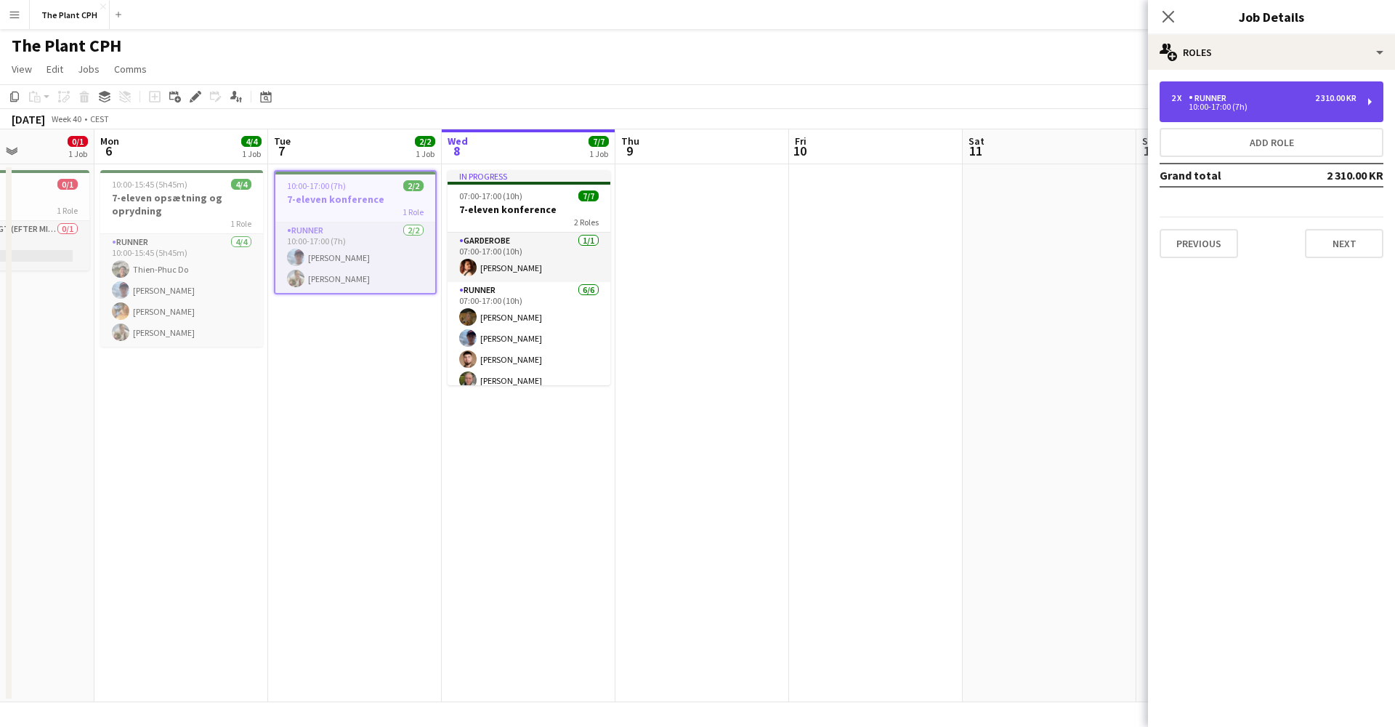
click at [1287, 102] on div "2 x Runner 2 310.00 KR" at bounding box center [1263, 98] width 185 height 10
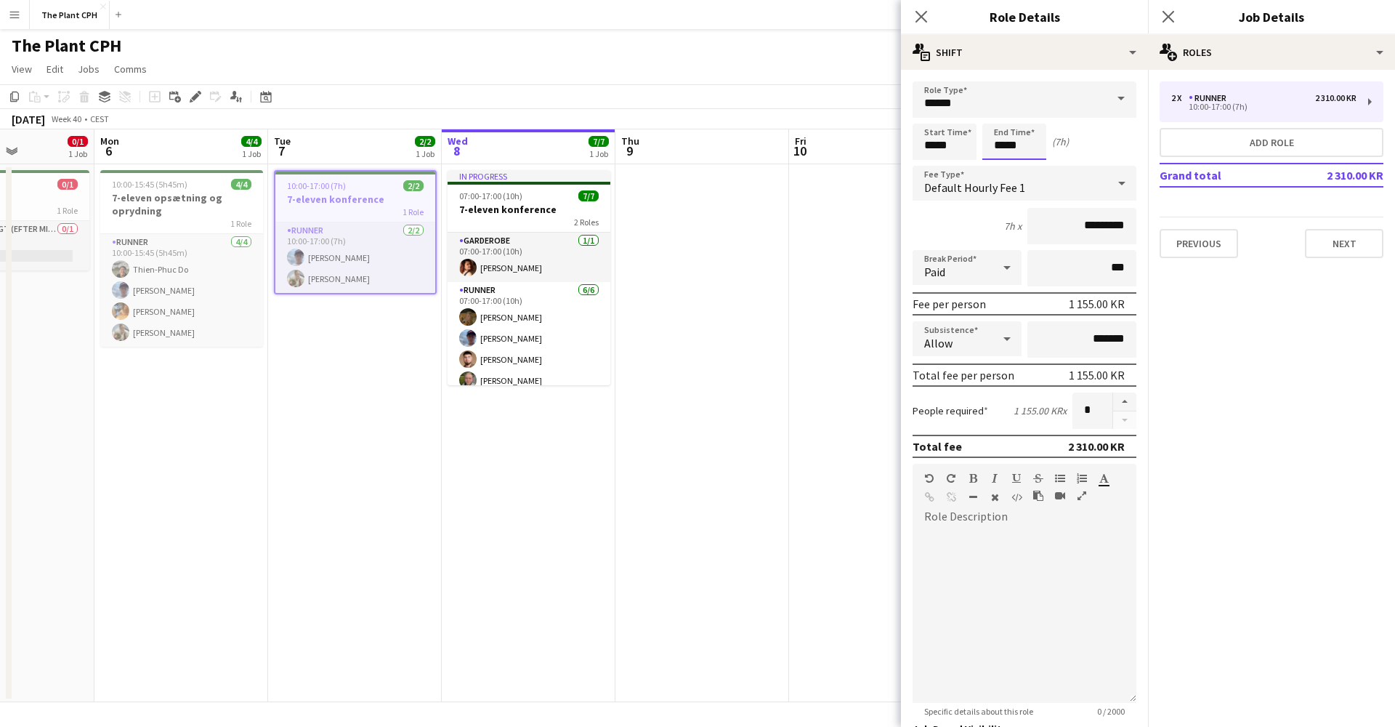
click at [1008, 142] on body "Menu Boards Boards Boards All jobs Status Workforce Workforce My Workforce Recr…" at bounding box center [697, 363] width 1395 height 727
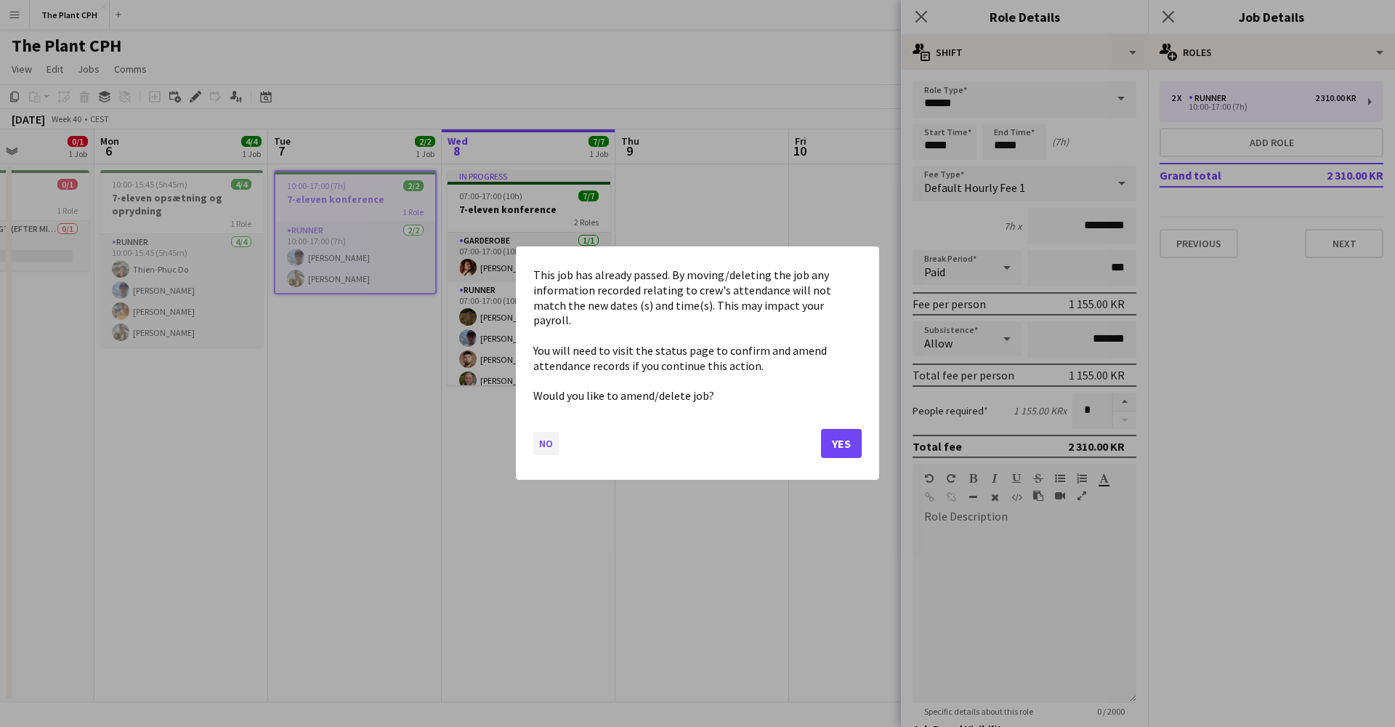
click at [549, 441] on button "No" at bounding box center [545, 443] width 25 height 23
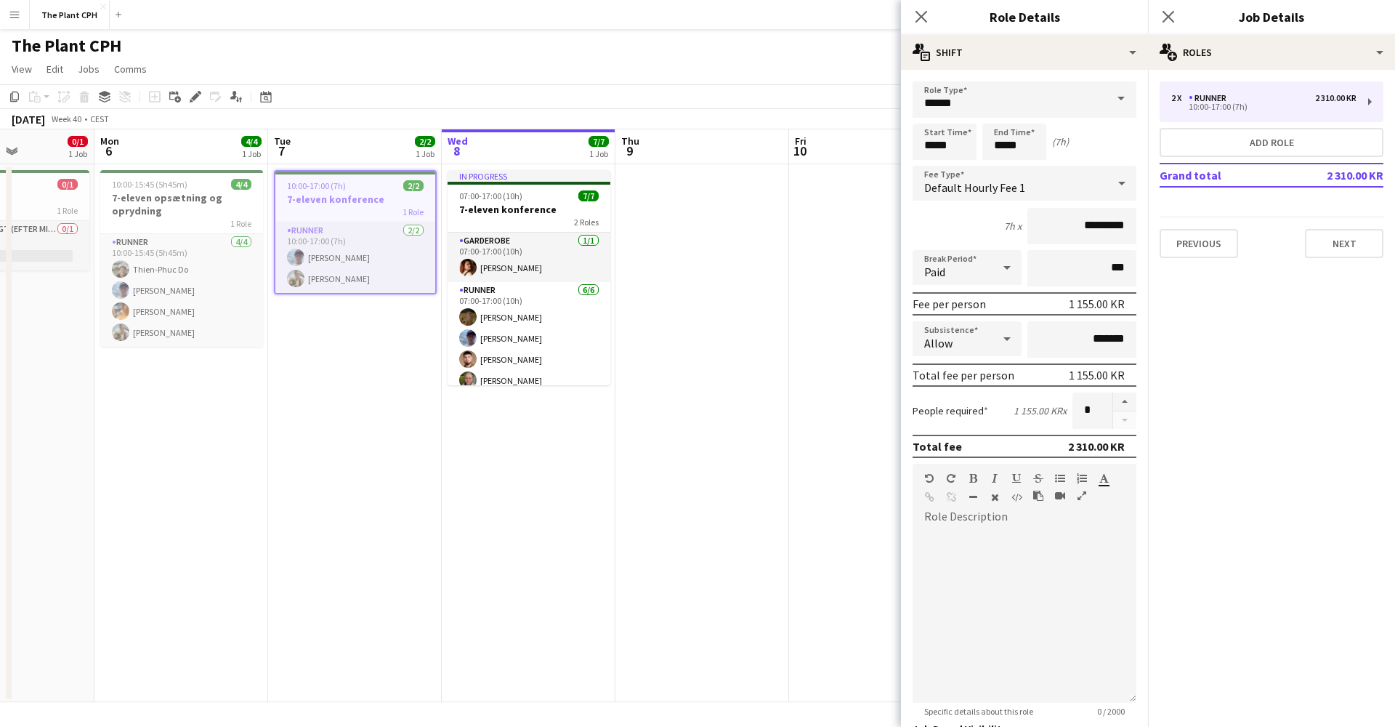
click at [538, 464] on app-date-cell "In progress 07:00-17:00 (10h) 7/7 7-eleven konference 2 Roles Garderobe [DATE] …" at bounding box center [529, 433] width 174 height 538
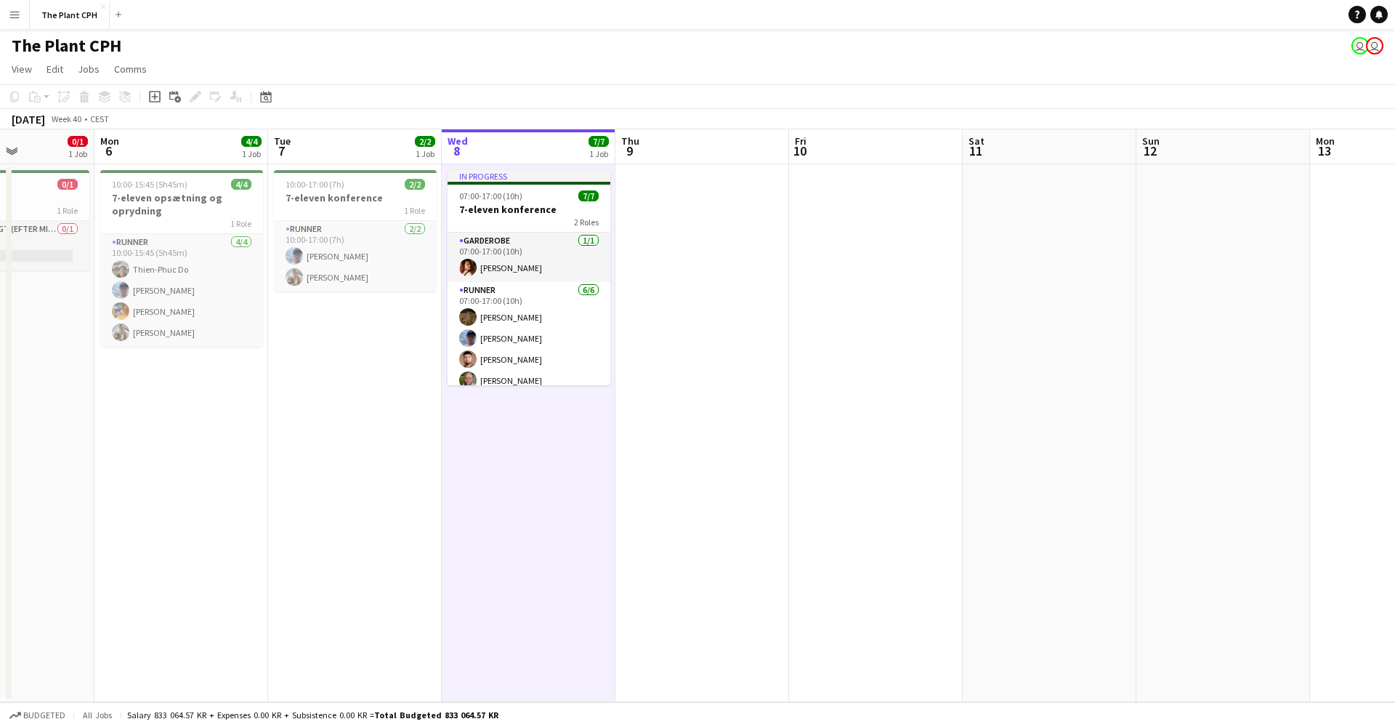
scroll to position [0, 0]
